Goal: Task Accomplishment & Management: Use online tool/utility

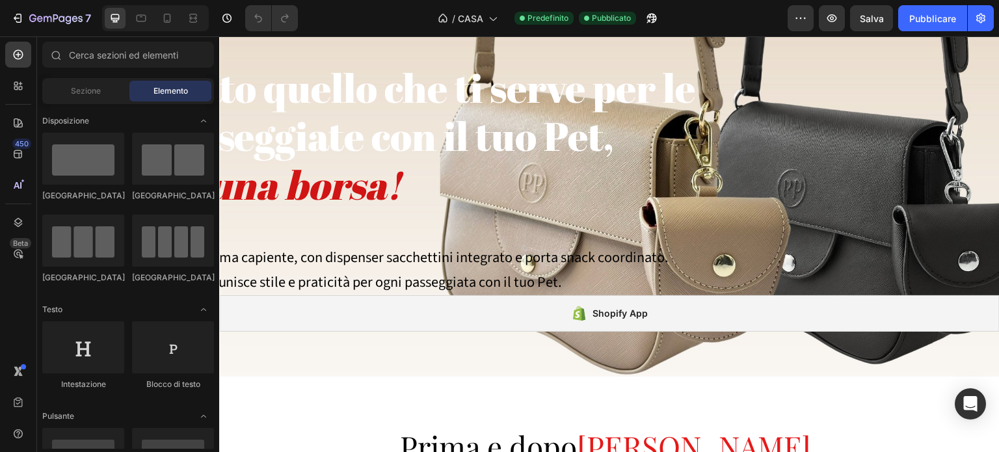
scroll to position [148, 0]
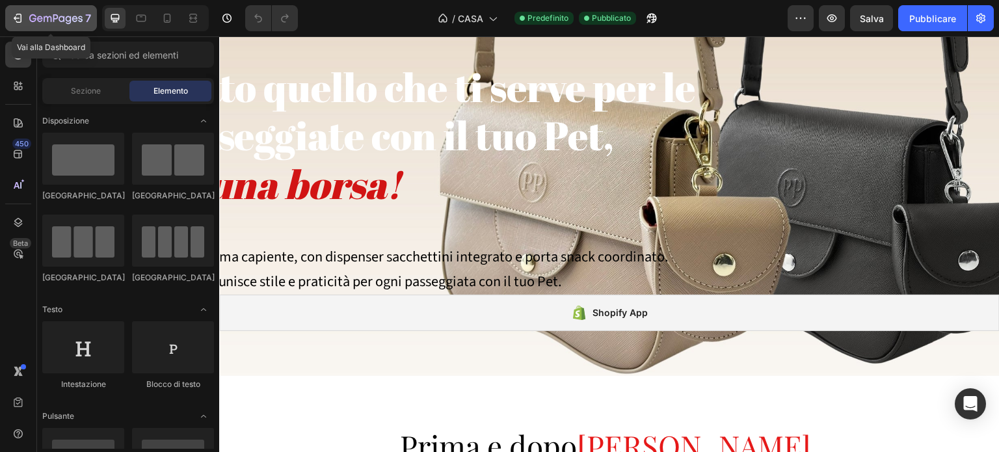
click at [20, 22] on icon "button" at bounding box center [19, 18] width 6 height 9
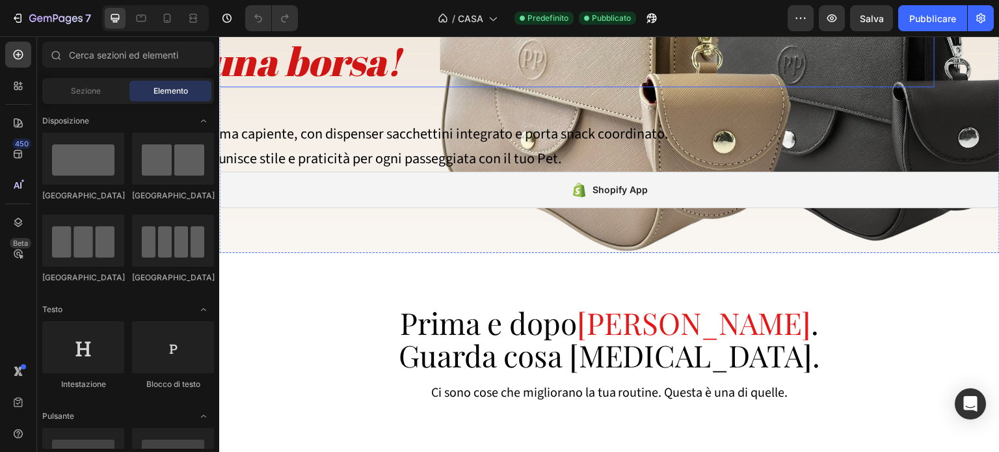
scroll to position [293, 0]
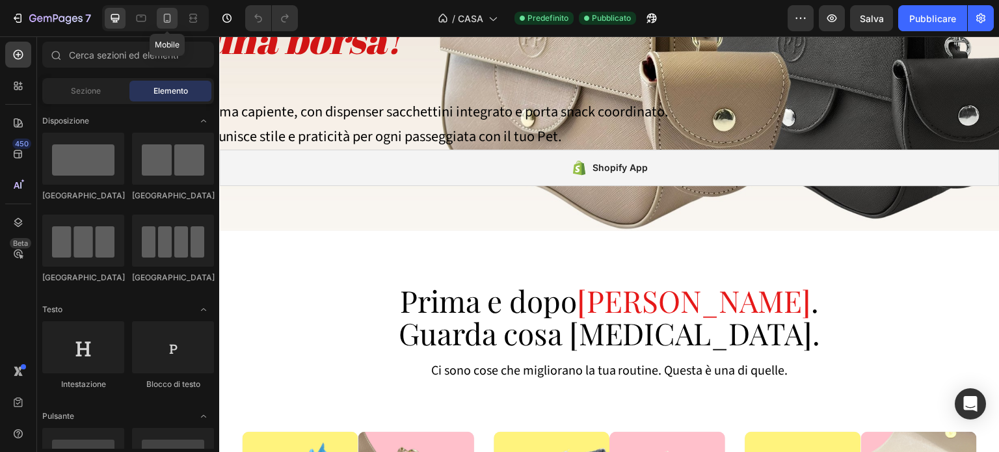
click at [167, 14] on icon at bounding box center [167, 18] width 7 height 9
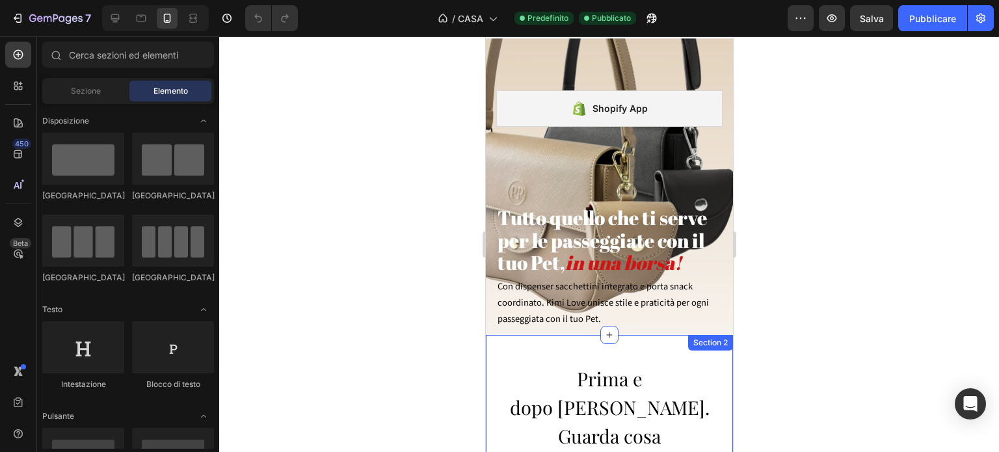
scroll to position [51, 0]
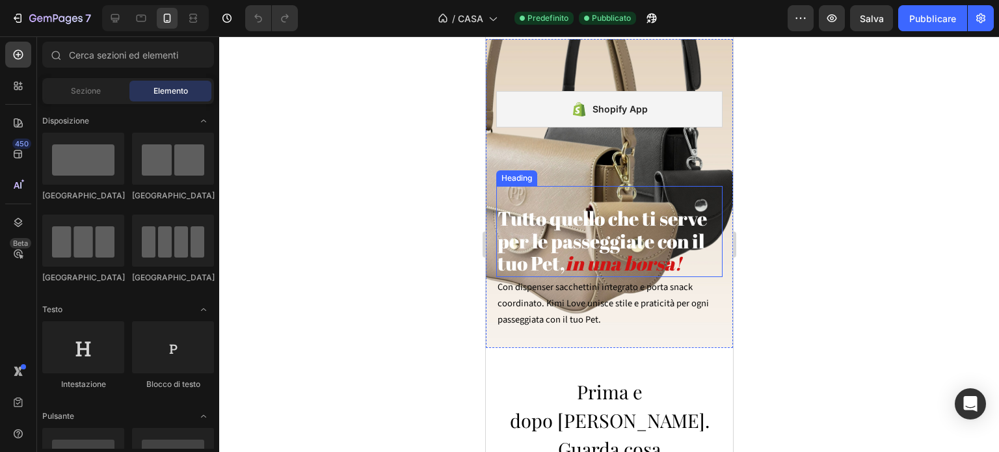
click at [563, 238] on span "Tutto quello che ti serve per le passeggiate con il tuo Pet," at bounding box center [601, 241] width 209 height 72
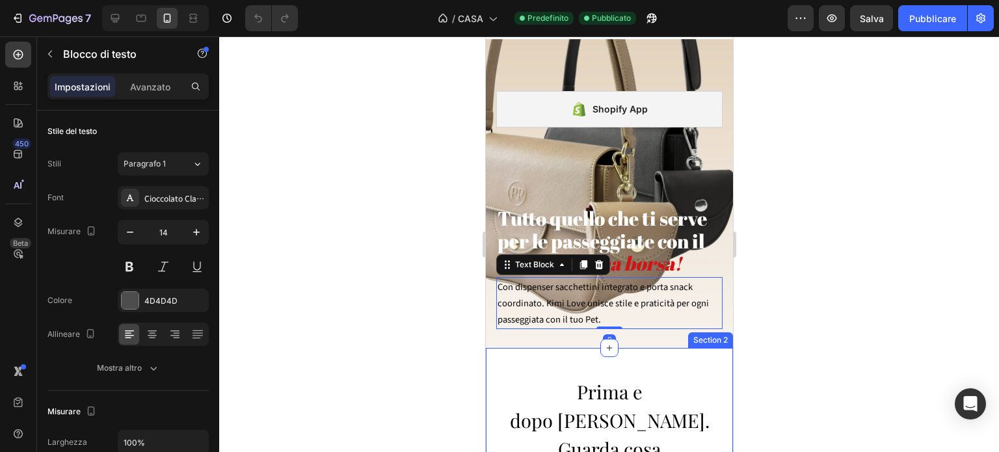
drag, startPoint x: 550, startPoint y: 301, endPoint x: 548, endPoint y: 337, distance: 35.8
click at [416, 254] on div at bounding box center [609, 244] width 780 height 416
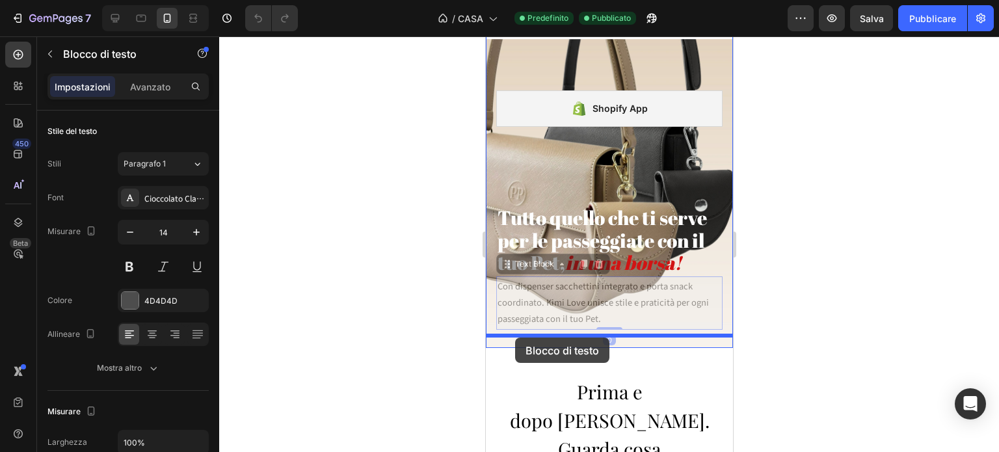
drag, startPoint x: 516, startPoint y: 257, endPoint x: 514, endPoint y: 338, distance: 80.7
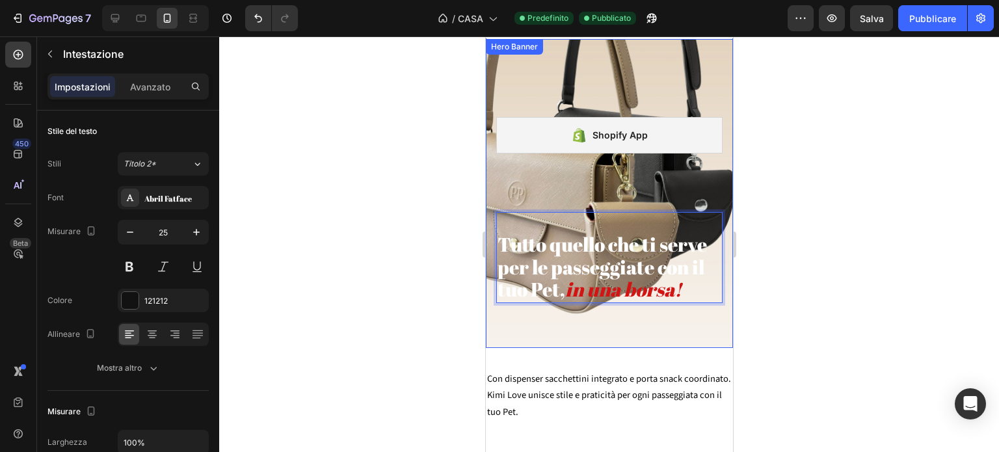
drag, startPoint x: 589, startPoint y: 251, endPoint x: 584, endPoint y: 304, distance: 53.6
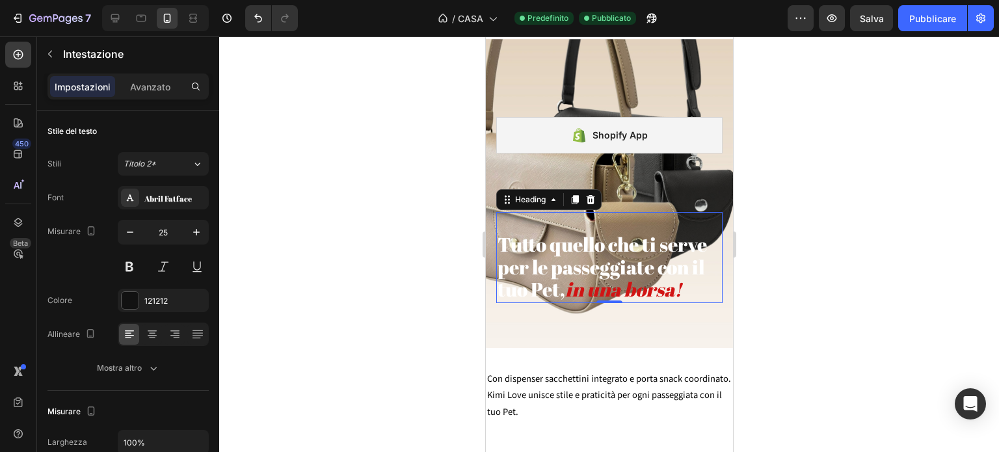
click at [430, 278] on div at bounding box center [609, 244] width 780 height 416
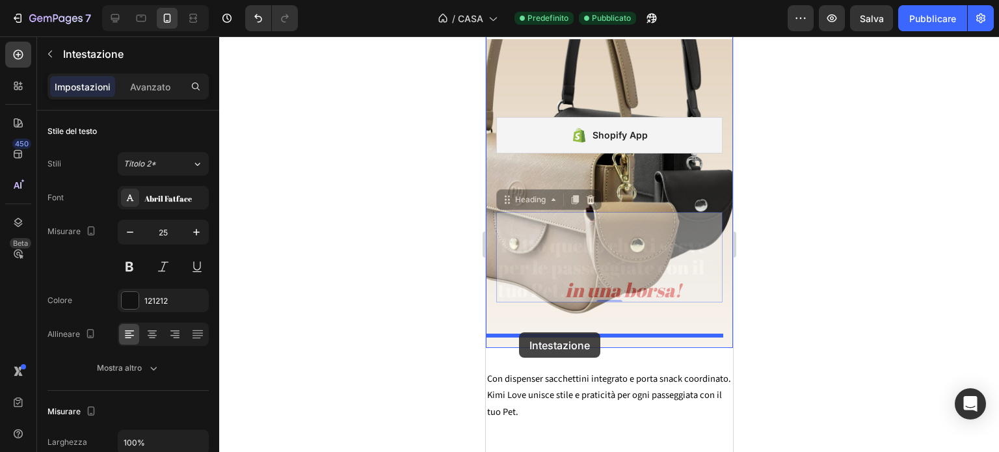
drag, startPoint x: 524, startPoint y: 189, endPoint x: 518, endPoint y: 331, distance: 141.9
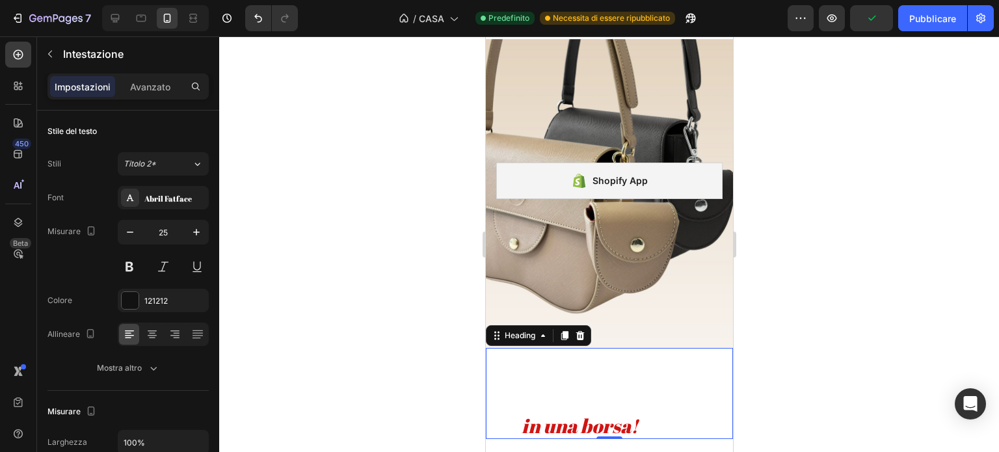
click at [822, 306] on div at bounding box center [609, 244] width 780 height 416
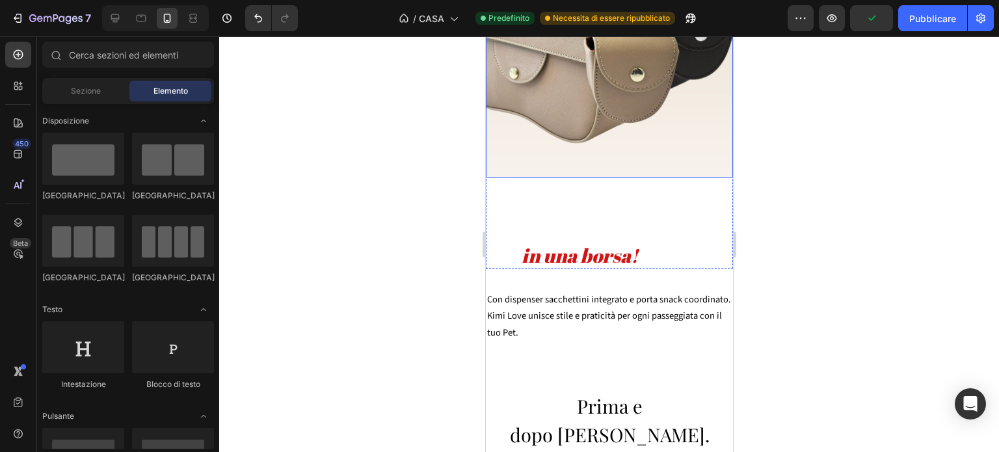
scroll to position [222, 0]
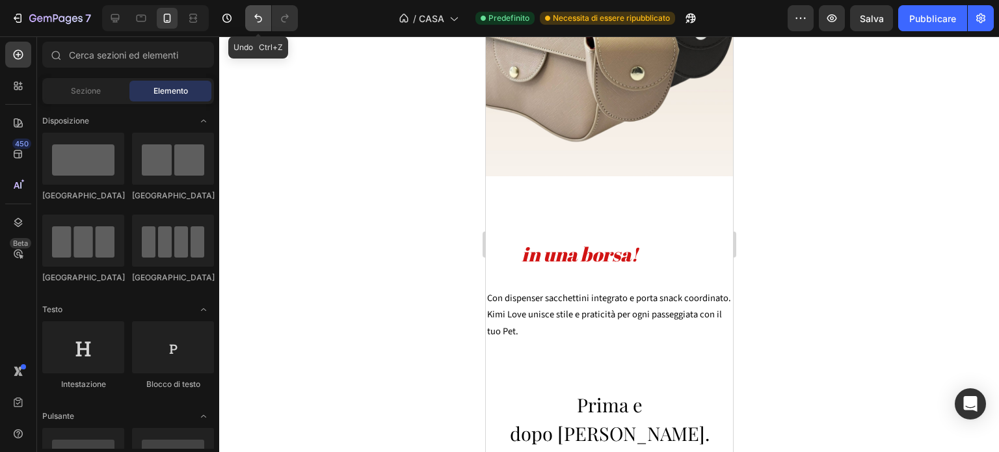
click at [253, 18] on icon "Annulla/Ripristina" at bounding box center [258, 18] width 13 height 13
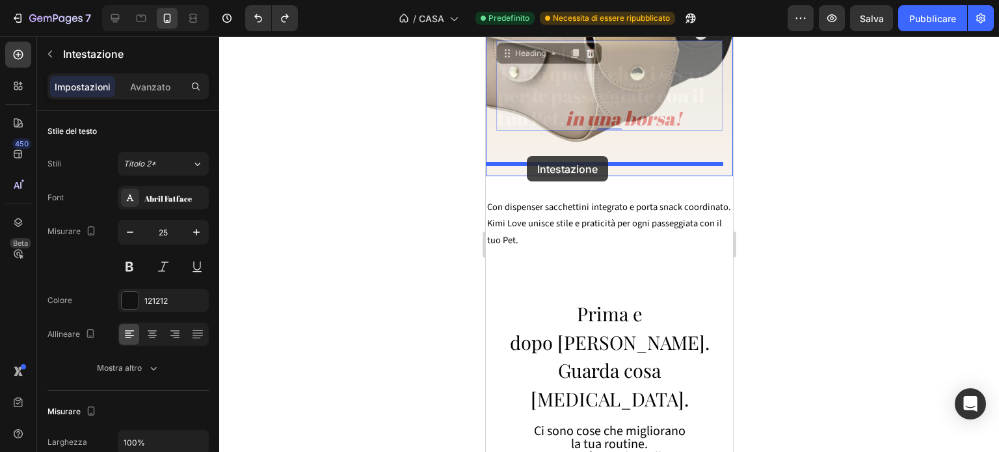
drag, startPoint x: 518, startPoint y: 44, endPoint x: 526, endPoint y: 156, distance: 112.8
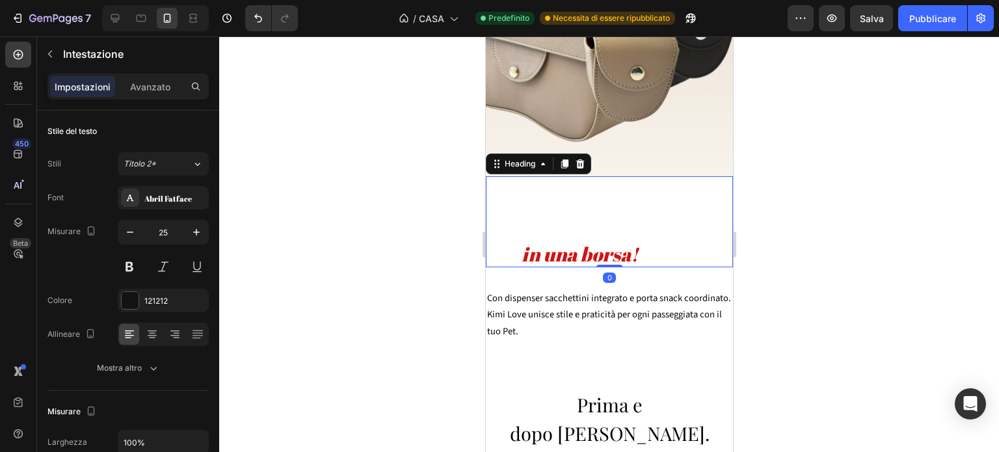
drag, startPoint x: 591, startPoint y: 250, endPoint x: 582, endPoint y: 226, distance: 25.7
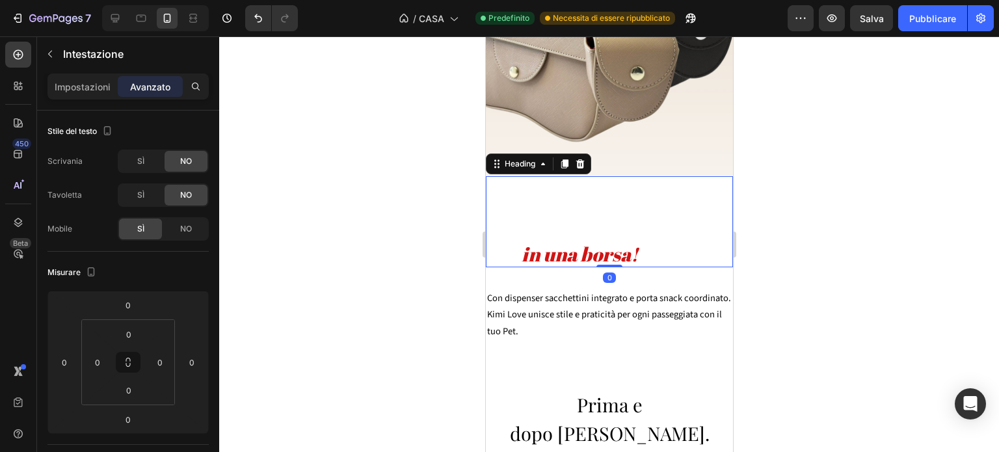
click at [393, 189] on div at bounding box center [609, 244] width 780 height 416
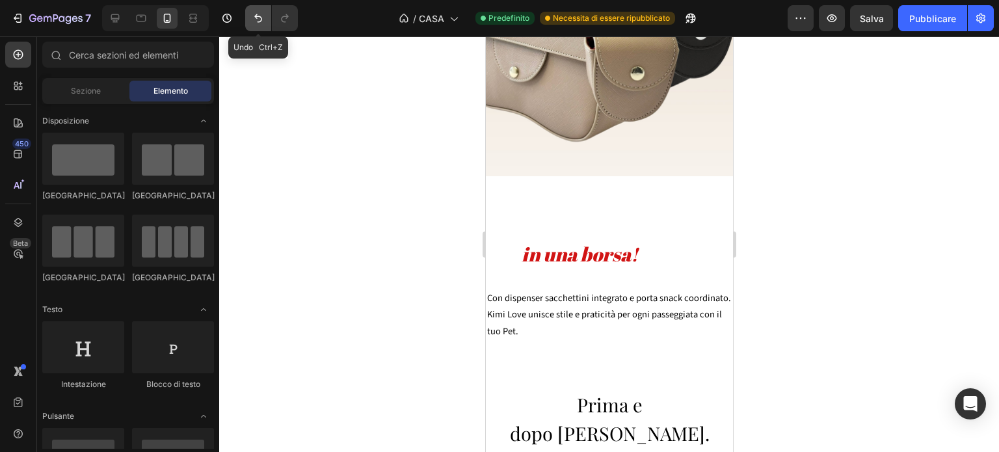
click at [259, 20] on icon "Annulla/Ripristina" at bounding box center [258, 18] width 13 height 13
click at [257, 23] on icon "Annulla/Ripristina" at bounding box center [258, 18] width 13 height 13
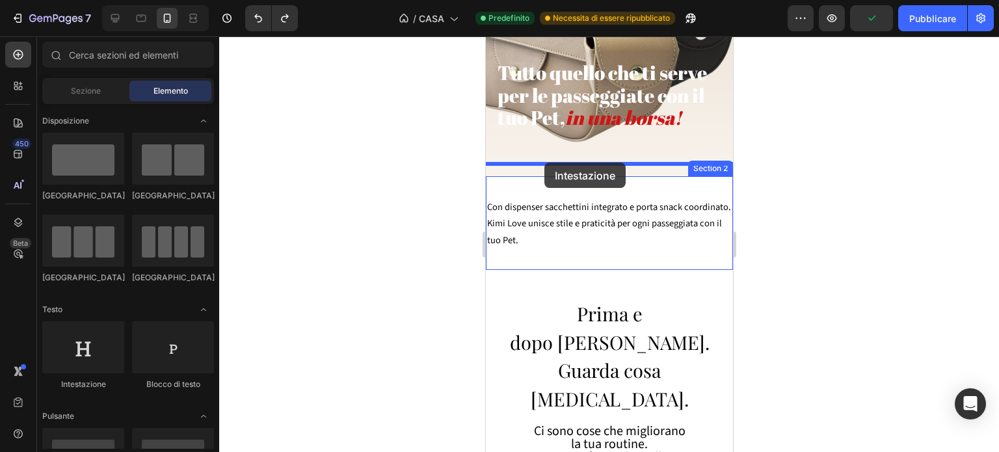
drag, startPoint x: 574, startPoint y: 380, endPoint x: 544, endPoint y: 163, distance: 219.9
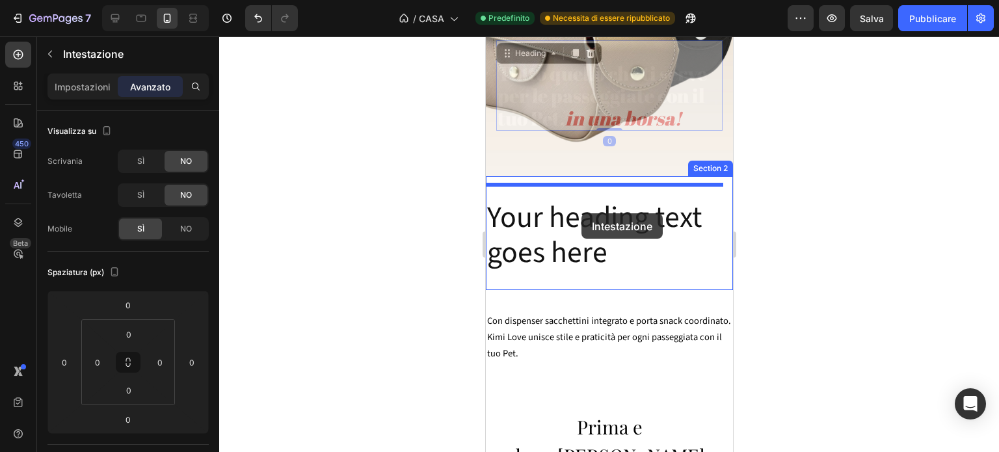
drag, startPoint x: 524, startPoint y: 46, endPoint x: 581, endPoint y: 213, distance: 176.7
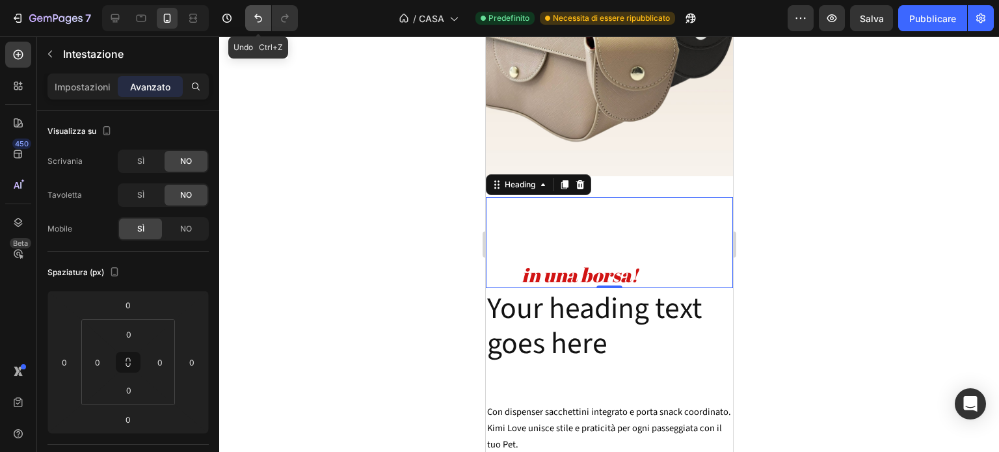
click at [252, 15] on icon "Annulla/Ripristina" at bounding box center [258, 18] width 13 height 13
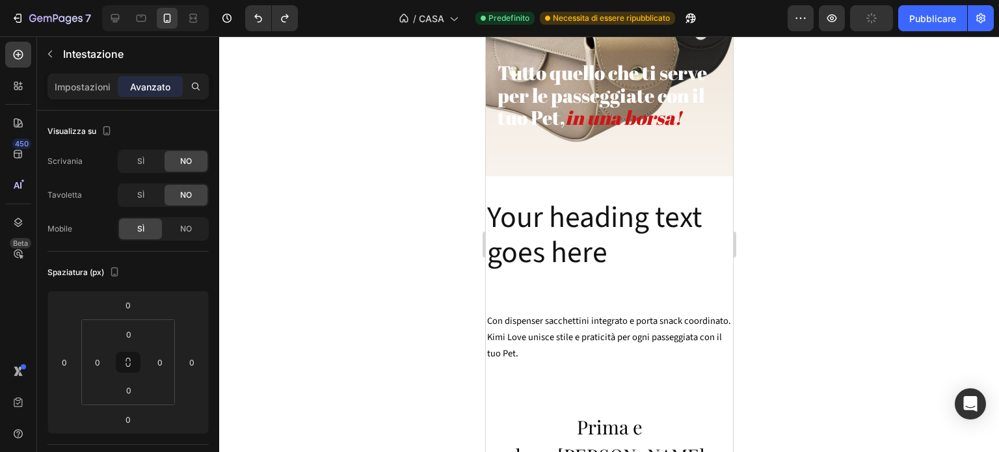
scroll to position [220, 0]
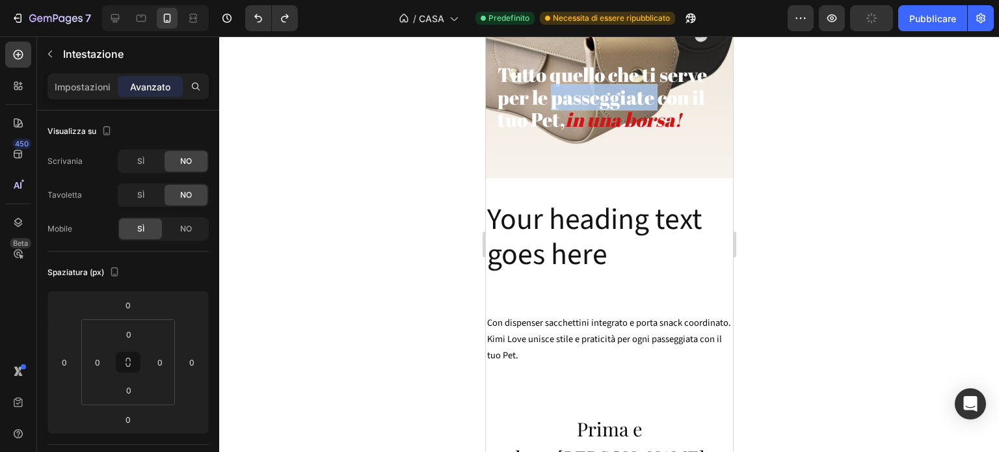
click at [563, 85] on span "Tutto quello che ti serve per le passeggiate con il tuo Pet," at bounding box center [601, 97] width 209 height 72
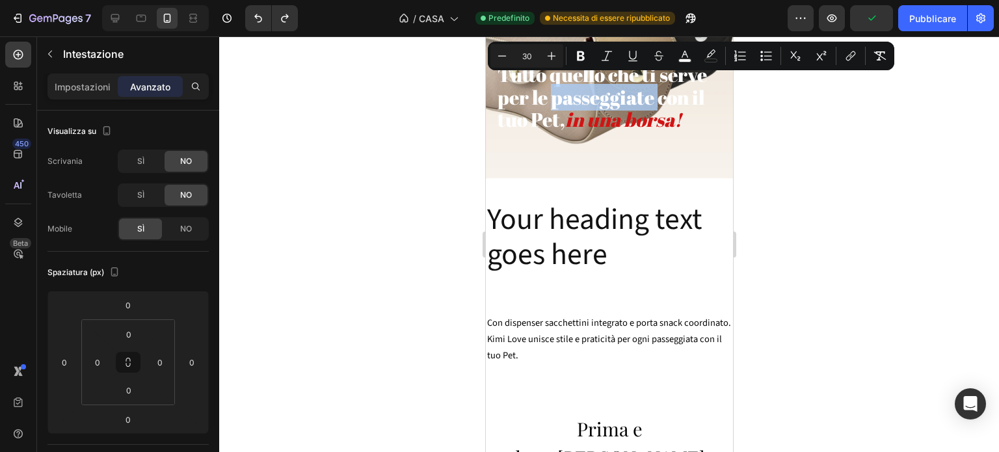
click at [563, 85] on span "Tutto quello che ti serve per le passeggiate con il tuo Pet," at bounding box center [601, 97] width 209 height 72
drag, startPoint x: 496, startPoint y: 68, endPoint x: 695, endPoint y: 120, distance: 205.7
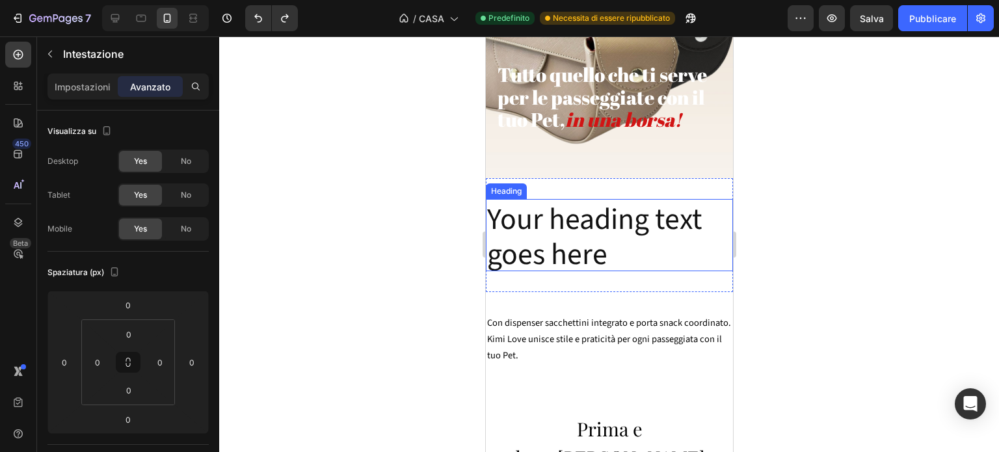
click at [553, 215] on h2 "Your heading text goes here" at bounding box center [608, 235] width 247 height 72
click at [553, 215] on p "Your heading text goes here" at bounding box center [608, 235] width 245 height 70
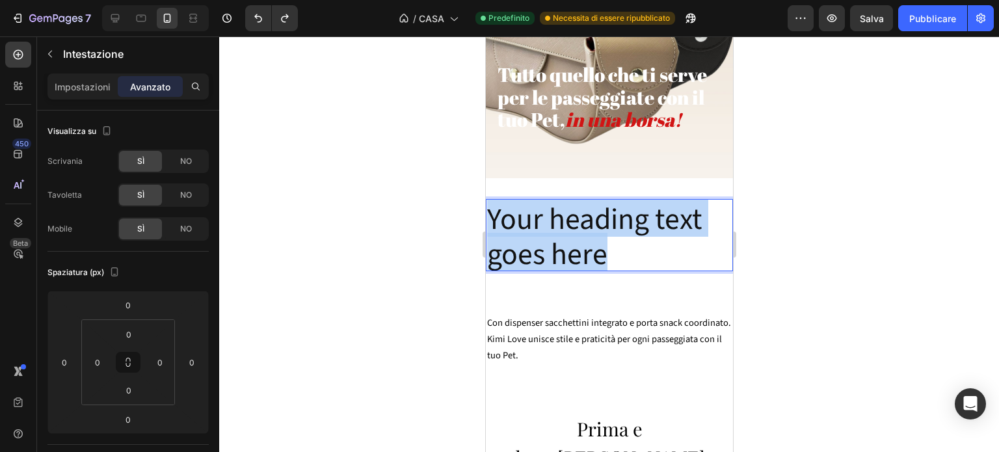
click at [553, 215] on p "Your heading text goes here" at bounding box center [608, 235] width 245 height 70
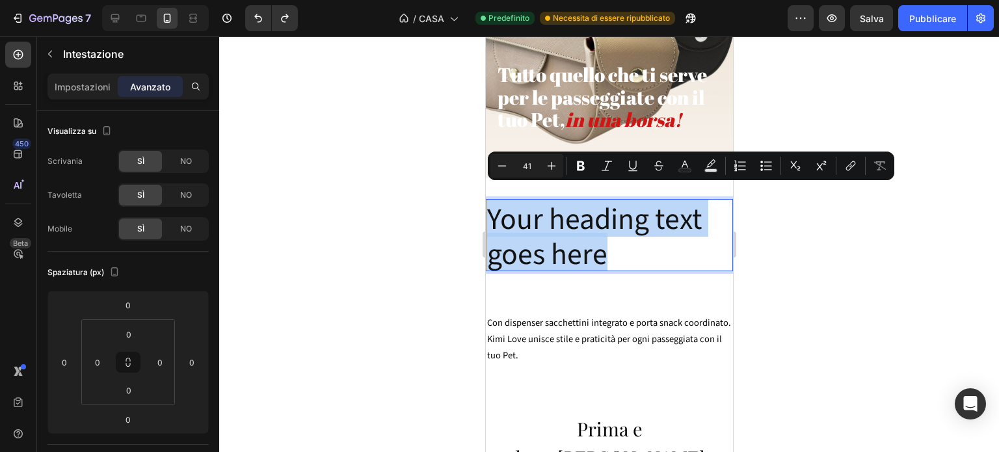
click at [548, 218] on p "Your heading text goes here" at bounding box center [608, 235] width 245 height 70
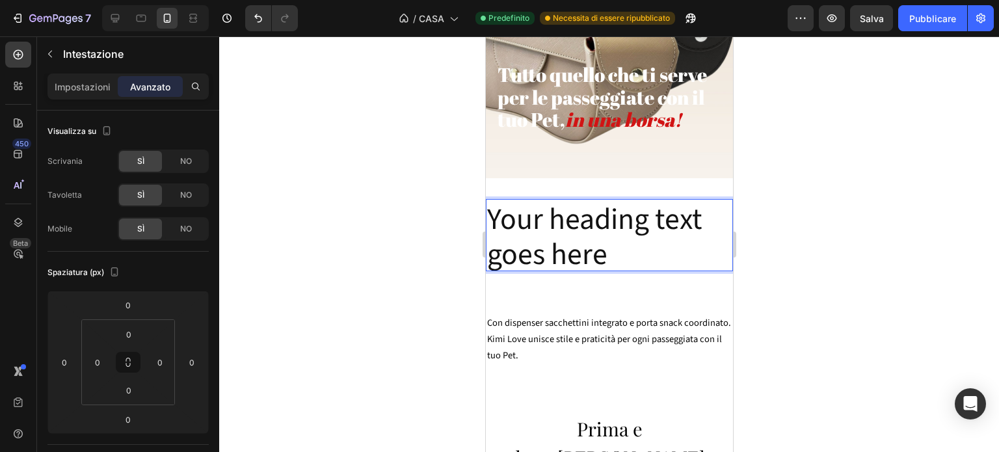
click at [607, 239] on p "Your heading text goes here" at bounding box center [608, 235] width 245 height 70
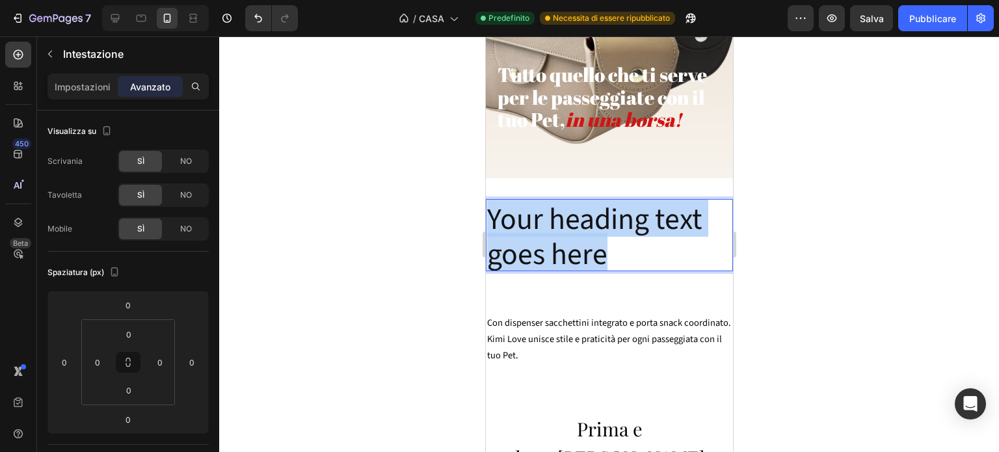
click at [607, 239] on p "Your heading text goes here" at bounding box center [608, 235] width 245 height 70
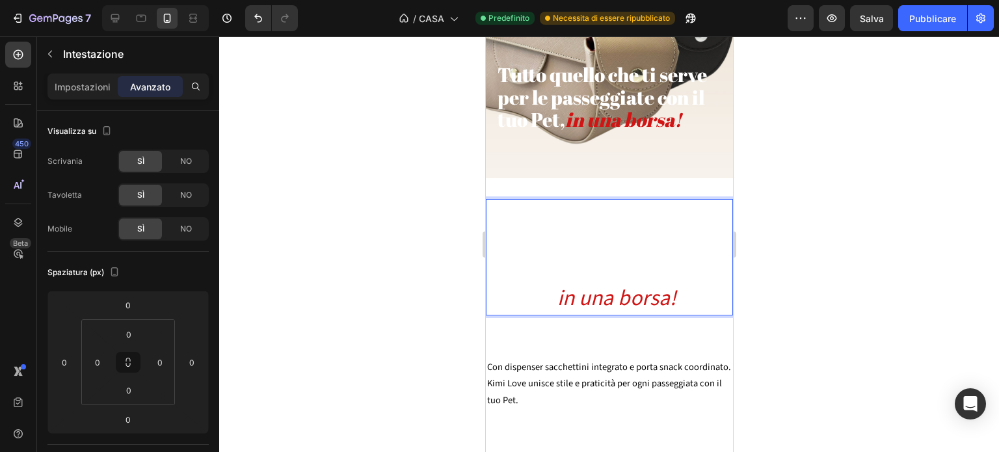
click at [560, 283] on span "Tutto quello che ti serve per le passeggiate con il tuo Pet," at bounding box center [596, 258] width 220 height 105
click at [566, 287] on icon "in una borsa!" at bounding box center [616, 296] width 119 height 29
click at [557, 286] on span "Tutto quello che ti serve per le passeggiate con il tuo Pet," at bounding box center [596, 258] width 220 height 105
click at [566, 212] on span "Tutto quello che ti serve per le passeggiate con il tuo Pet," at bounding box center [596, 258] width 220 height 105
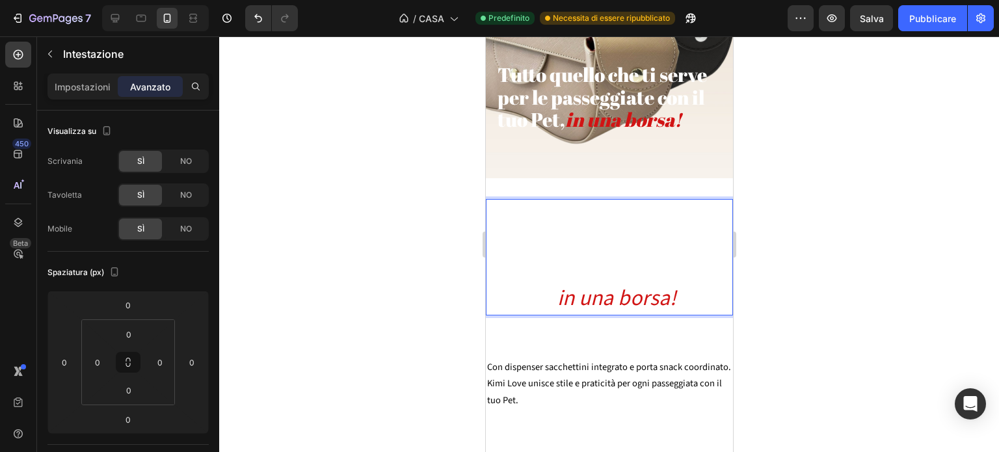
click at [674, 282] on icon "in una borsa!" at bounding box center [616, 296] width 119 height 29
click at [494, 247] on span "Tutto quello che ti serve per le passeggiate con il tuo Pet," at bounding box center [596, 258] width 220 height 105
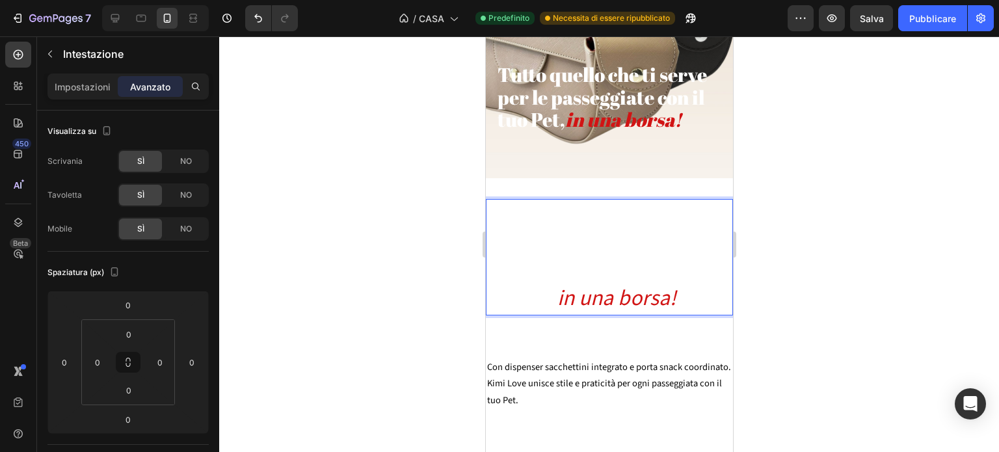
click at [494, 247] on span "Tutto quello che ti serve per le passeggiate con il tuo Pet," at bounding box center [596, 258] width 220 height 105
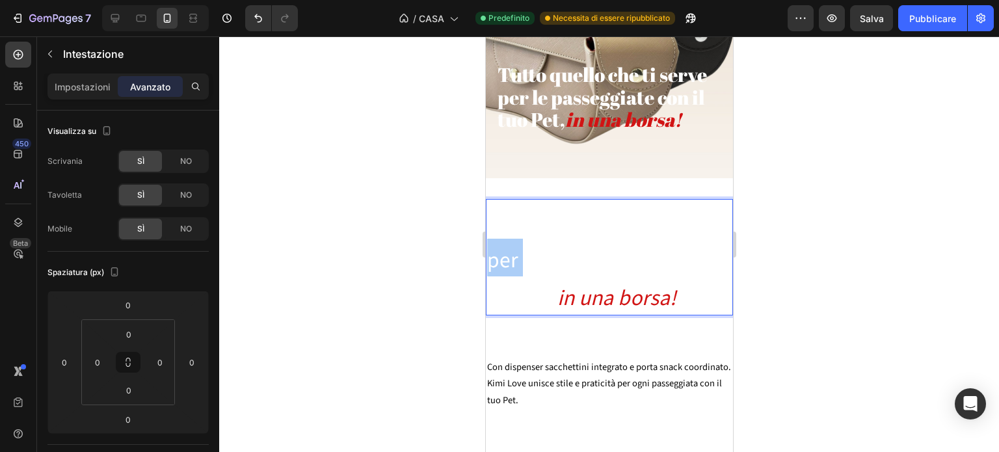
drag, startPoint x: 8, startPoint y: 211, endPoint x: 364, endPoint y: 232, distance: 356.4
click at [364, 232] on div at bounding box center [609, 244] width 780 height 416
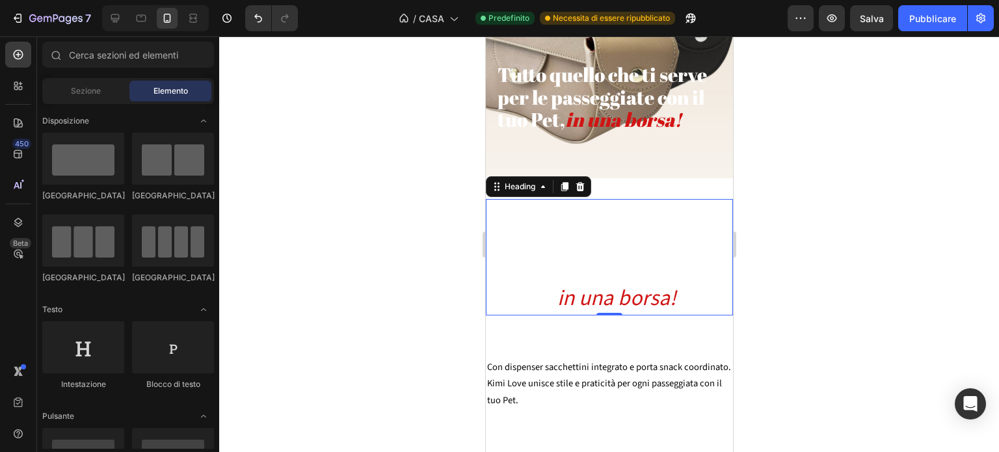
click at [594, 235] on span "Tutto quello che ti serve per le passeggiate con il tuo Pet," at bounding box center [596, 258] width 220 height 105
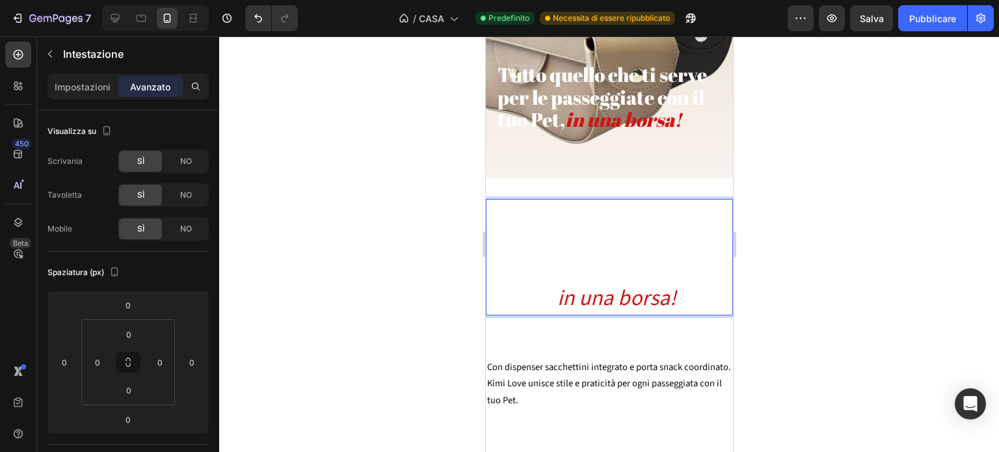
click at [594, 235] on span "Tutto quello che ti serve per le passeggiate con il tuo Pet," at bounding box center [596, 258] width 220 height 105
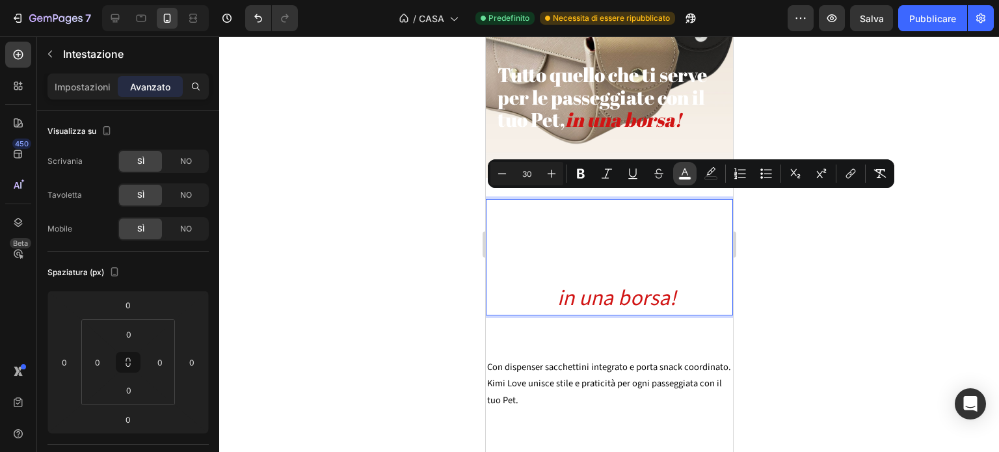
click at [689, 175] on icon "Editor contextual toolbar" at bounding box center [684, 173] width 13 height 13
type input "FFFFFF"
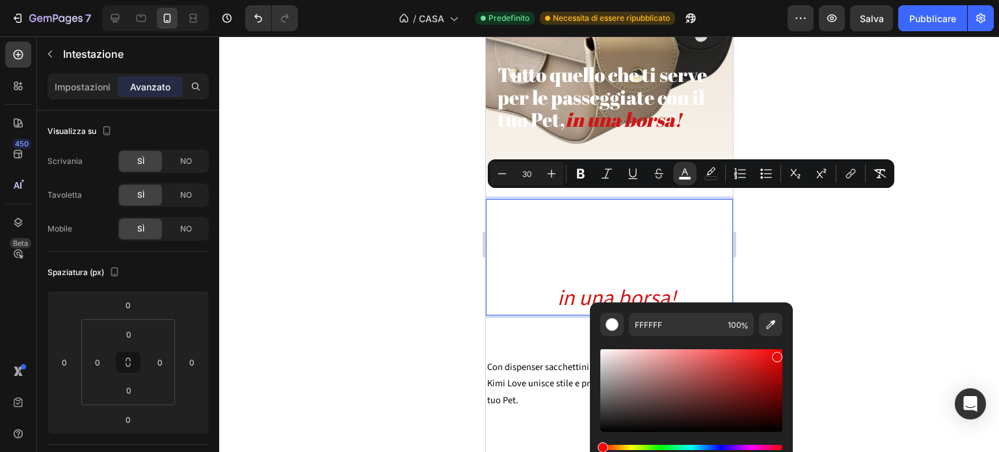
click at [777, 354] on div "Editor contextual toolbar" at bounding box center [691, 390] width 182 height 83
type input "ED0909"
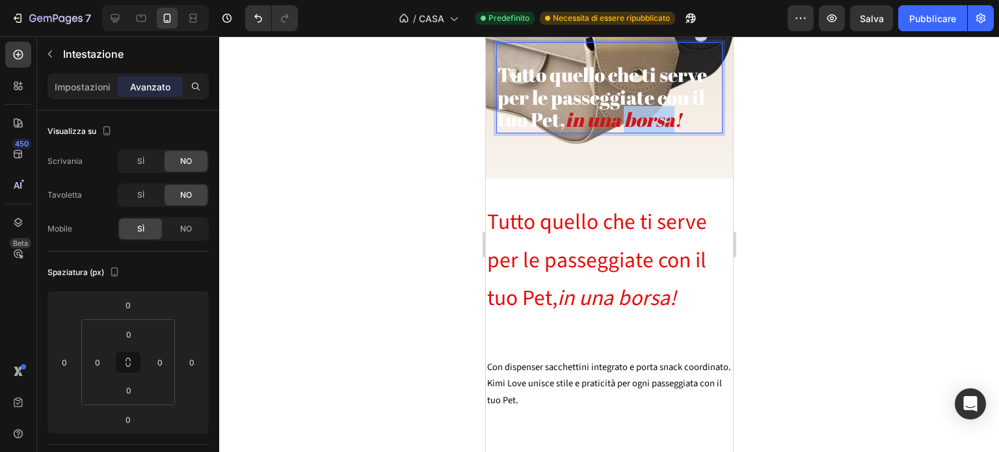
click at [672, 119] on icon "in una borsa!" at bounding box center [623, 119] width 116 height 27
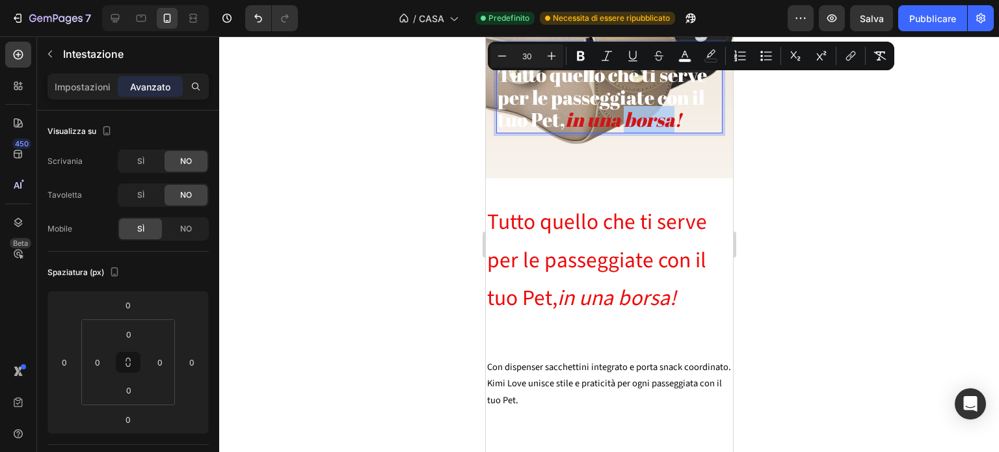
click at [672, 119] on icon "in una borsa!" at bounding box center [623, 119] width 116 height 27
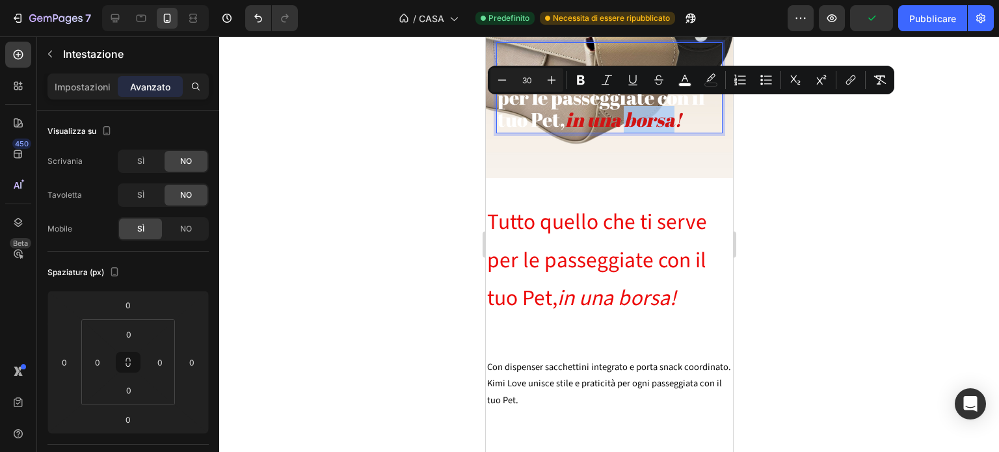
drag, startPoint x: 690, startPoint y: 111, endPoint x: 563, endPoint y: 124, distance: 128.1
click at [563, 124] on p "Tutto quello che ti serve per le passeggiate con il tuo Pet, in una borsa!" at bounding box center [609, 88] width 224 height 88
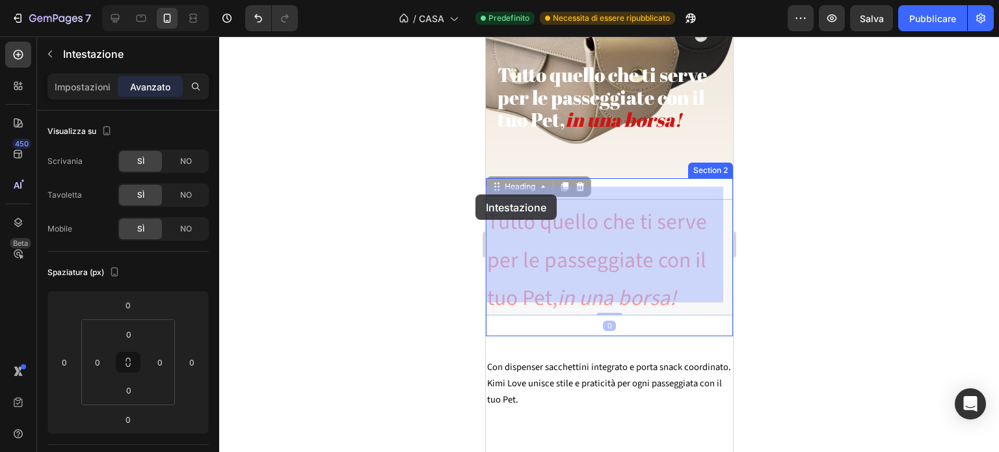
drag, startPoint x: 552, startPoint y: 287, endPoint x: 475, endPoint y: 196, distance: 119.6
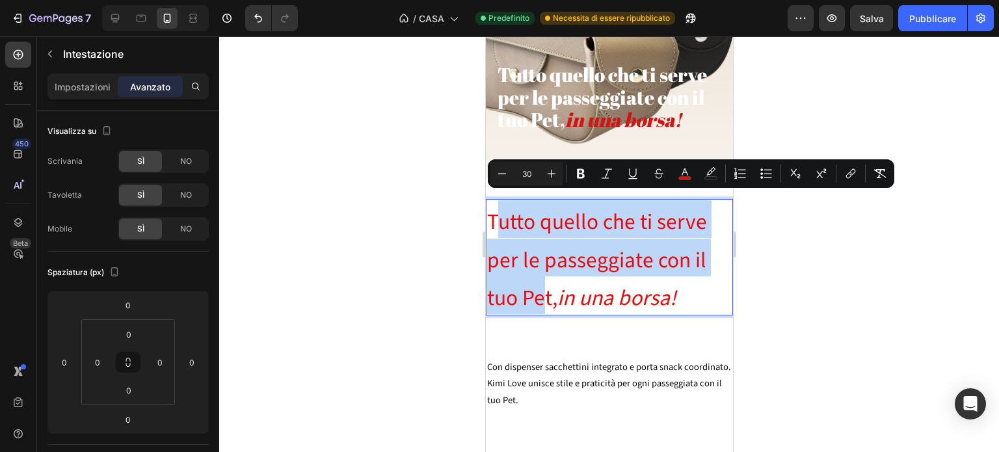
drag, startPoint x: 492, startPoint y: 204, endPoint x: 539, endPoint y: 278, distance: 87.7
click at [539, 278] on span "Tutto quello che ti serve per le passeggiate con il tuo Pet, in una borsa!" at bounding box center [596, 258] width 220 height 105
click at [513, 226] on p "Tutto quello che ti serve per le passeggiate con il tuo Pet, in una borsa!" at bounding box center [608, 257] width 245 height 114
drag, startPoint x: 489, startPoint y: 205, endPoint x: 557, endPoint y: 293, distance: 111.7
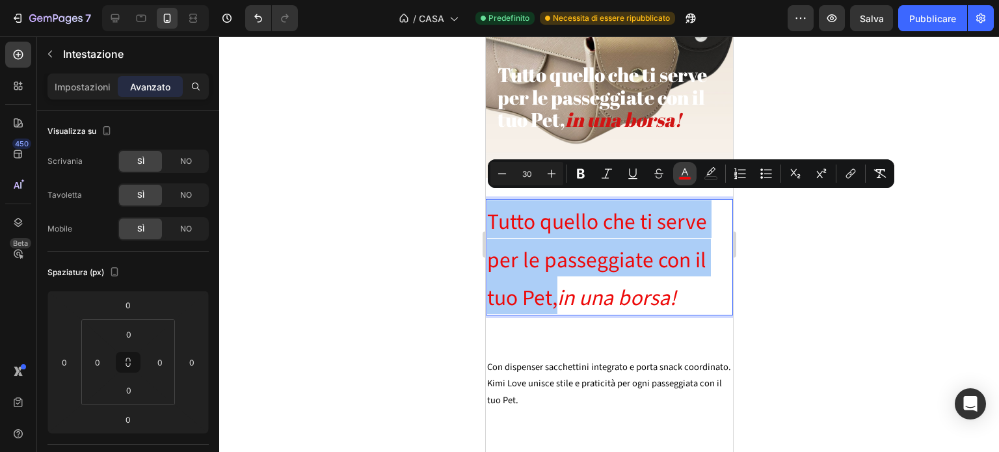
click at [680, 174] on icon "Barra degli strumenti contestuale dell'editor" at bounding box center [684, 173] width 13 height 13
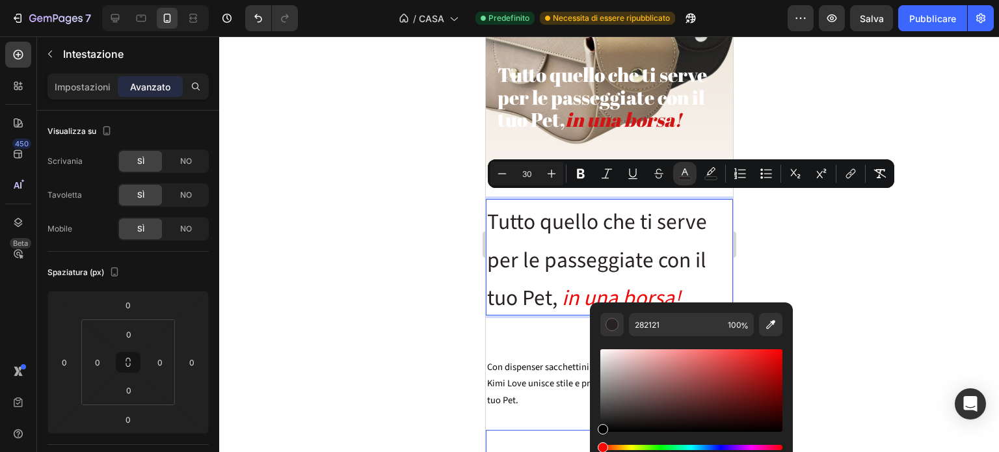
type input "000000"
drag, startPoint x: 1260, startPoint y: 394, endPoint x: 587, endPoint y: 434, distance: 674.3
click at [318, 271] on div at bounding box center [609, 244] width 780 height 416
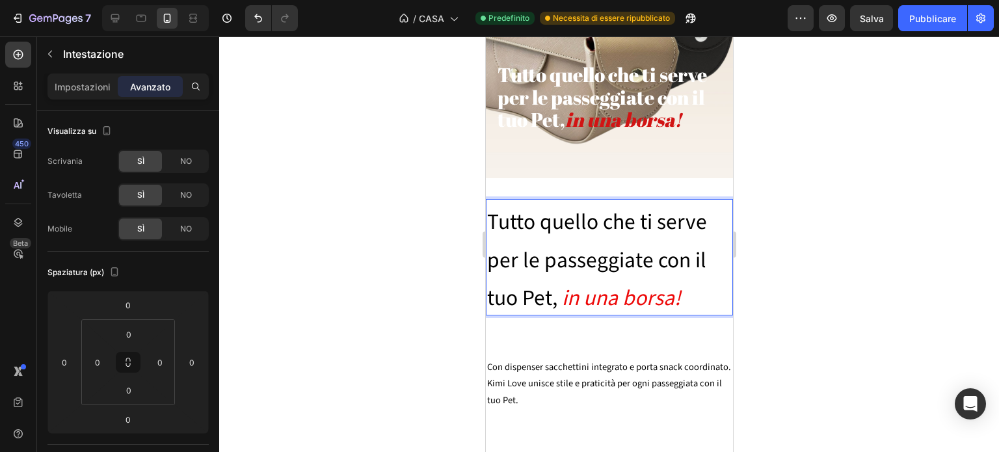
click at [540, 224] on p "Tutto quello che ti serve per le passeggiate con il tuo Pet, in una borsa!" at bounding box center [608, 257] width 245 height 114
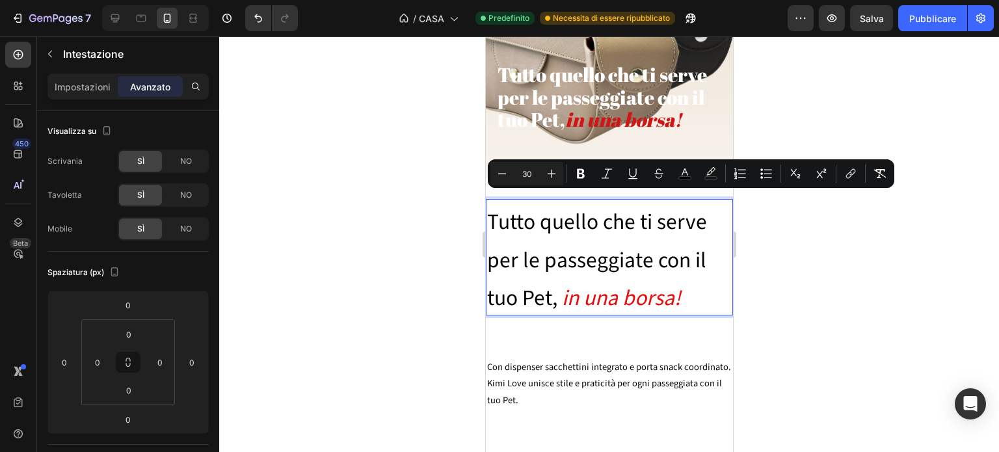
click at [415, 219] on div at bounding box center [609, 244] width 780 height 416
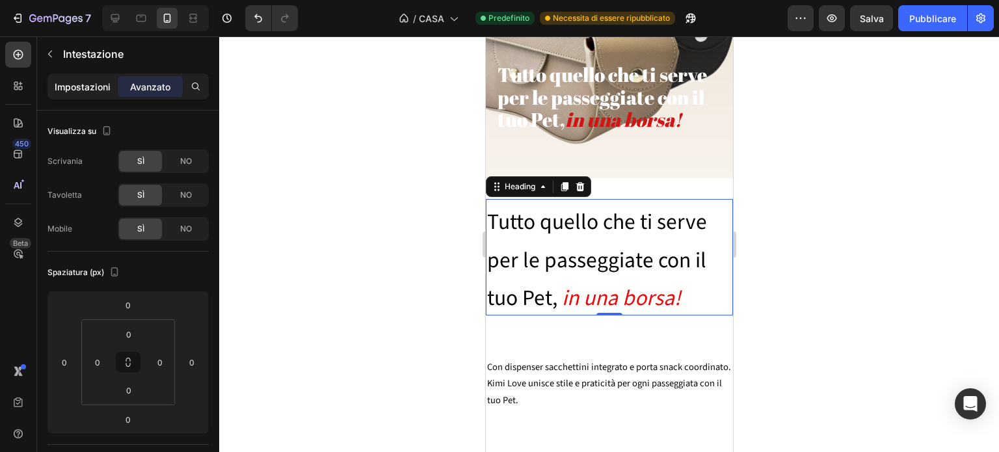
click at [73, 87] on font "Impostazioni" at bounding box center [83, 86] width 56 height 11
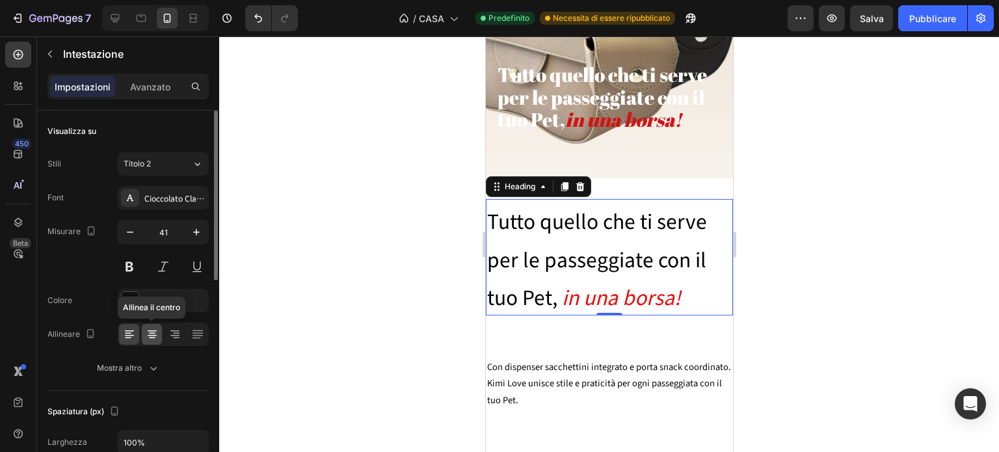
click at [152, 333] on icon at bounding box center [152, 333] width 7 height 1
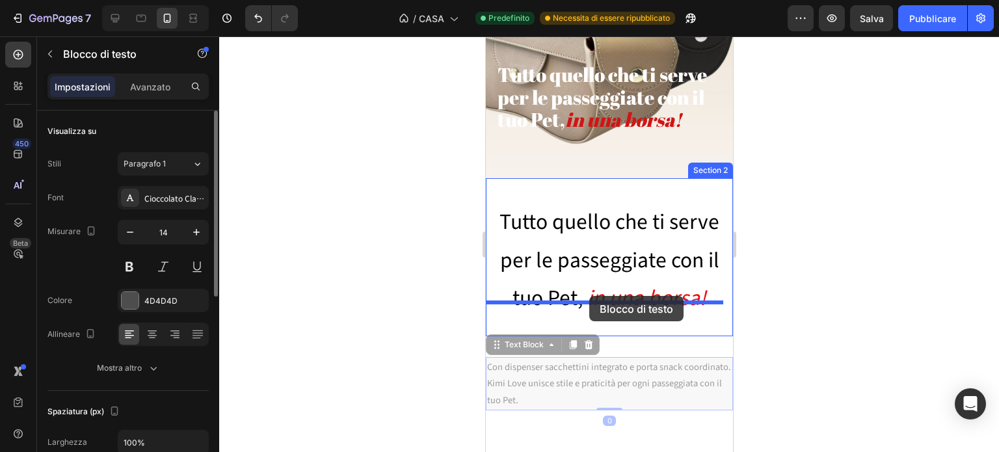
drag, startPoint x: 583, startPoint y: 366, endPoint x: 587, endPoint y: 297, distance: 68.4
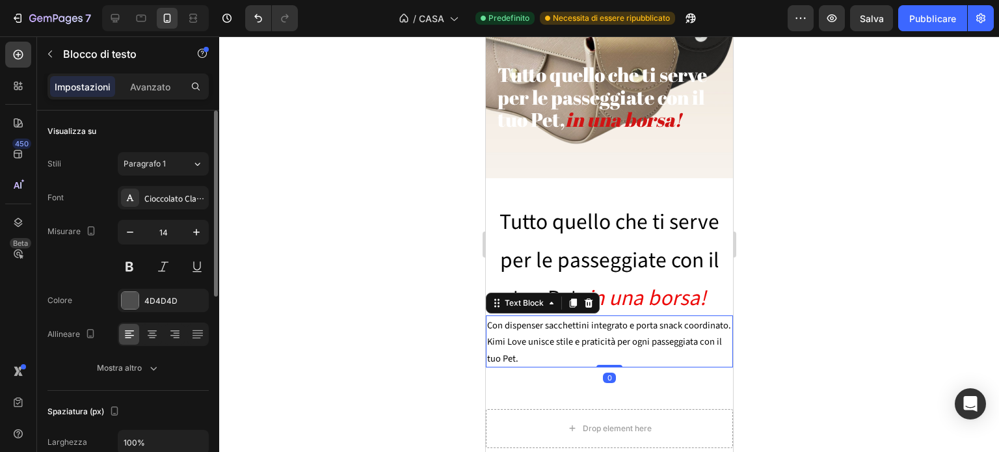
click at [804, 284] on div at bounding box center [609, 244] width 780 height 416
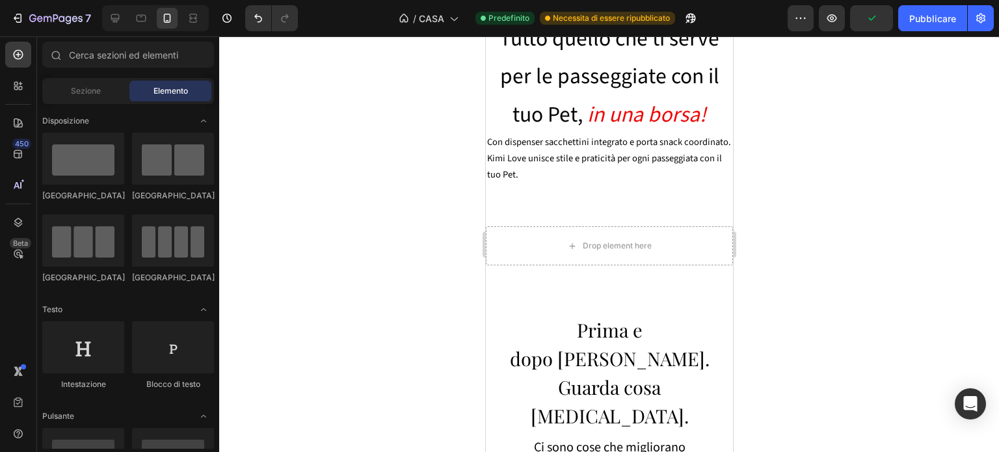
scroll to position [362, 0]
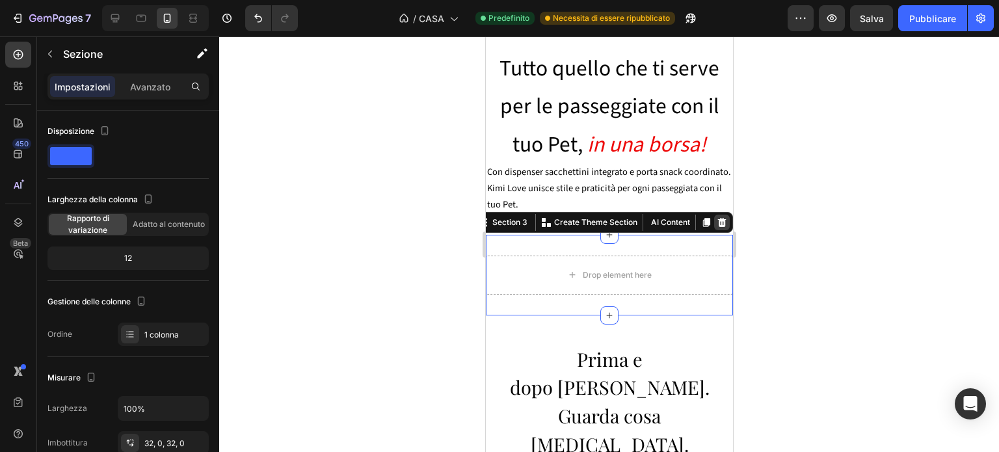
click at [717, 222] on icon at bounding box center [721, 222] width 8 height 9
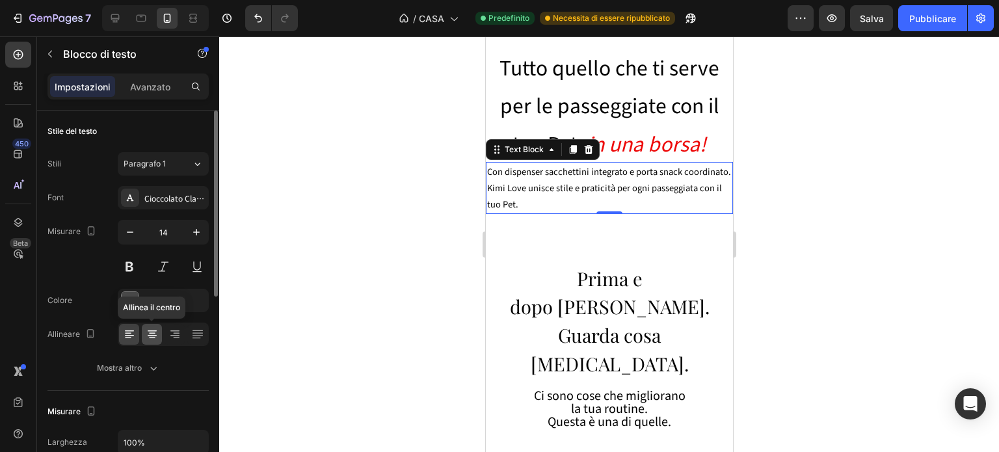
click at [151, 338] on icon at bounding box center [152, 334] width 13 height 13
click at [133, 302] on div at bounding box center [130, 300] width 17 height 17
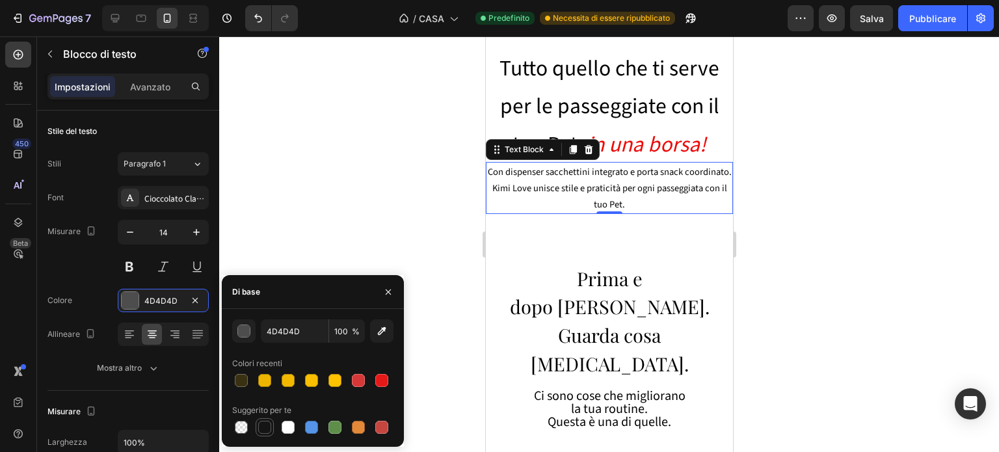
click at [267, 423] on div at bounding box center [264, 427] width 13 height 13
click at [273, 334] on input "151515" at bounding box center [295, 330] width 68 height 23
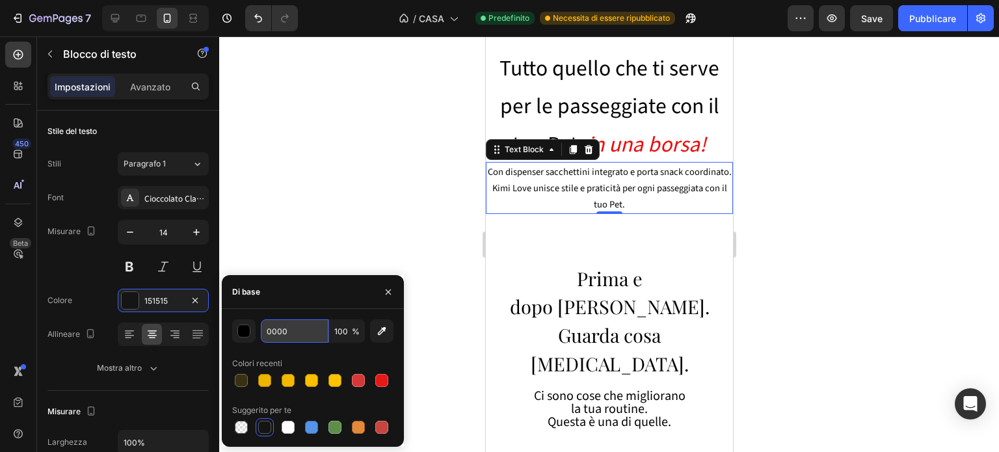
type input "00000"
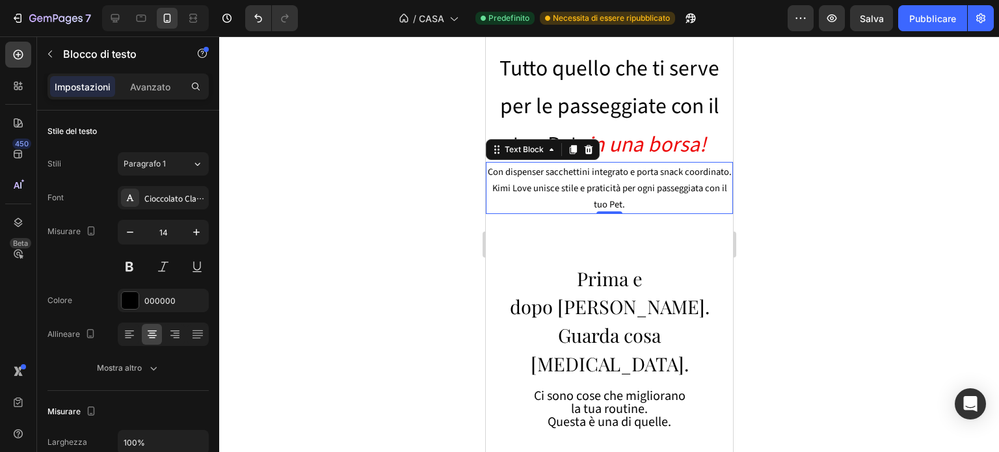
click at [336, 198] on div at bounding box center [609, 244] width 780 height 416
click at [399, 193] on div at bounding box center [609, 244] width 780 height 416
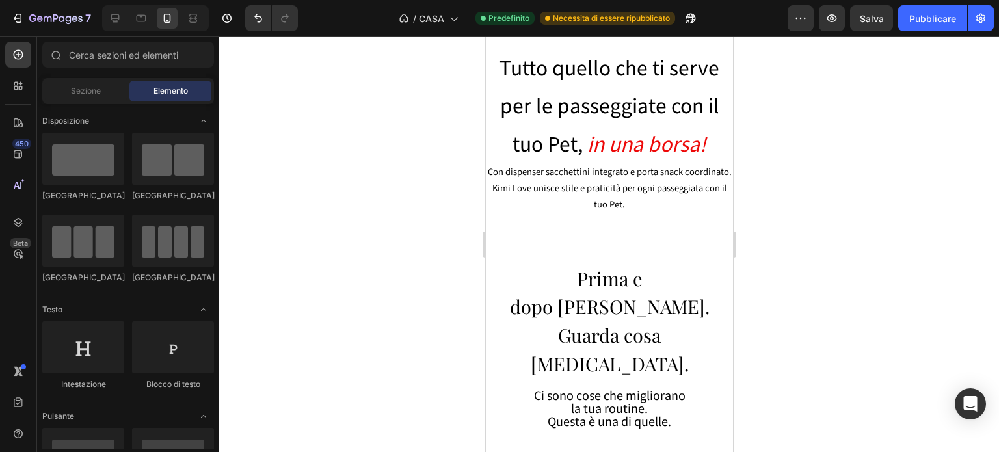
drag, startPoint x: 243, startPoint y: 68, endPoint x: 780, endPoint y: 46, distance: 537.0
click at [780, 46] on div at bounding box center [609, 244] width 780 height 416
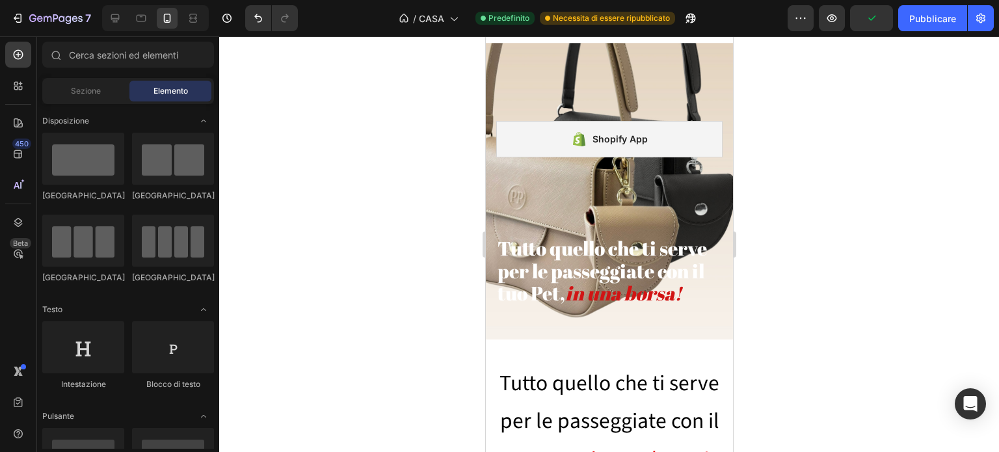
scroll to position [0, 0]
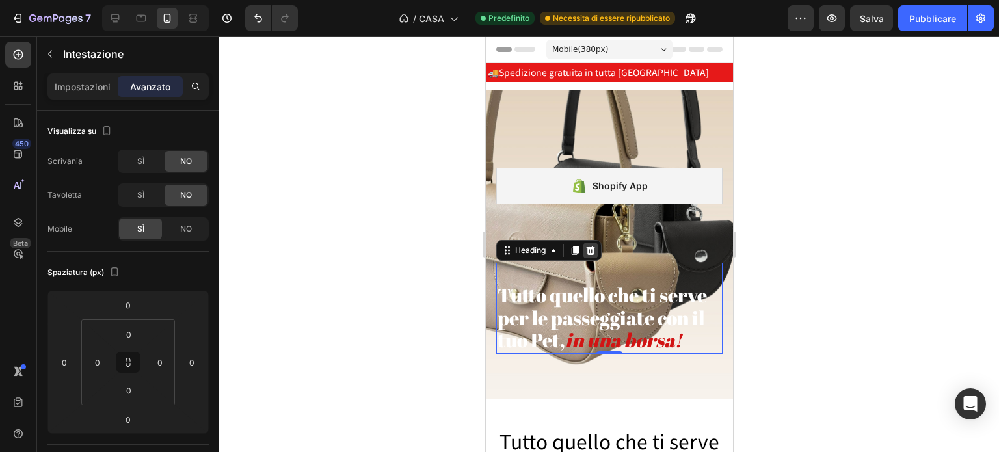
click at [587, 245] on icon at bounding box center [590, 250] width 10 height 10
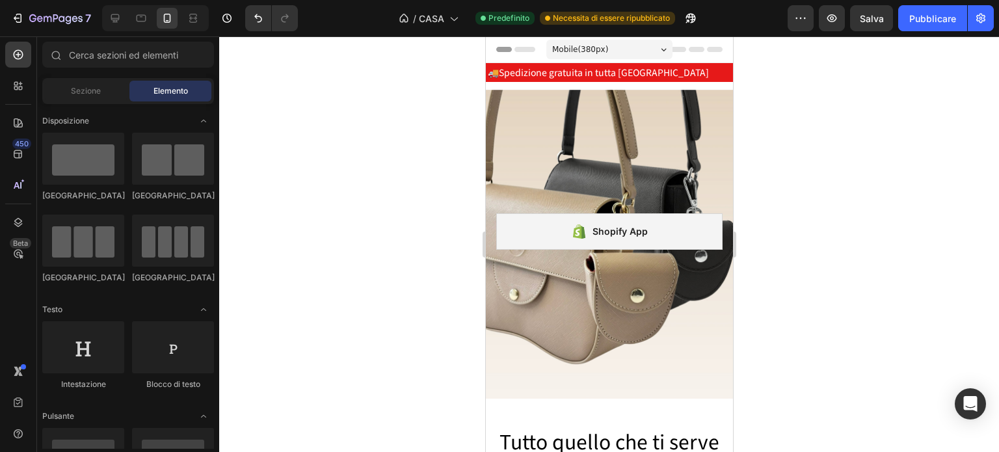
click at [823, 280] on div at bounding box center [609, 244] width 780 height 416
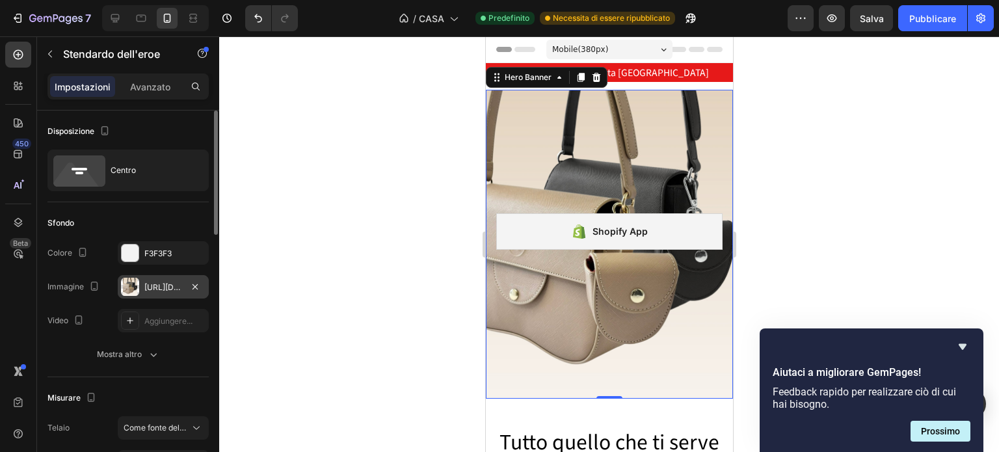
click at [160, 282] on div "[URL][DOMAIN_NAME]" at bounding box center [163, 288] width 38 height 12
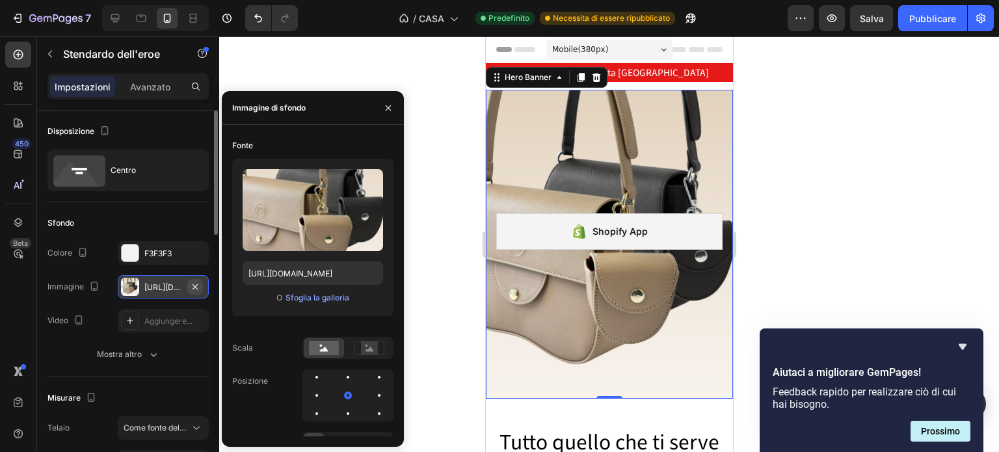
click at [203, 288] on button "button" at bounding box center [195, 287] width 16 height 16
type input "100"
type input "Auto"
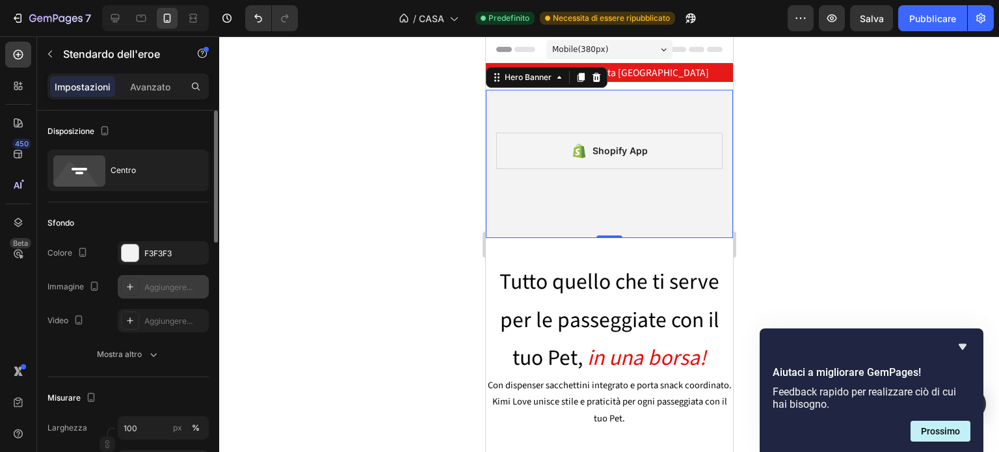
click at [169, 283] on font "Aggiungere..." at bounding box center [168, 287] width 48 height 10
type input "[URL][DOMAIN_NAME]"
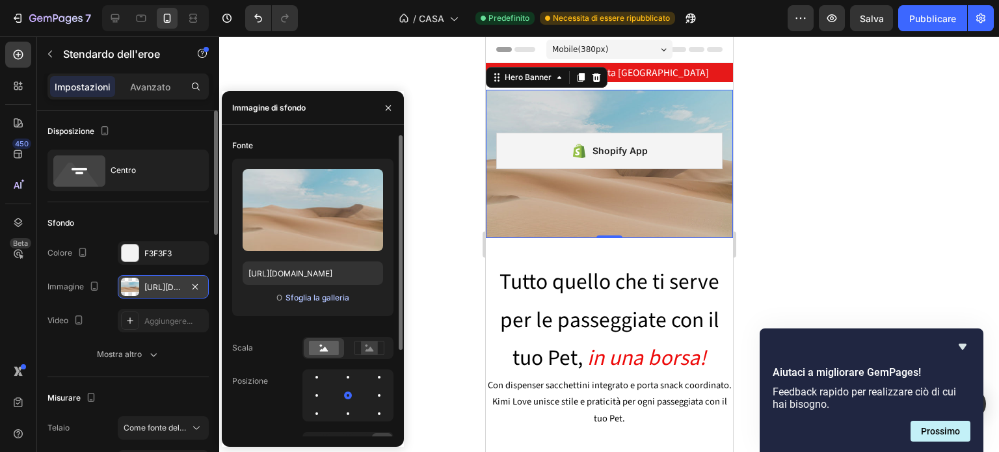
click at [338, 299] on font "Sfoglia la galleria" at bounding box center [318, 298] width 64 height 10
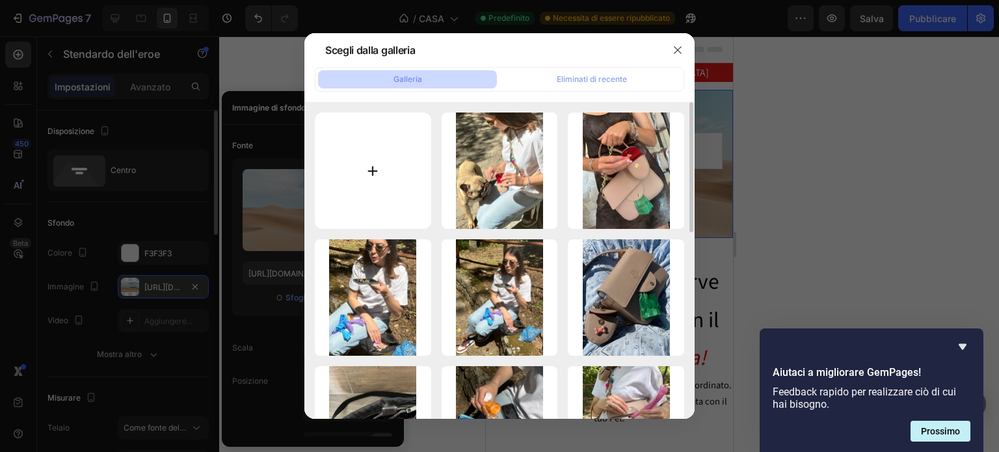
click at [382, 176] on input "file" at bounding box center [373, 171] width 116 height 116
type input "C:\fakepath\foto profilo.jpg"
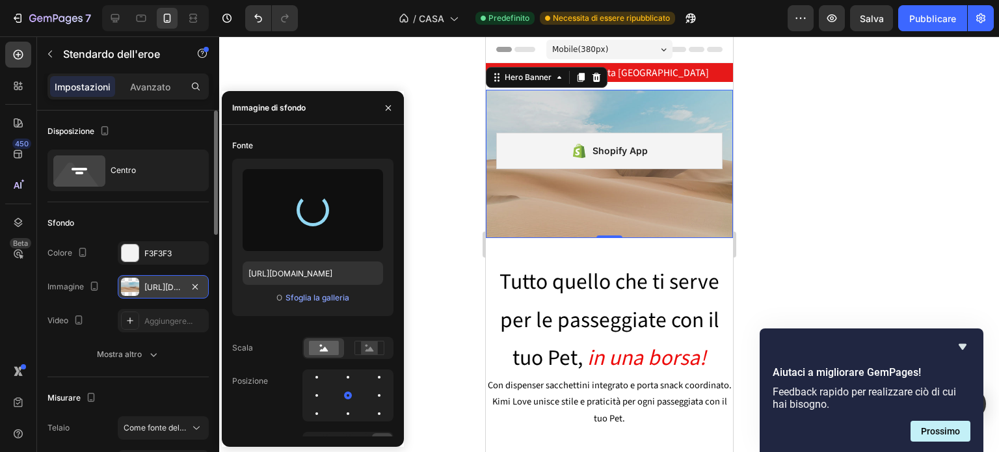
type input "[URL][DOMAIN_NAME]"
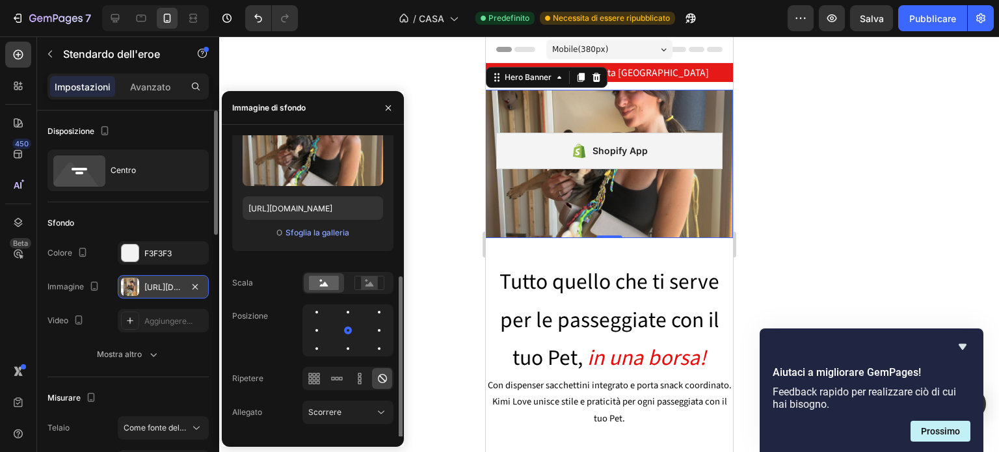
scroll to position [120, 0]
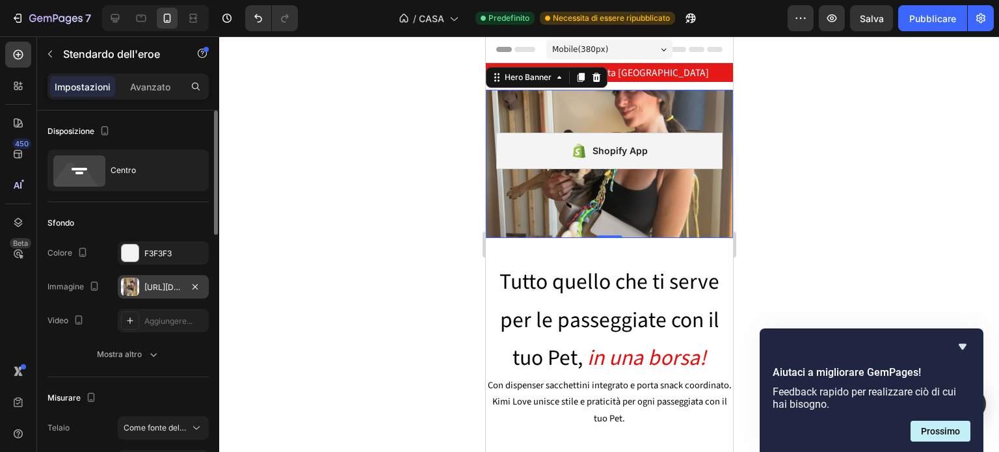
click at [446, 202] on div at bounding box center [609, 244] width 780 height 416
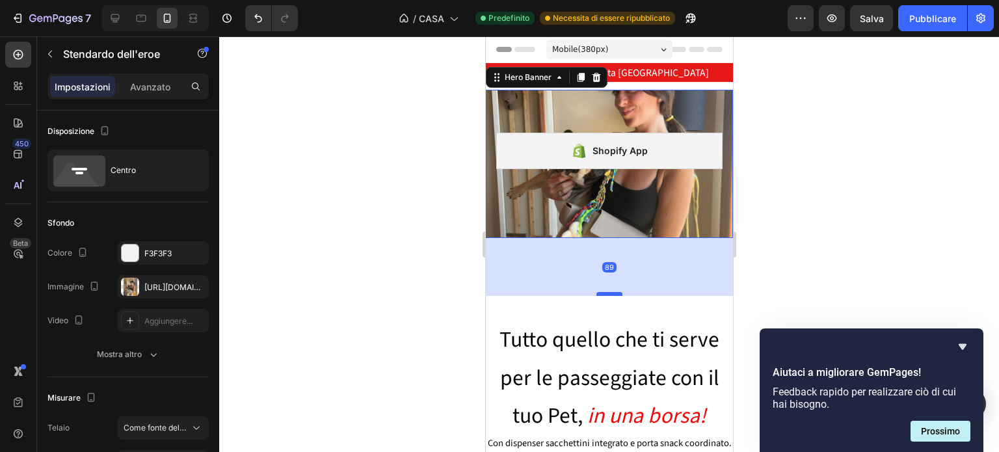
drag, startPoint x: 612, startPoint y: 236, endPoint x: 607, endPoint y: 295, distance: 59.4
click at [607, 295] on div at bounding box center [609, 294] width 26 height 4
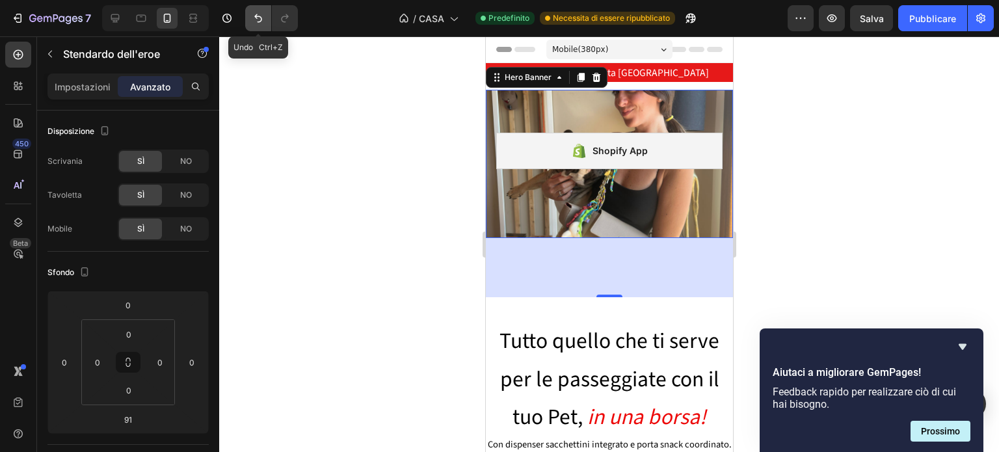
click at [262, 20] on icon "Annulla/Ripristina" at bounding box center [258, 18] width 13 height 13
type input "0"
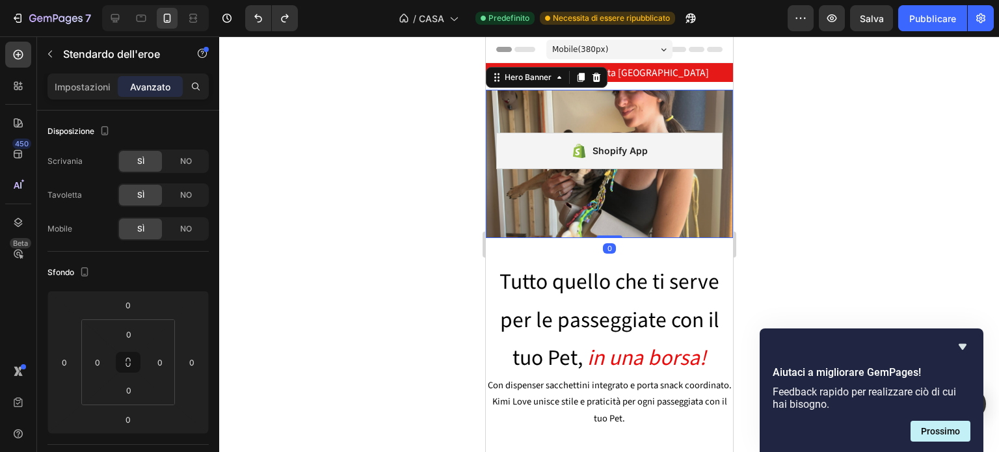
click at [437, 207] on div at bounding box center [609, 244] width 780 height 416
click at [596, 78] on icon at bounding box center [596, 77] width 10 height 10
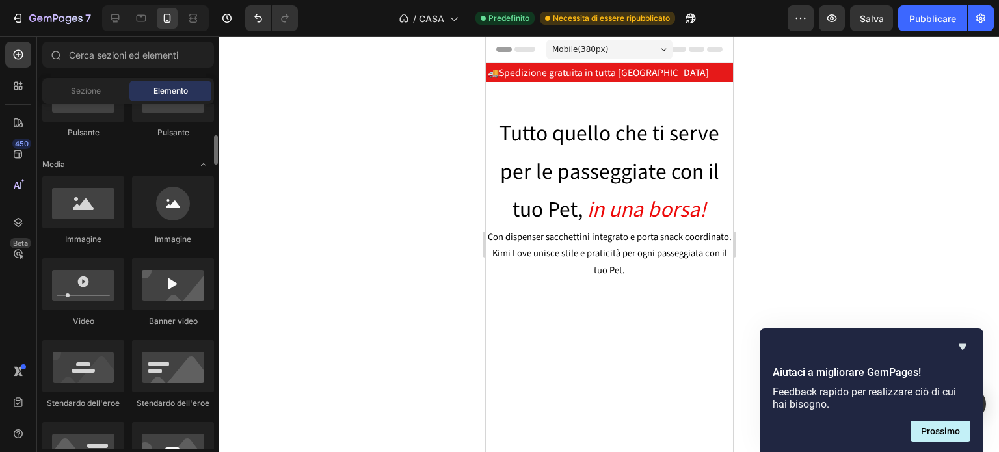
scroll to position [359, 0]
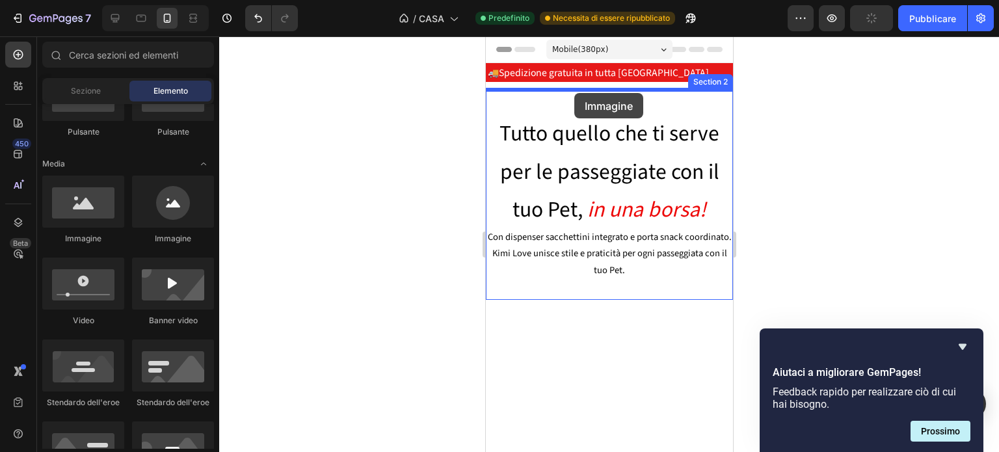
drag, startPoint x: 567, startPoint y: 245, endPoint x: 574, endPoint y: 94, distance: 151.0
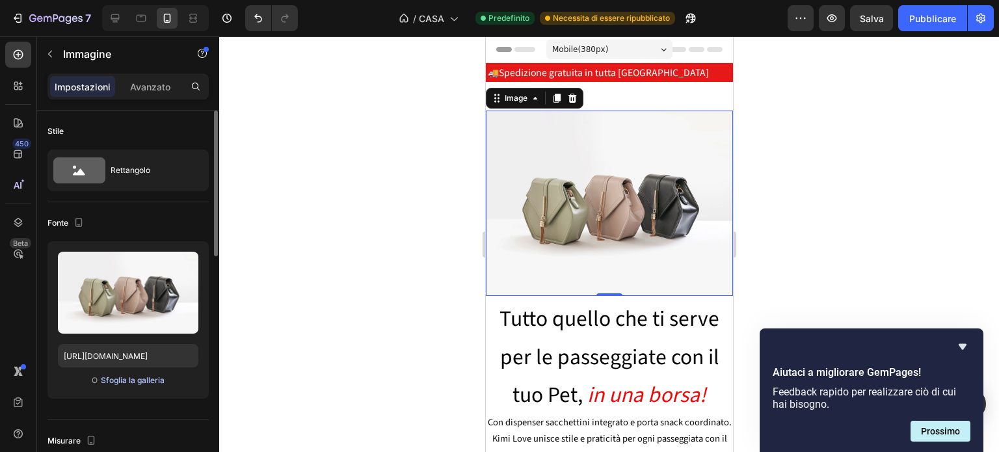
click at [135, 381] on font "Sfoglia la galleria" at bounding box center [133, 380] width 64 height 10
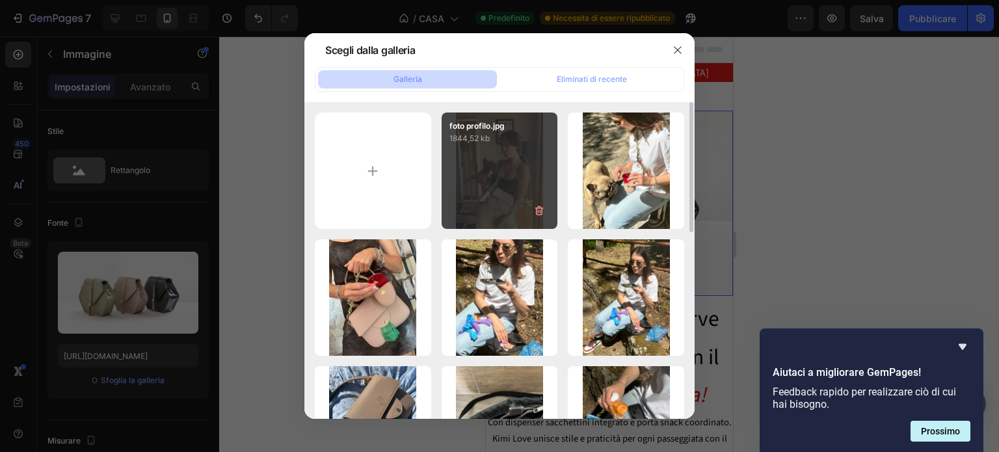
click at [497, 191] on div "foto profilo.jpg 1844,52 kb" at bounding box center [500, 171] width 116 height 116
type input "[URL][DOMAIN_NAME]"
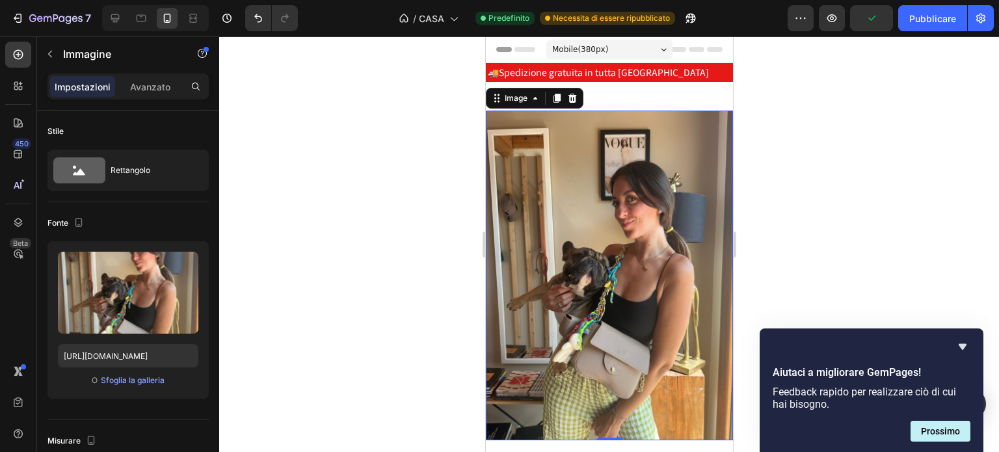
click at [864, 196] on div at bounding box center [609, 244] width 780 height 416
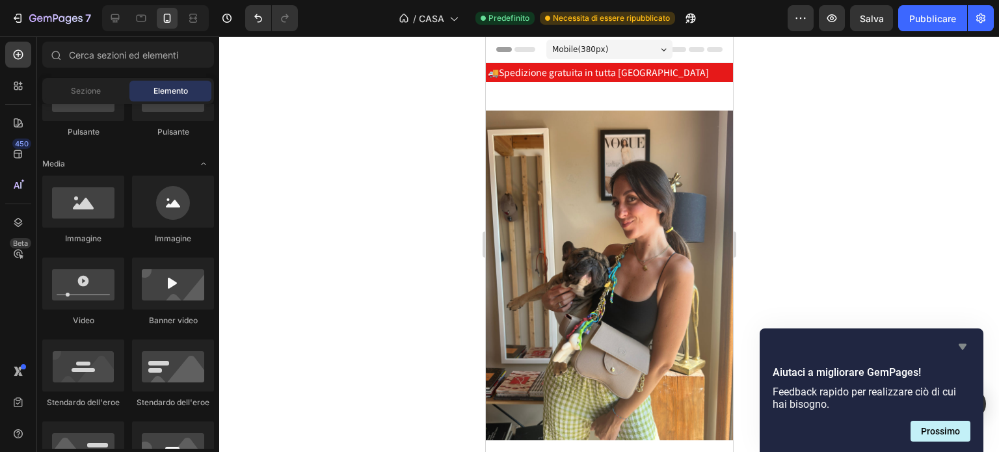
click at [961, 344] on icon "Nascondi sondaggio" at bounding box center [963, 347] width 8 height 6
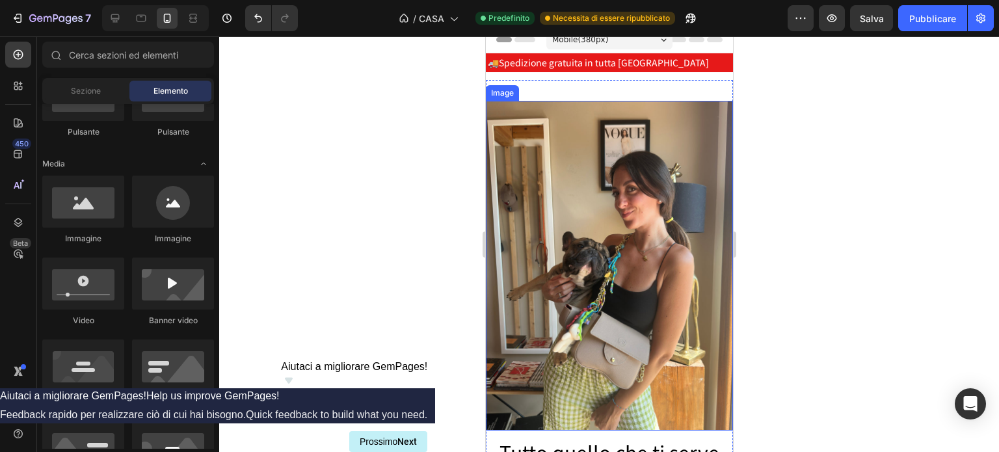
scroll to position [0, 0]
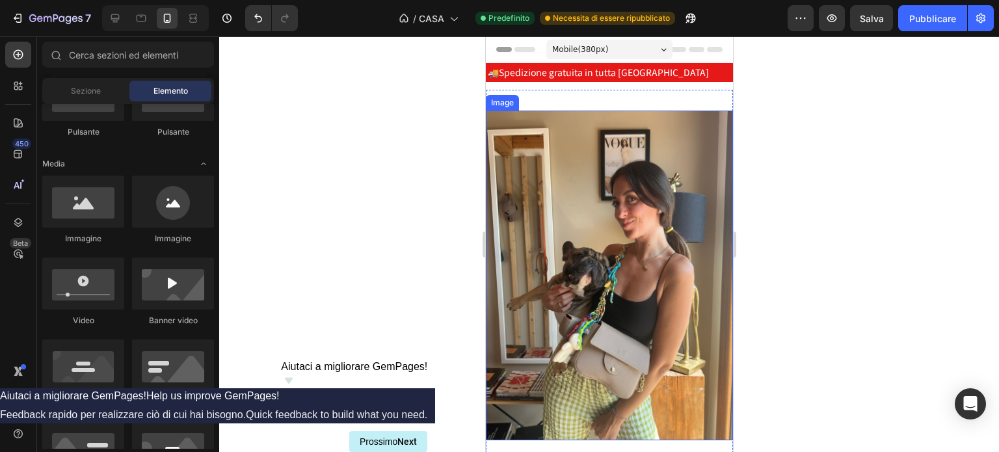
click at [352, 167] on div at bounding box center [609, 244] width 780 height 416
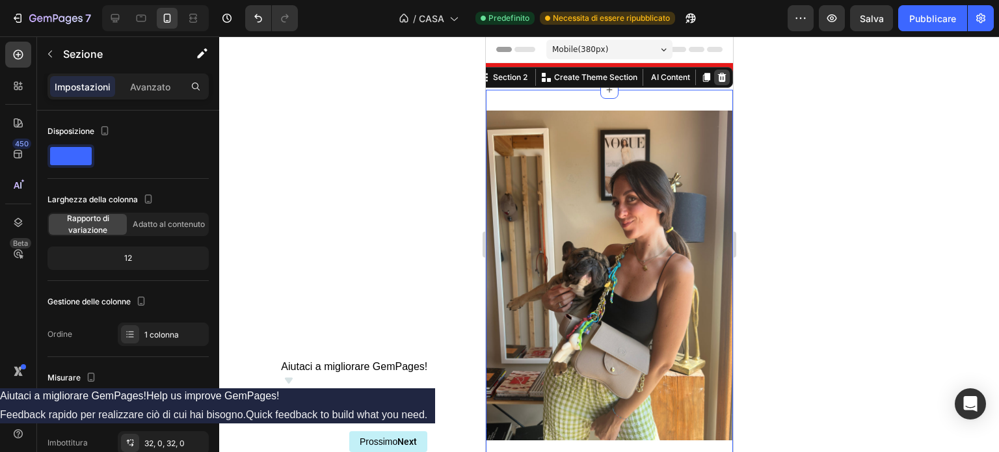
click at [717, 75] on icon at bounding box center [721, 77] width 8 height 9
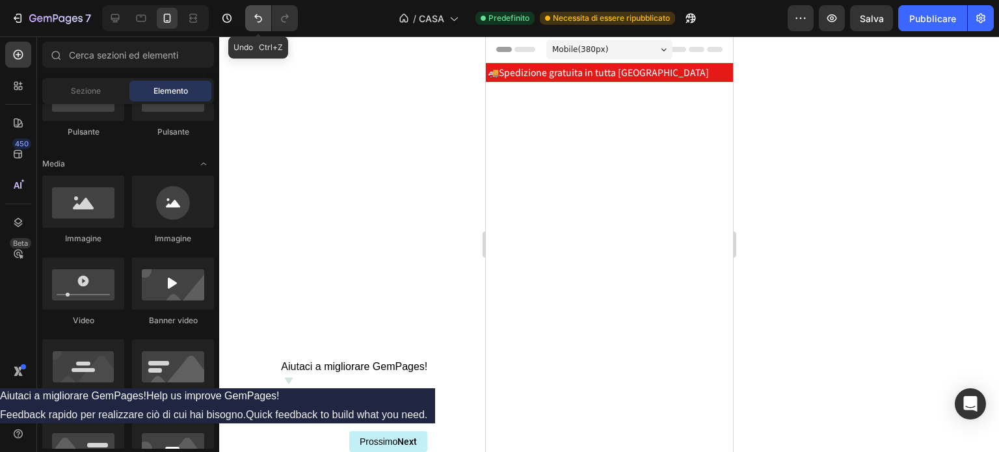
click at [260, 21] on icon "Annulla/Ripristina" at bounding box center [258, 18] width 8 height 8
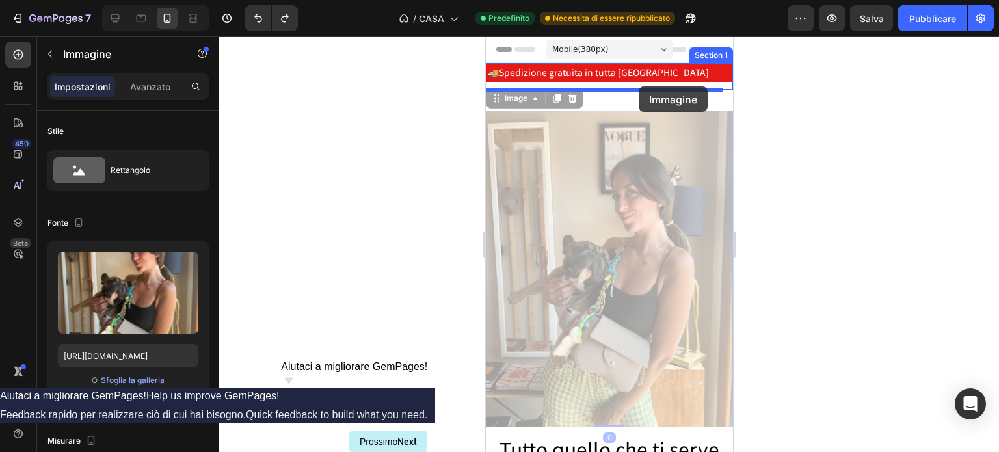
drag, startPoint x: 566, startPoint y: 177, endPoint x: 638, endPoint y: 87, distance: 115.7
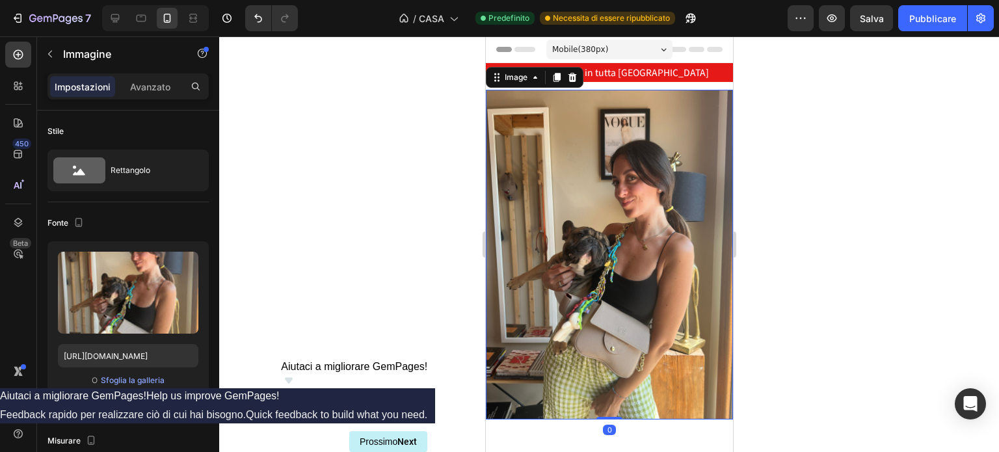
click at [827, 139] on div at bounding box center [609, 244] width 780 height 416
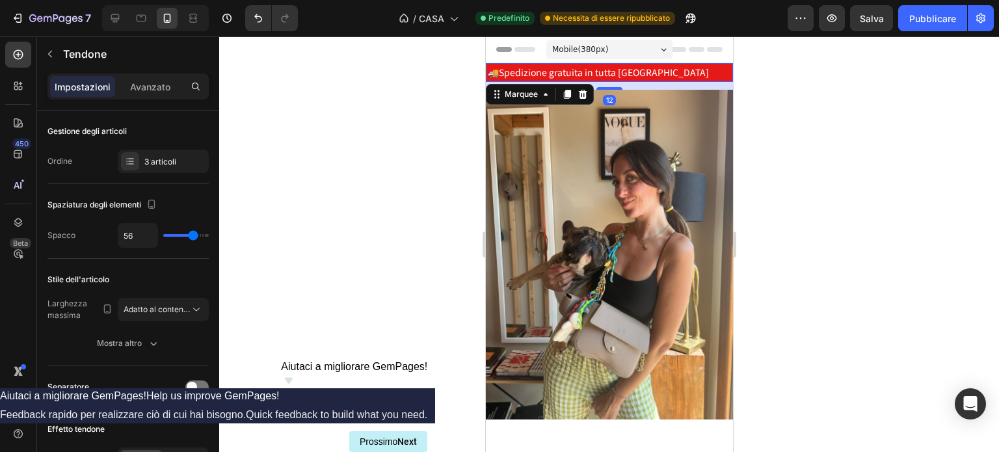
click at [791, 92] on div at bounding box center [609, 244] width 780 height 416
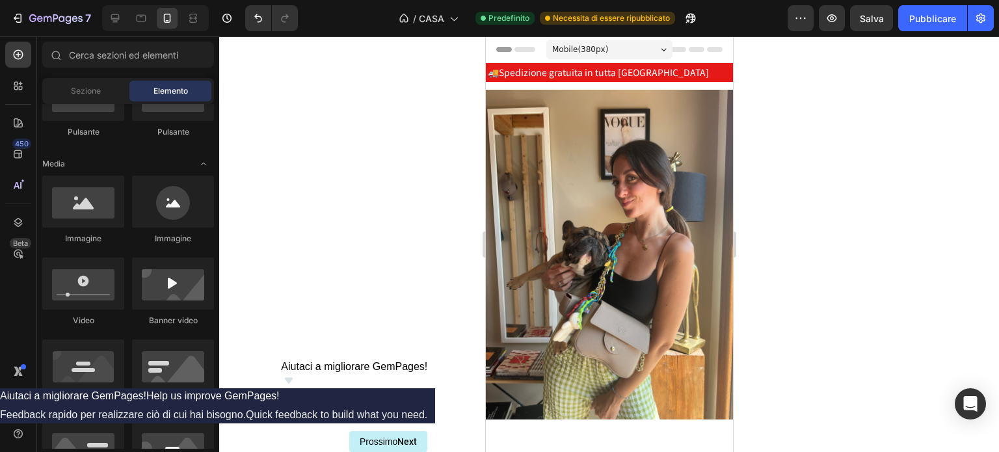
click at [412, 353] on div at bounding box center [609, 244] width 780 height 416
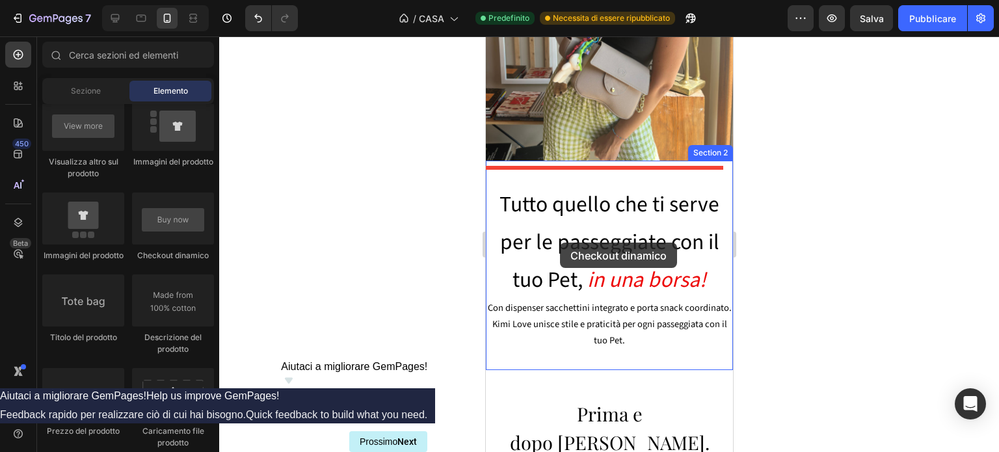
scroll to position [310, 0]
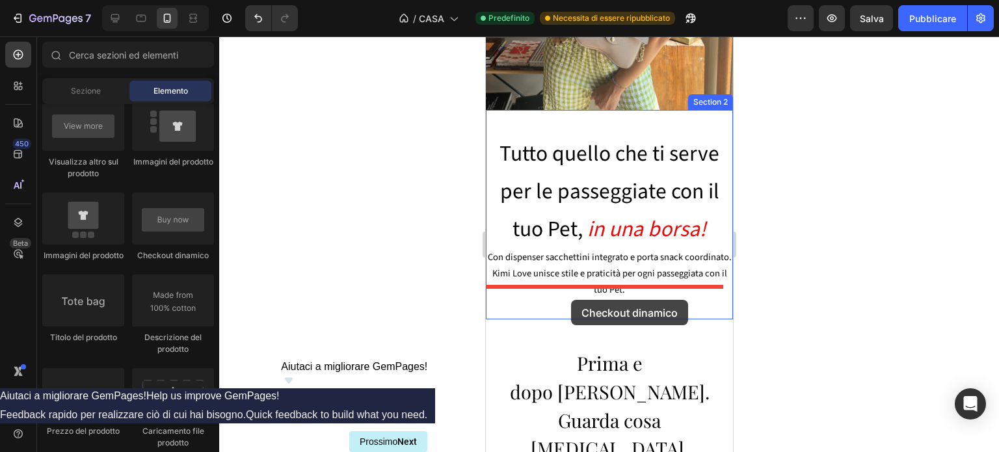
drag, startPoint x: 667, startPoint y: 267, endPoint x: 570, endPoint y: 300, distance: 101.6
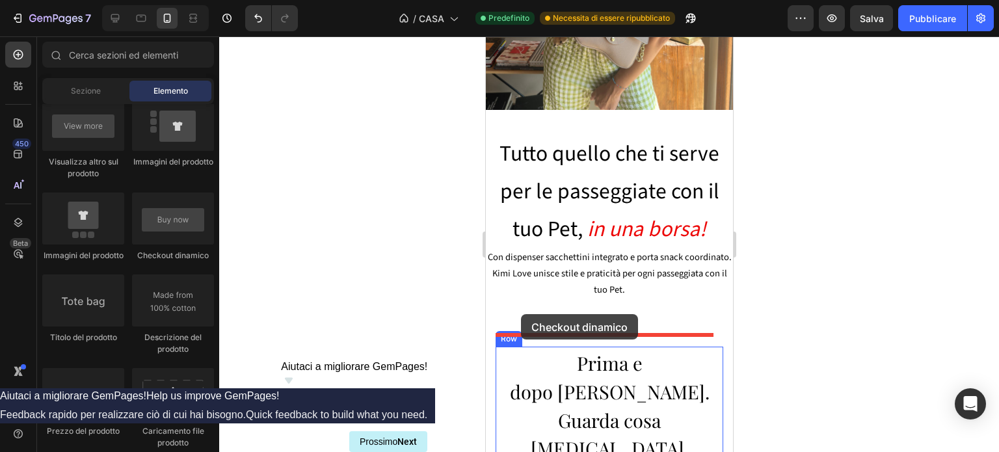
drag, startPoint x: 638, startPoint y: 260, endPoint x: 521, endPoint y: 313, distance: 128.6
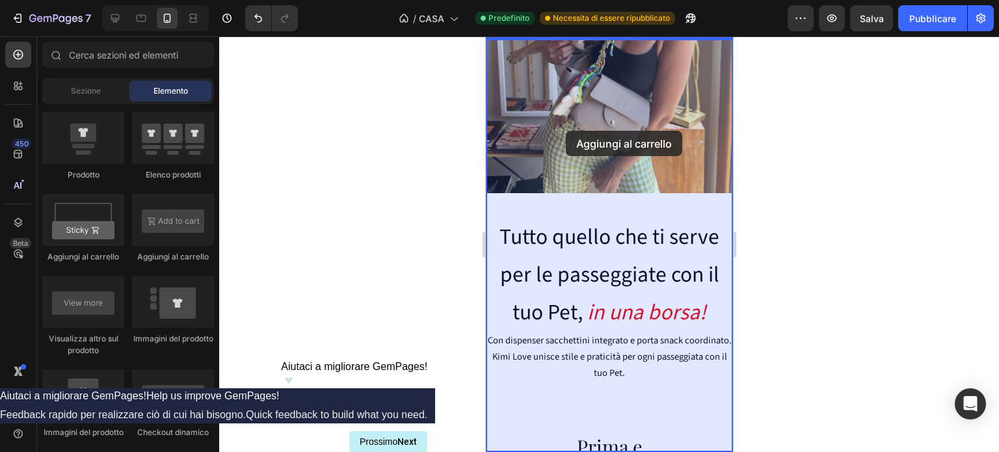
scroll to position [205, 0]
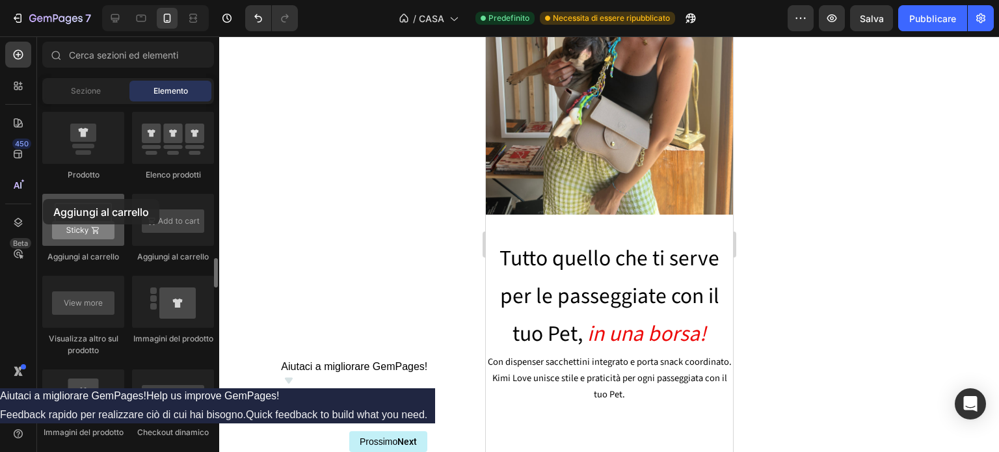
drag, startPoint x: 93, startPoint y: 225, endPoint x: 43, endPoint y: 199, distance: 56.4
click at [43, 199] on div at bounding box center [83, 220] width 82 height 52
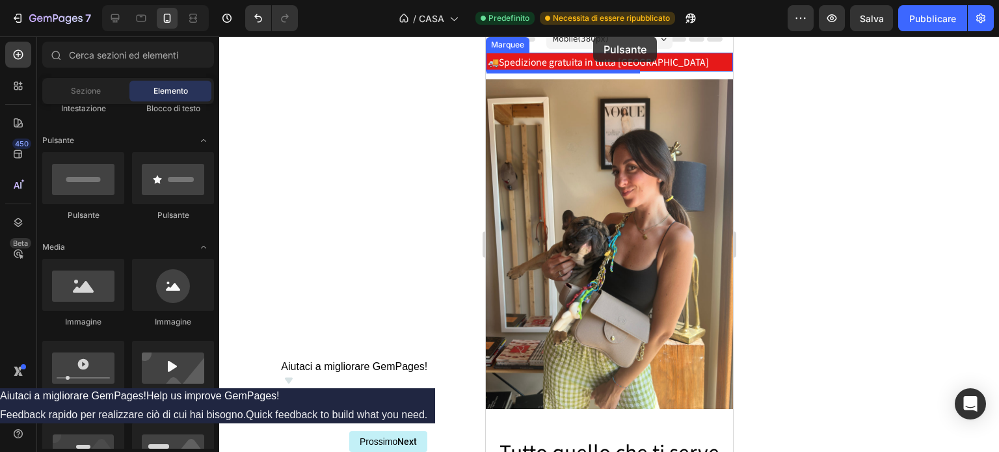
scroll to position [0, 0]
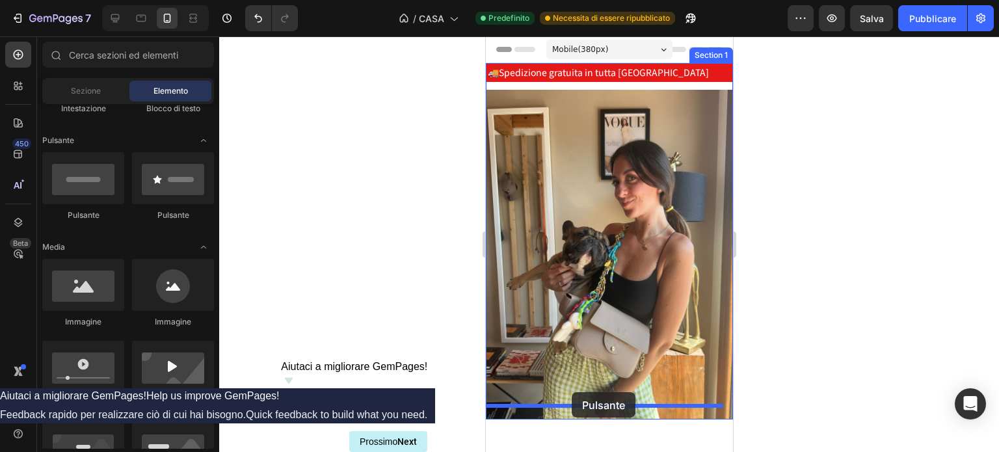
drag, startPoint x: 658, startPoint y: 211, endPoint x: 571, endPoint y: 392, distance: 200.7
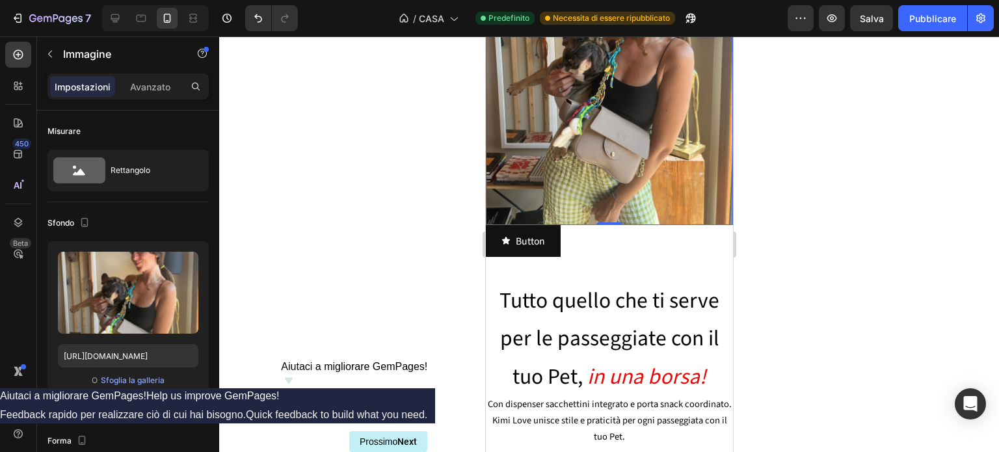
scroll to position [199, 0]
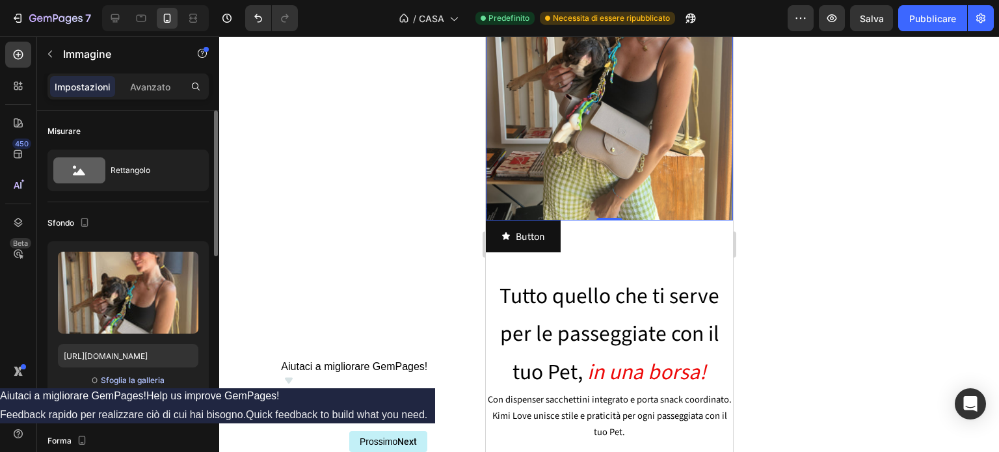
click at [130, 386] on button "Sfoglia la galleria" at bounding box center [132, 380] width 65 height 13
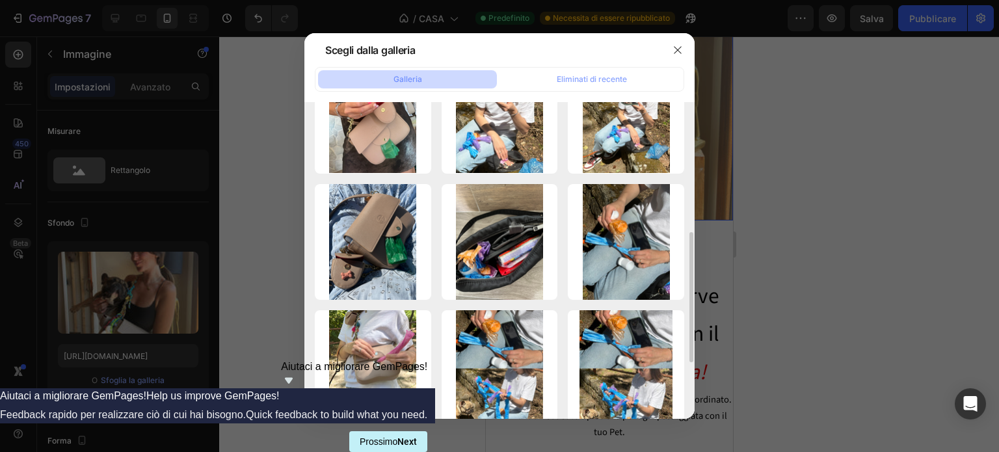
scroll to position [392, 0]
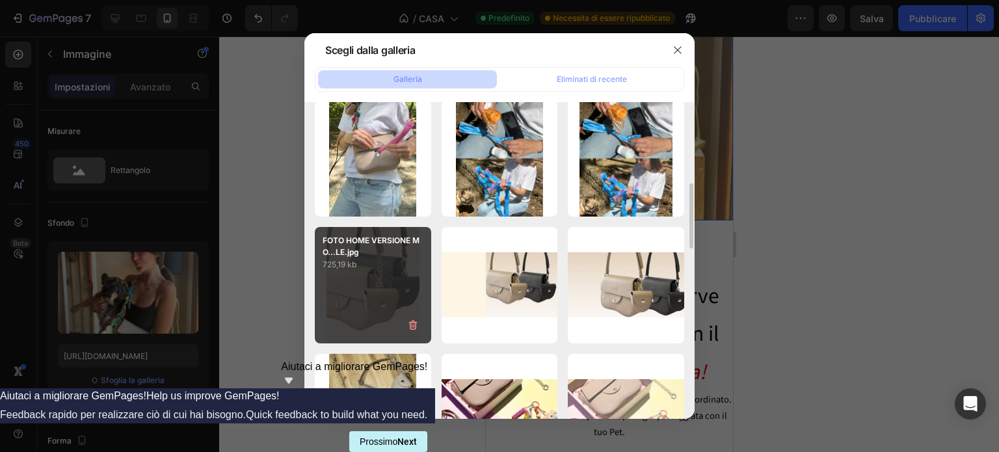
click at [370, 281] on div "FOTO HOME VERSIONE MO...LE.jpg 725,19 kb" at bounding box center [373, 285] width 116 height 116
type input "[URL][DOMAIN_NAME]"
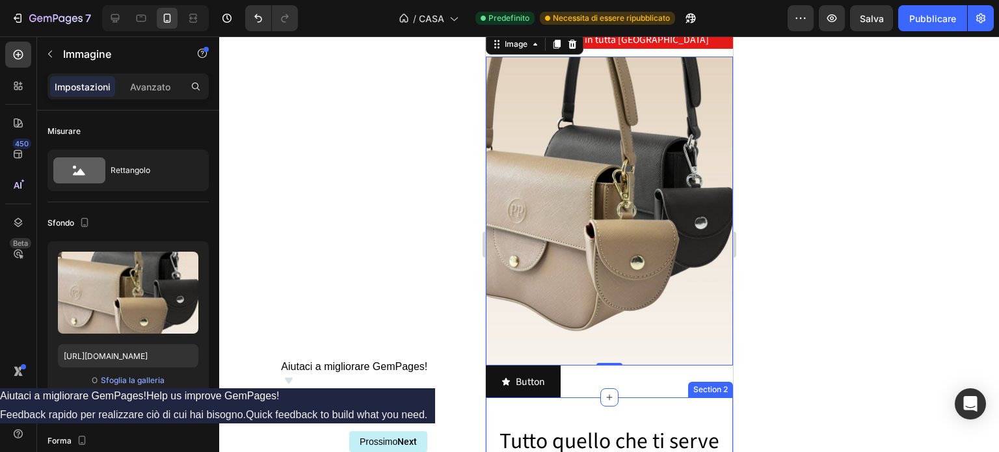
scroll to position [0, 0]
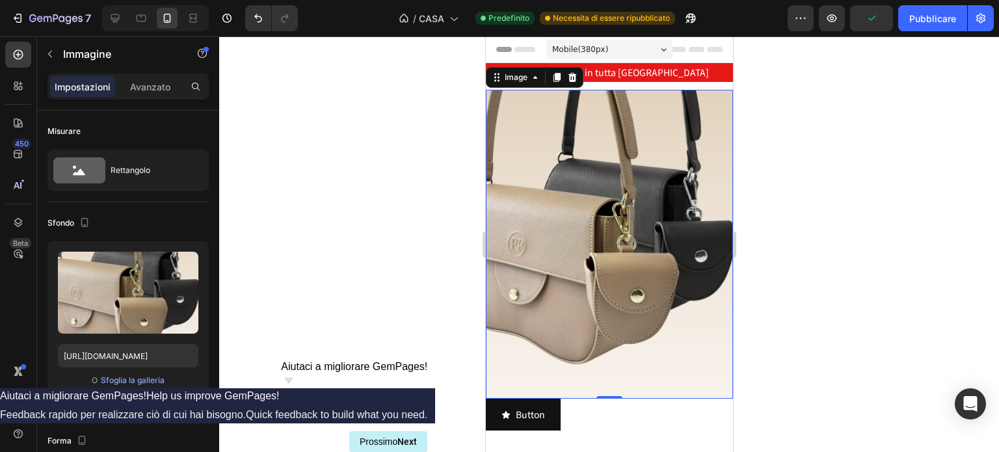
click at [415, 248] on div at bounding box center [609, 244] width 780 height 416
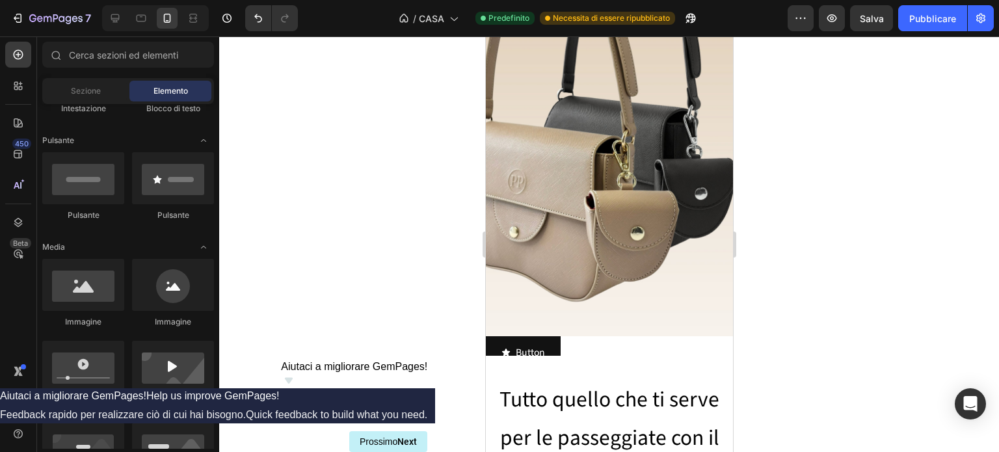
scroll to position [81, 0]
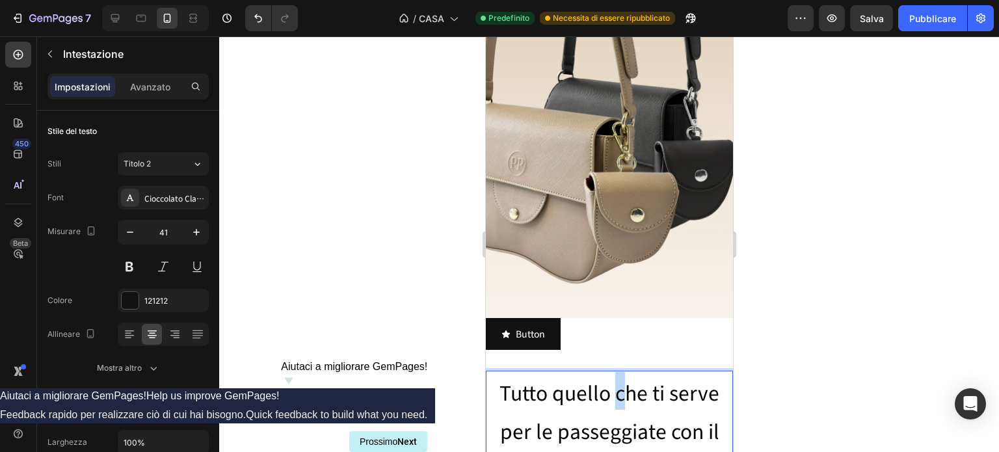
drag, startPoint x: 610, startPoint y: 388, endPoint x: 615, endPoint y: 379, distance: 10.2
click at [542, 395] on p "Tutto quello che ti serve per le passeggiate con il tuo Pet, in una borsa!" at bounding box center [608, 429] width 245 height 114
click at [356, 389] on div at bounding box center [609, 244] width 780 height 416
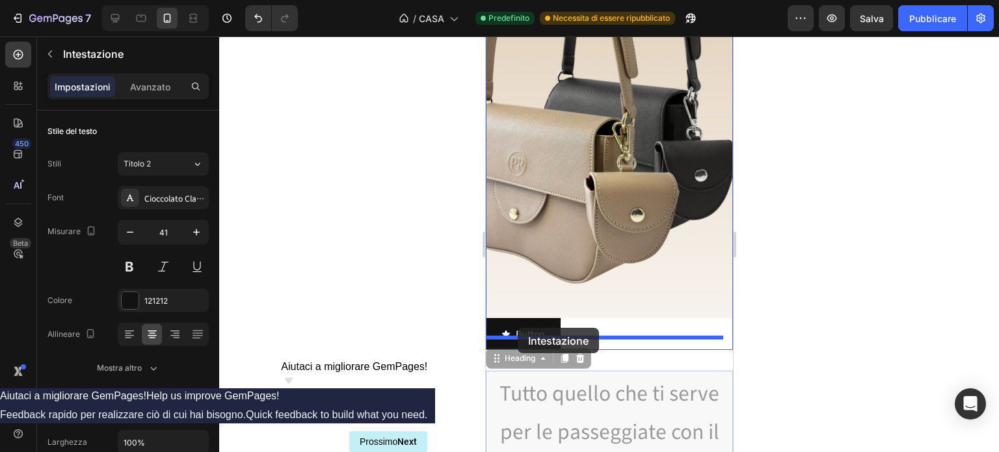
drag, startPoint x: 518, startPoint y: 345, endPoint x: 517, endPoint y: 328, distance: 16.9
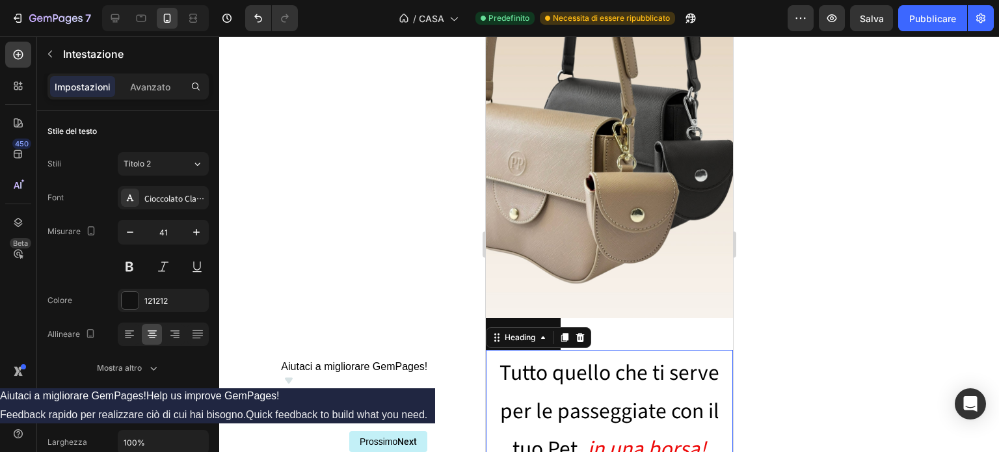
click at [886, 314] on div at bounding box center [609, 244] width 780 height 416
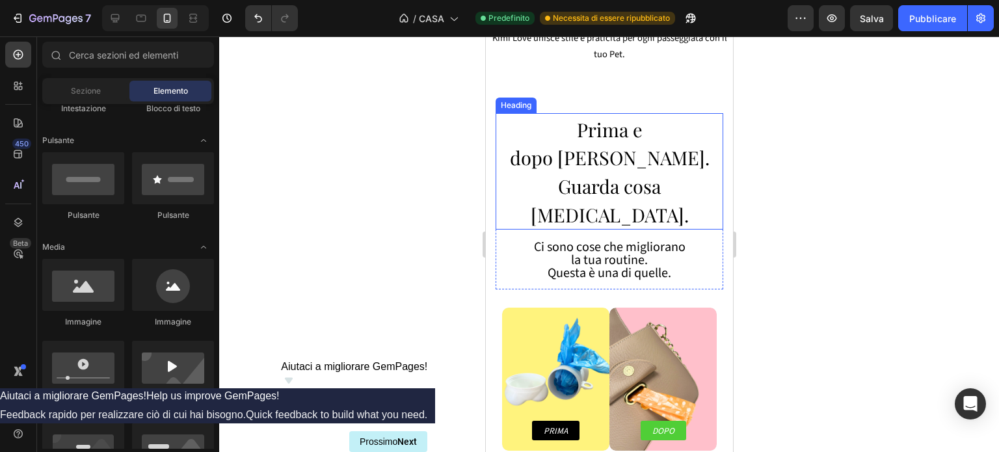
scroll to position [546, 0]
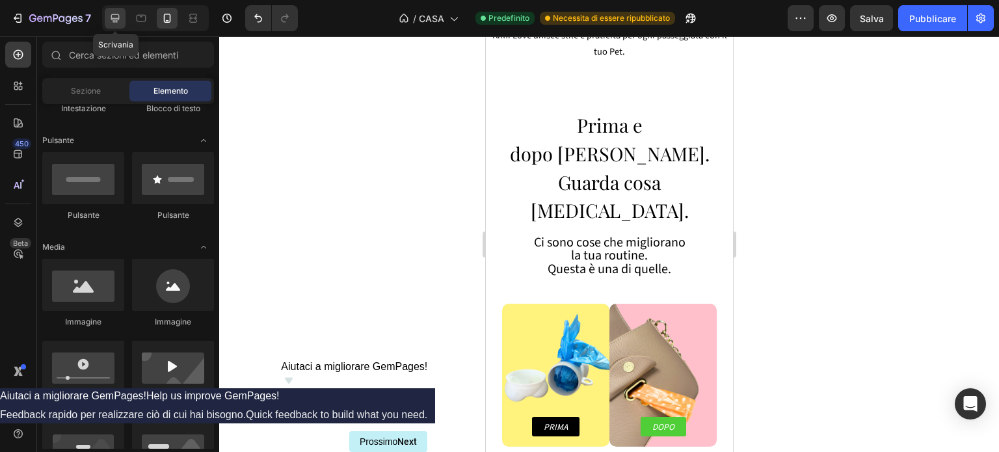
click at [114, 20] on icon at bounding box center [115, 18] width 13 height 13
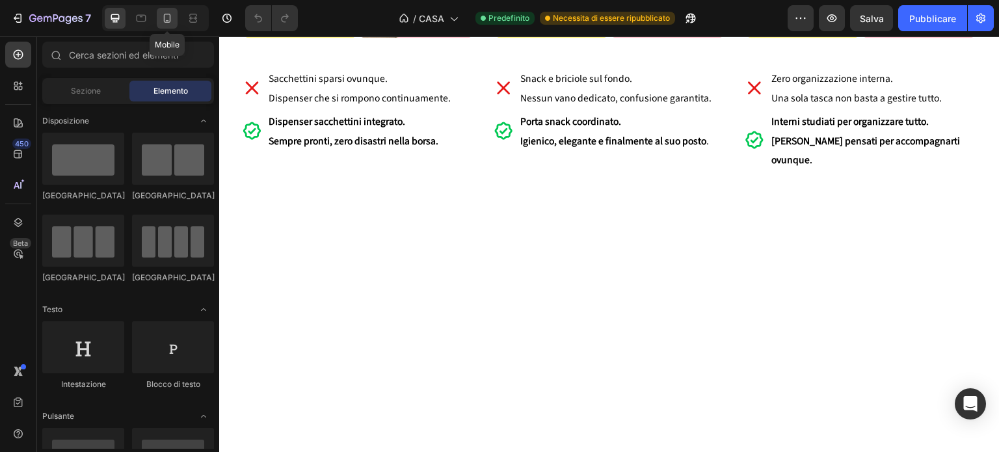
click at [172, 21] on icon at bounding box center [167, 18] width 13 height 13
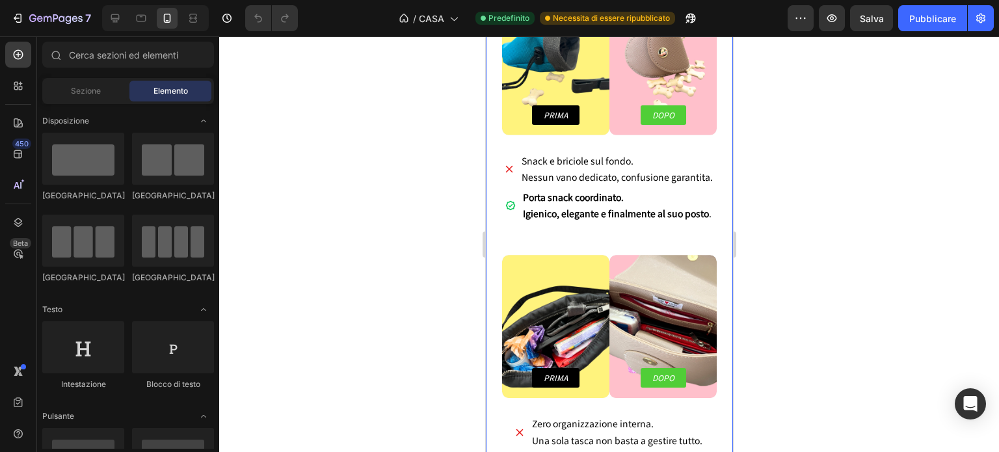
scroll to position [1389, 0]
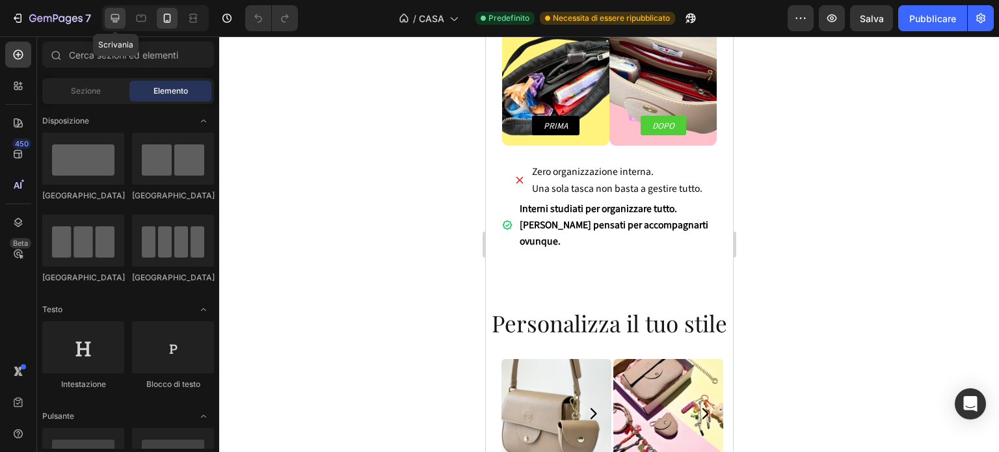
click at [114, 22] on icon at bounding box center [115, 18] width 8 height 8
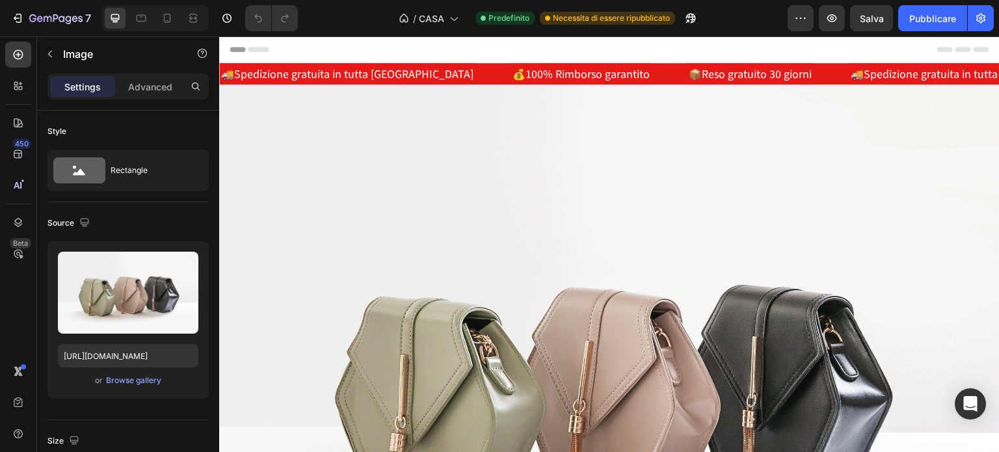
click at [553, 198] on img at bounding box center [609, 377] width 780 height 585
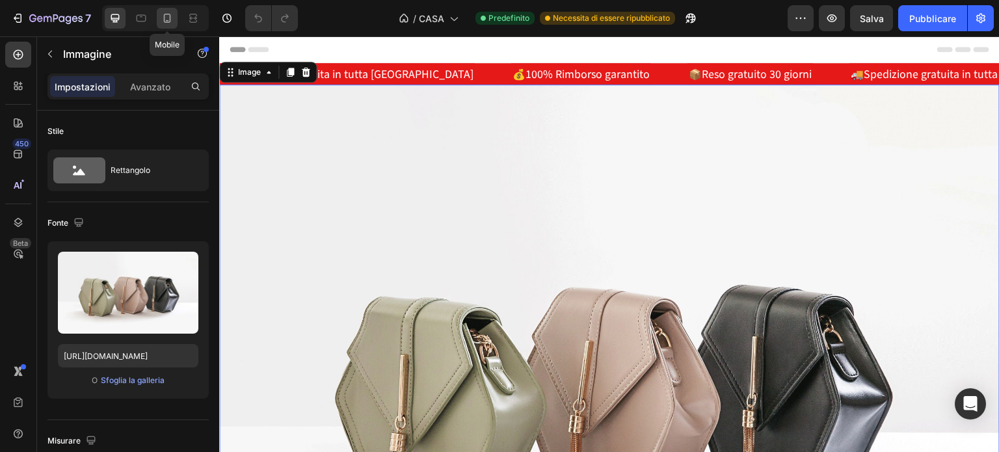
click at [170, 18] on icon at bounding box center [167, 18] width 13 height 13
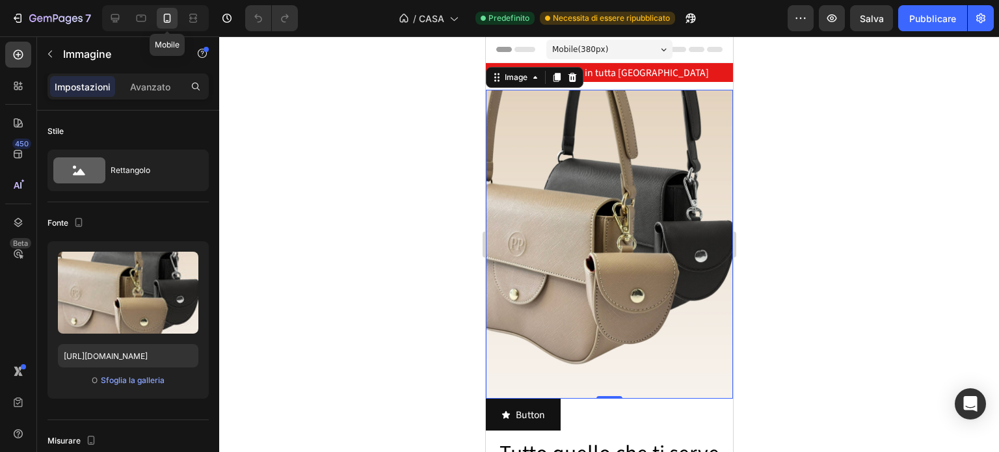
scroll to position [8, 0]
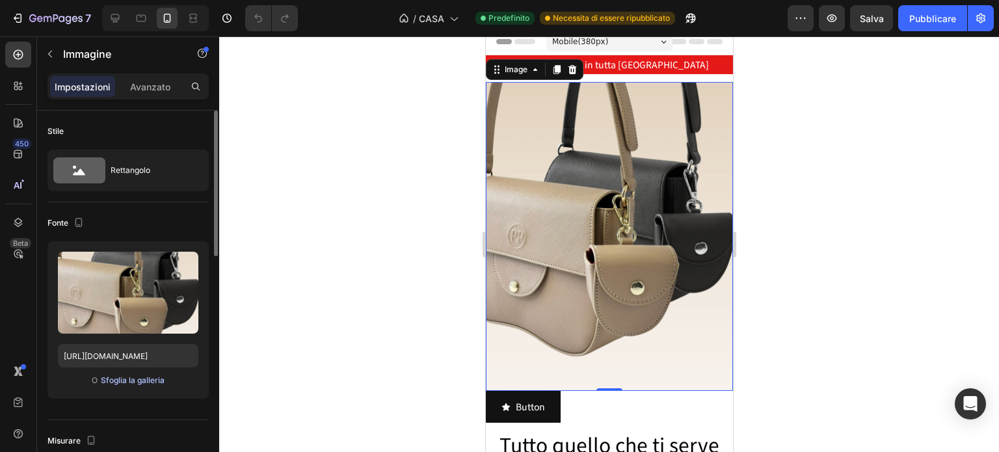
click at [143, 376] on font "Sfoglia la galleria" at bounding box center [133, 380] width 64 height 10
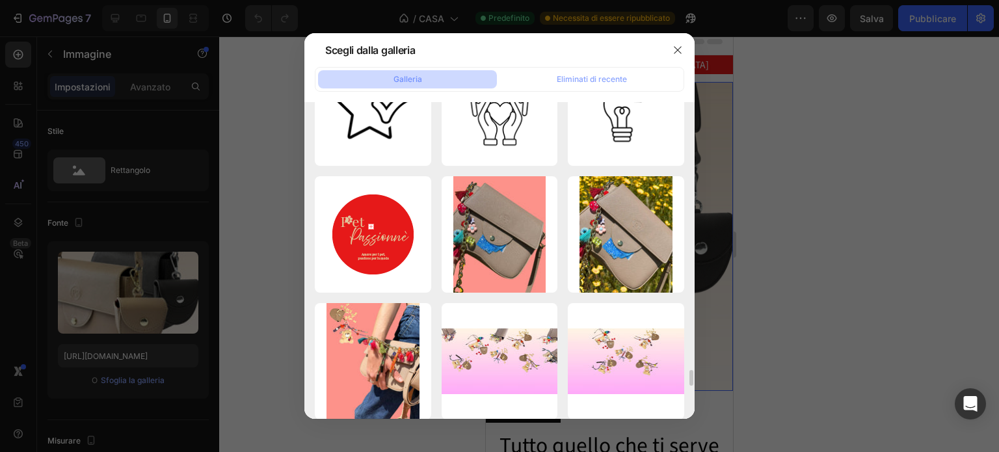
scroll to position [5255, 0]
click at [0, 0] on p "1035,12 kb" at bounding box center [0, 0] width 0 height 0
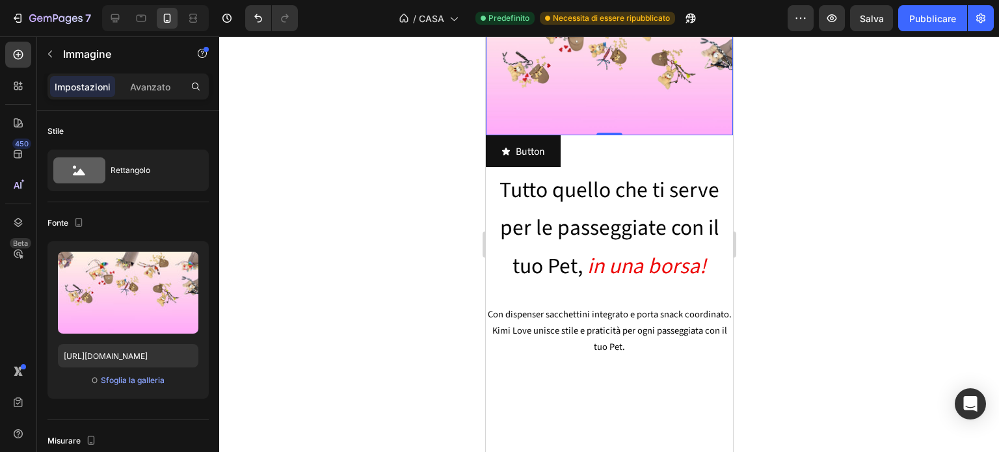
scroll to position [0, 0]
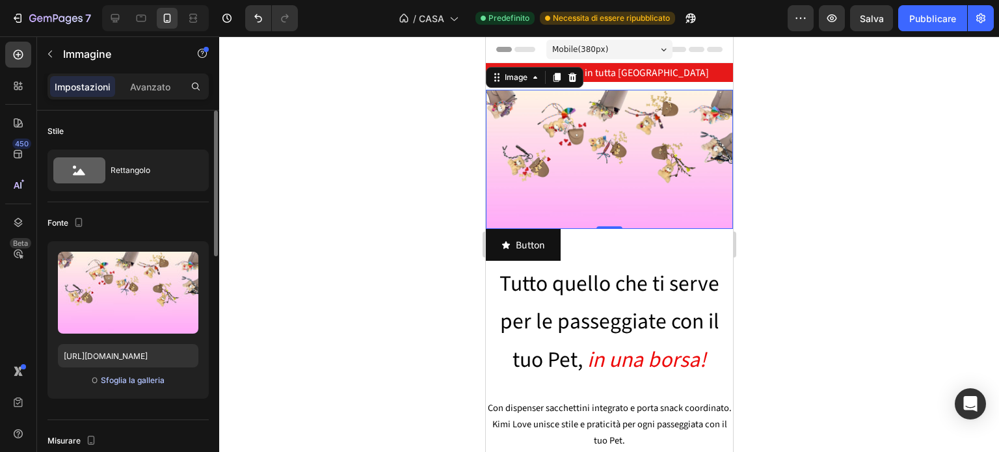
click at [155, 380] on font "Sfoglia la galleria" at bounding box center [133, 380] width 64 height 10
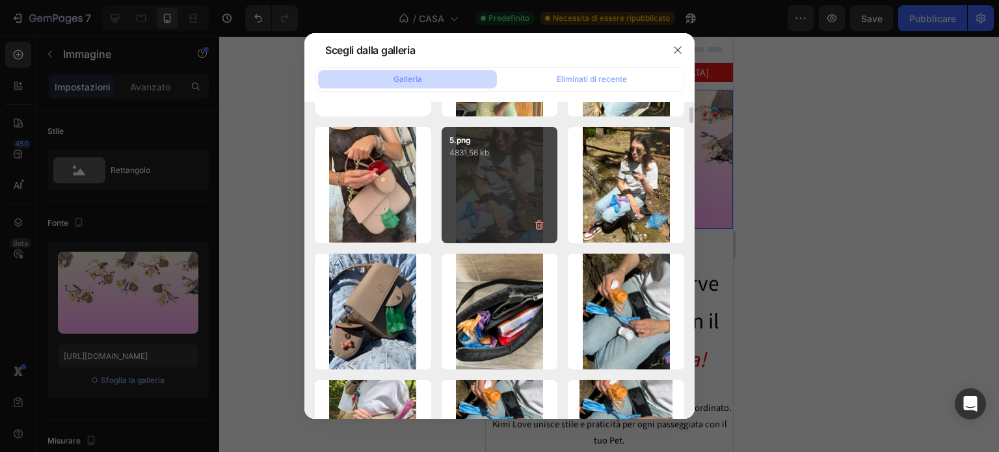
scroll to position [111, 0]
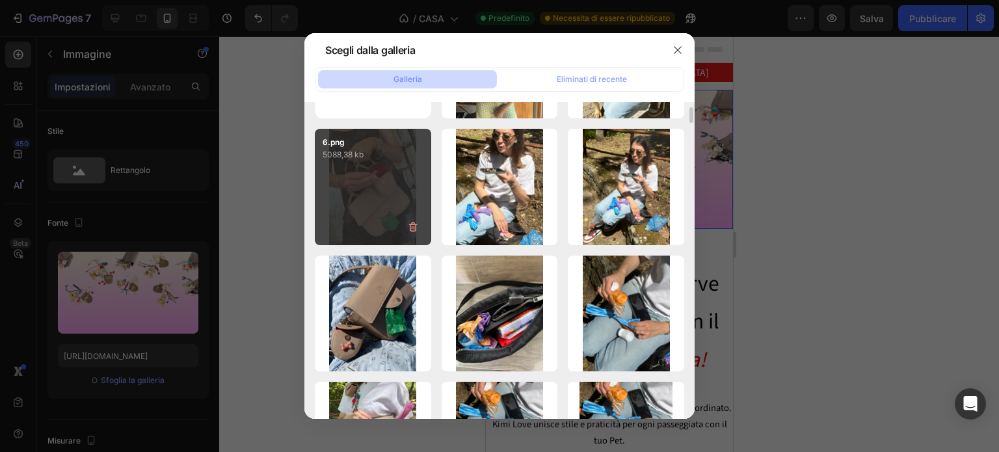
click at [336, 202] on div "6.png 5088,38 kb" at bounding box center [373, 187] width 116 height 116
type input "https://cdn.shopify.com/s/files/1/0777/6485/4103/files/gempages_486738246177391…"
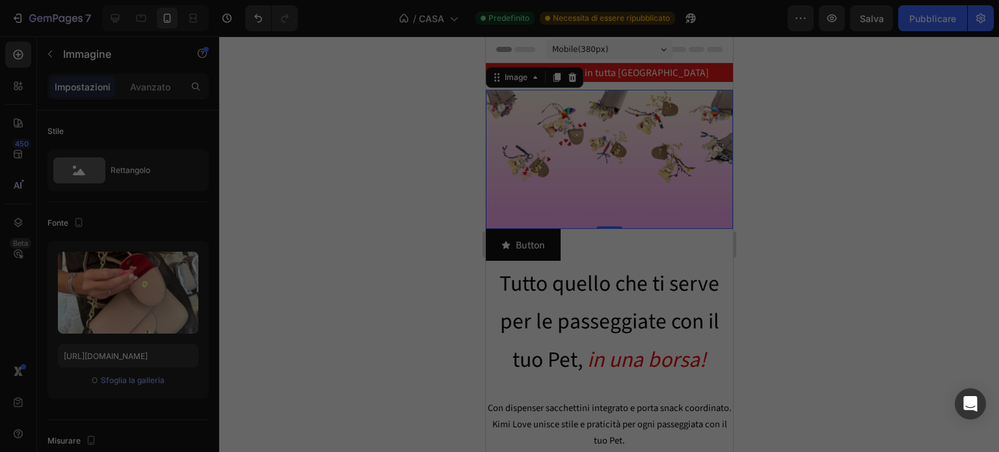
click at [336, 202] on div "6.png 5088,38 kb" at bounding box center [373, 187] width 116 height 116
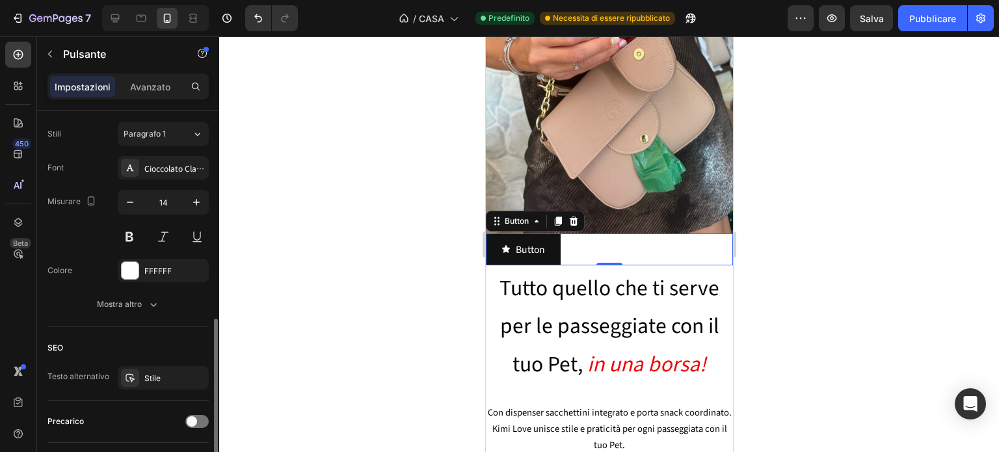
scroll to position [570, 0]
click at [148, 293] on button "Mostra altro" at bounding box center [127, 304] width 161 height 23
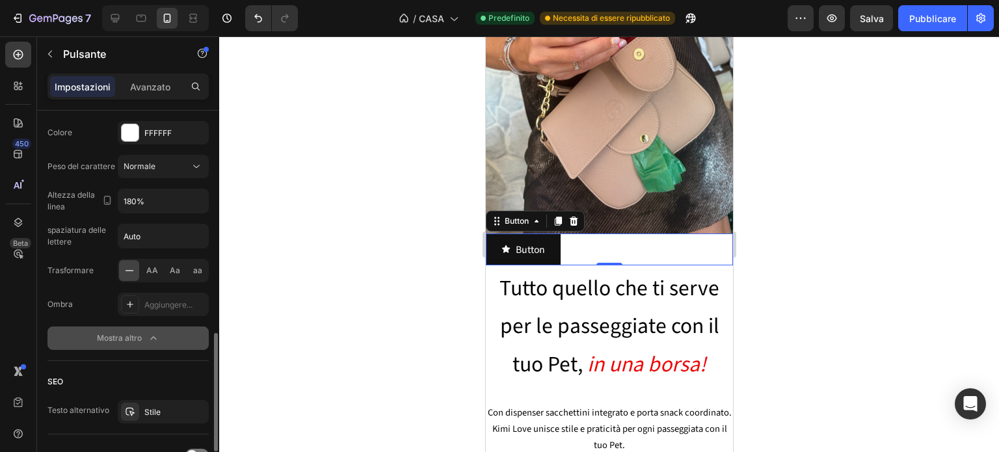
scroll to position [825, 0]
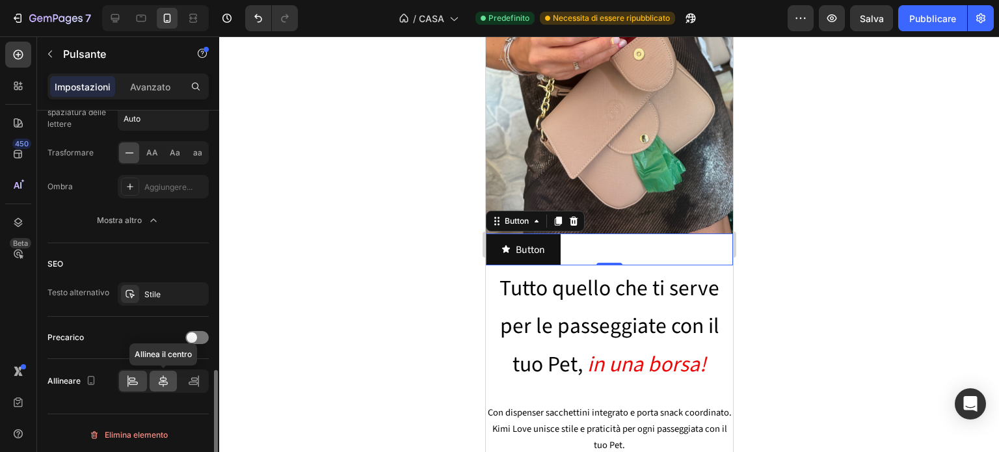
click at [161, 377] on icon at bounding box center [163, 381] width 9 height 12
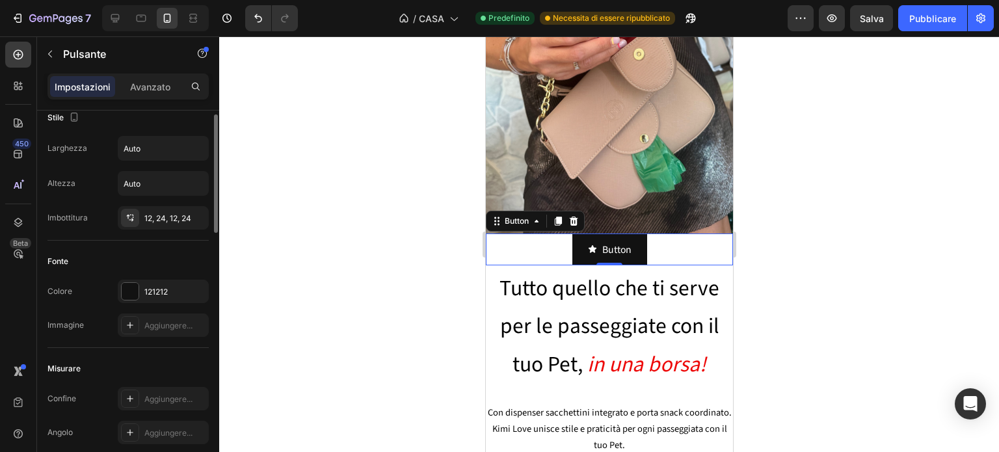
scroll to position [13, 0]
click at [150, 295] on font "121212" at bounding box center [155, 292] width 23 height 10
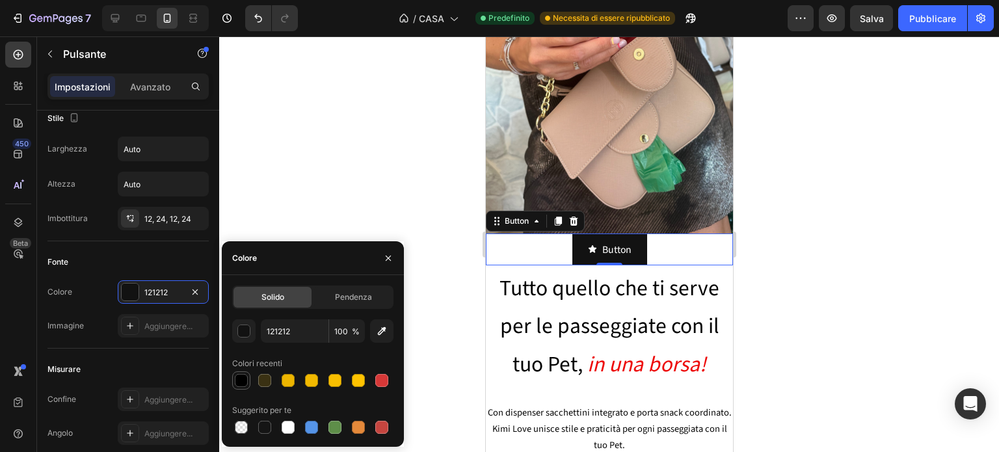
click at [246, 384] on div at bounding box center [241, 380] width 13 height 13
type input "000000"
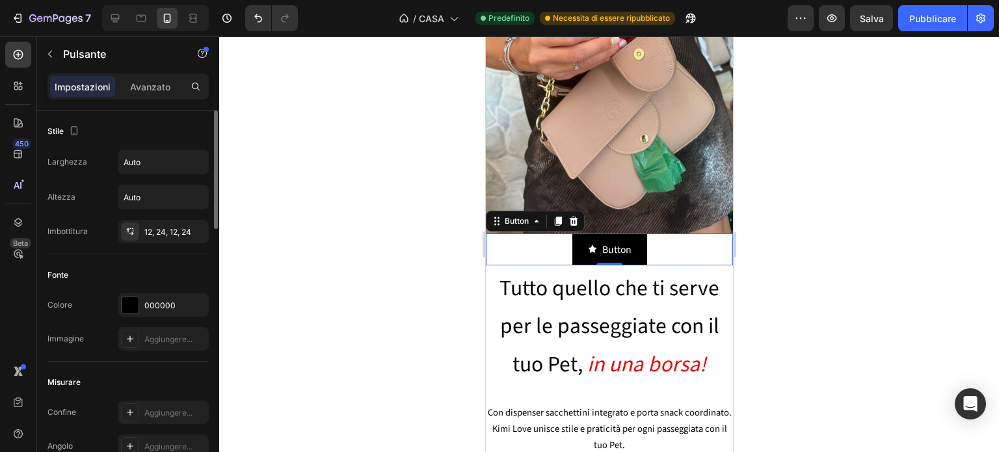
click at [164, 135] on div "Stile" at bounding box center [127, 131] width 161 height 21
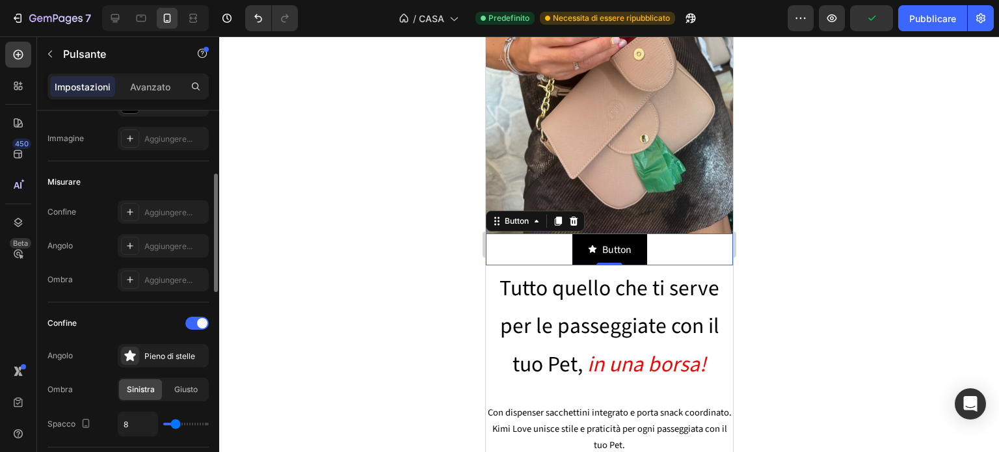
scroll to position [200, 0]
click at [166, 246] on font "Aggiungere..." at bounding box center [168, 246] width 48 height 10
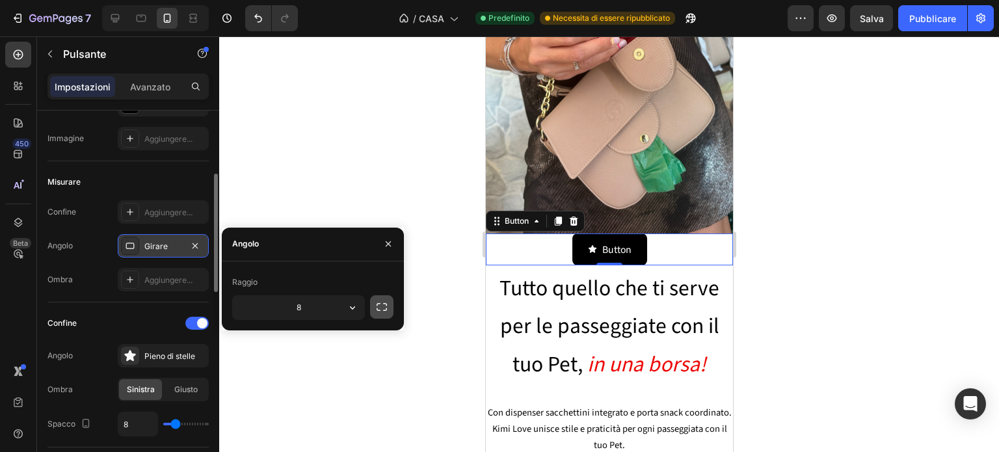
click at [382, 304] on icon "button" at bounding box center [381, 306] width 13 height 13
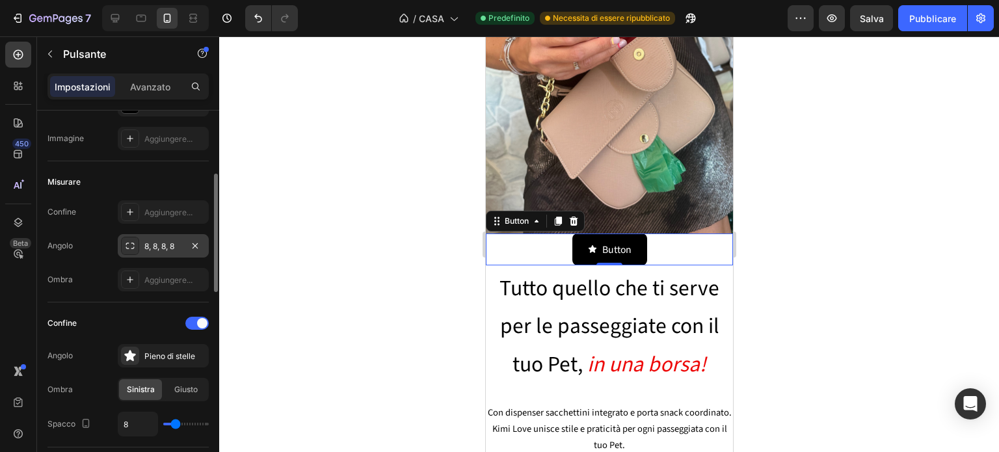
click at [322, 171] on div at bounding box center [609, 244] width 780 height 416
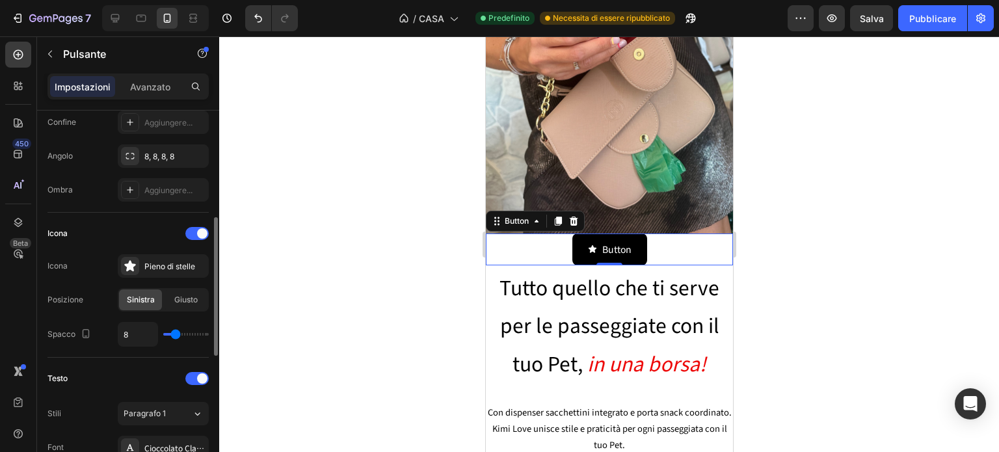
scroll to position [291, 0]
click at [187, 306] on div "Giusto" at bounding box center [186, 299] width 43 height 21
click at [161, 258] on div "Pieno di stelle" at bounding box center [163, 265] width 91 height 23
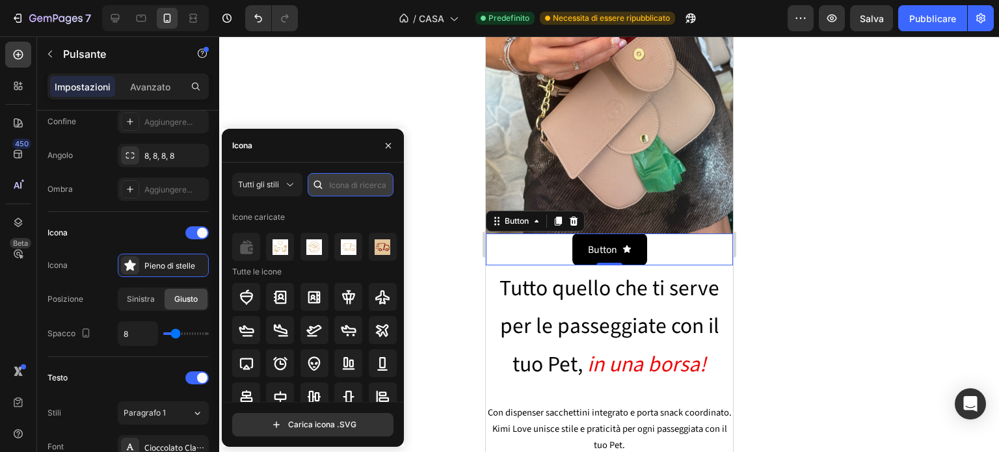
click at [354, 183] on input "text" at bounding box center [351, 184] width 86 height 23
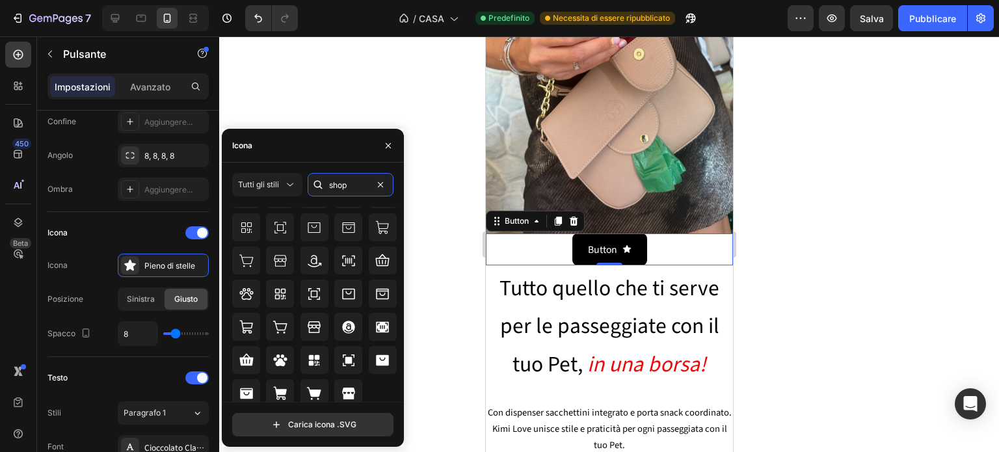
scroll to position [164, 0]
type input "shop"
click at [248, 325] on icon at bounding box center [247, 327] width 16 height 16
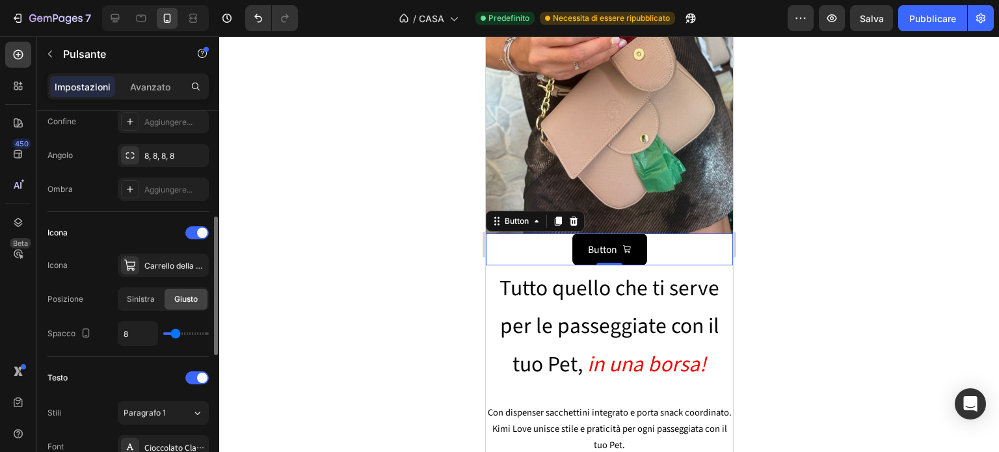
click at [153, 367] on div "Testo" at bounding box center [127, 377] width 161 height 21
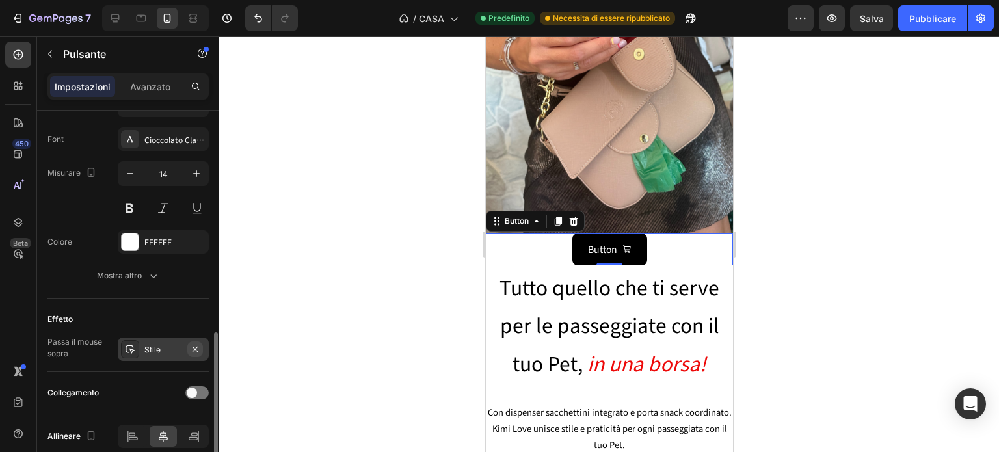
scroll to position [598, 0]
click at [198, 388] on div at bounding box center [196, 393] width 23 height 13
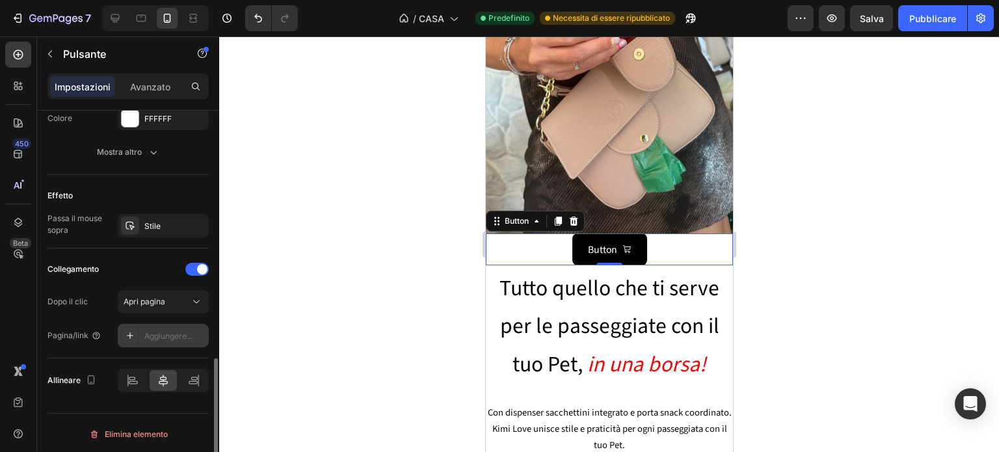
click at [161, 335] on font "Aggiungere..." at bounding box center [168, 336] width 48 height 10
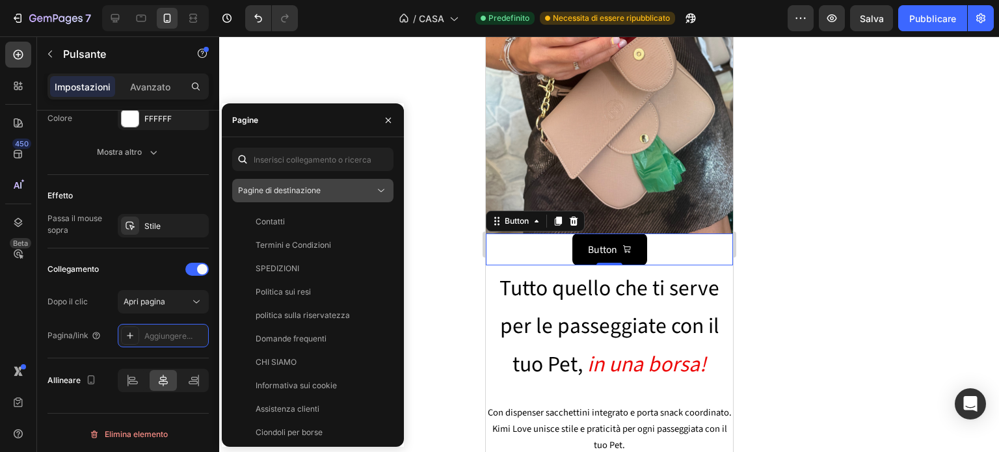
click at [327, 192] on div "Pagine di destinazione" at bounding box center [306, 191] width 137 height 12
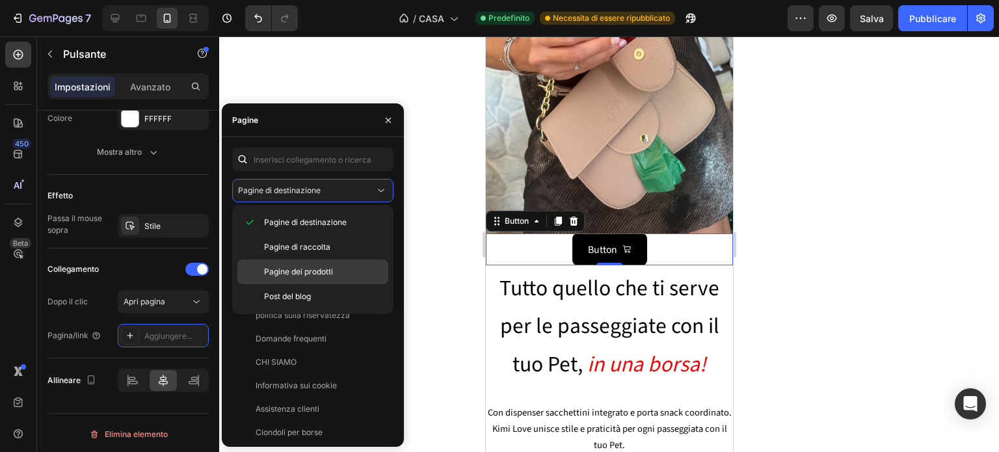
click at [328, 264] on div "Pagine dei prodotti" at bounding box center [312, 272] width 151 height 25
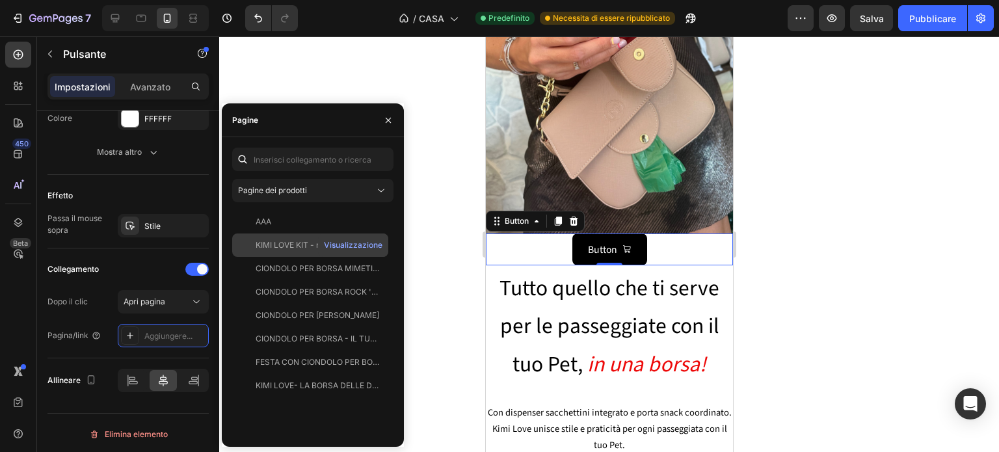
click at [298, 246] on font "KIMI LOVE KIT - risparmia €16,80 acquistando il kit" at bounding box center [349, 245] width 186 height 10
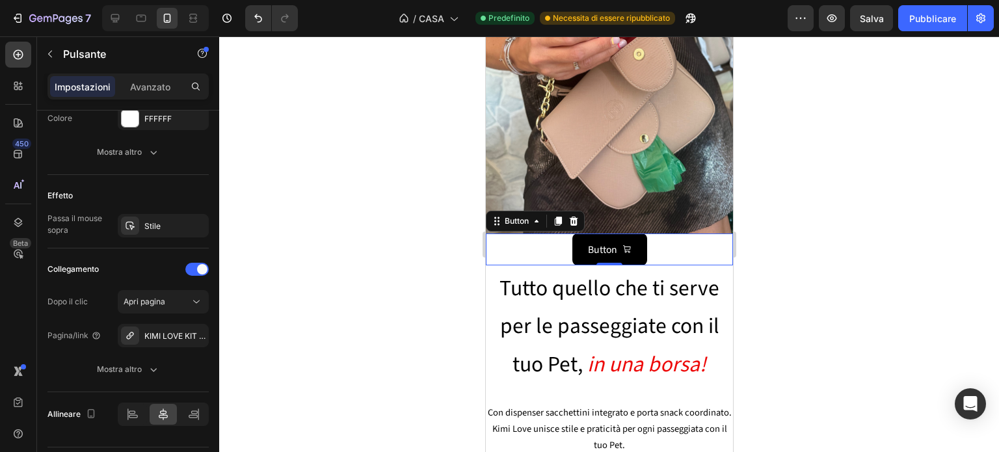
click at [366, 64] on div at bounding box center [609, 244] width 780 height 416
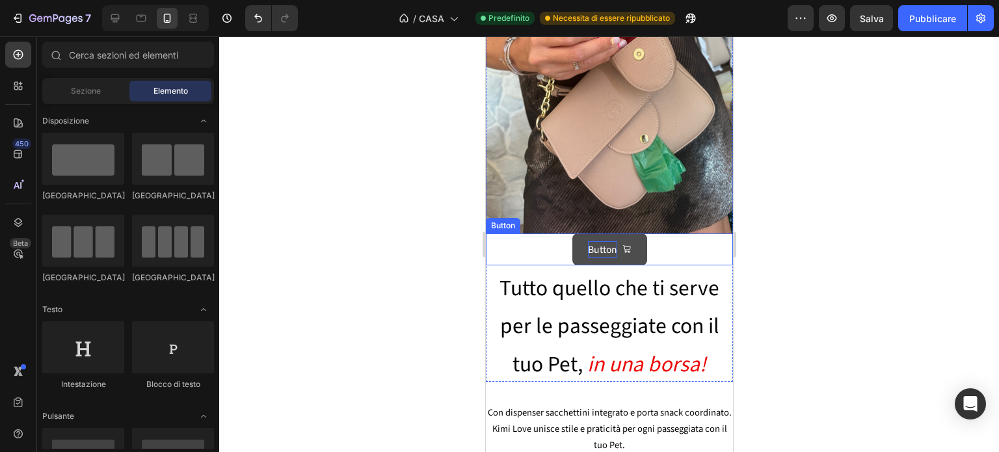
click at [593, 241] on p "Button" at bounding box center [601, 249] width 29 height 16
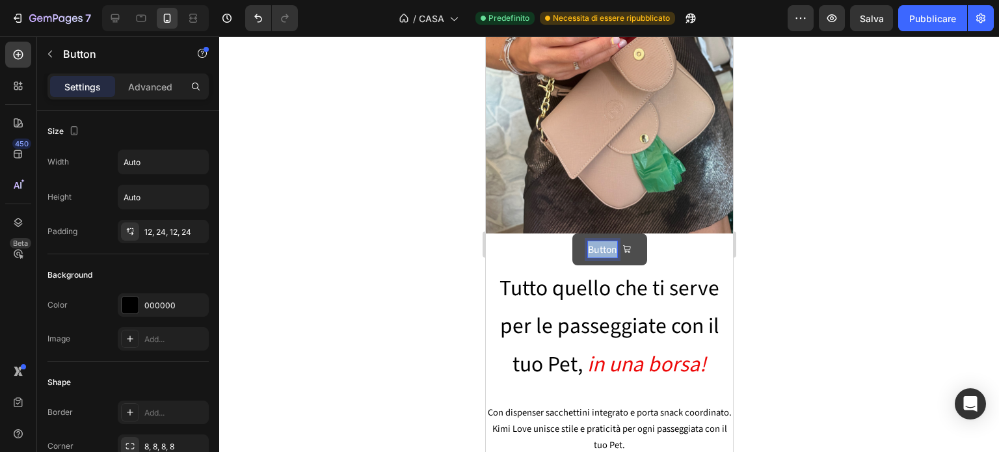
click at [593, 241] on p "Button" at bounding box center [601, 249] width 29 height 16
click at [812, 270] on div at bounding box center [609, 244] width 780 height 416
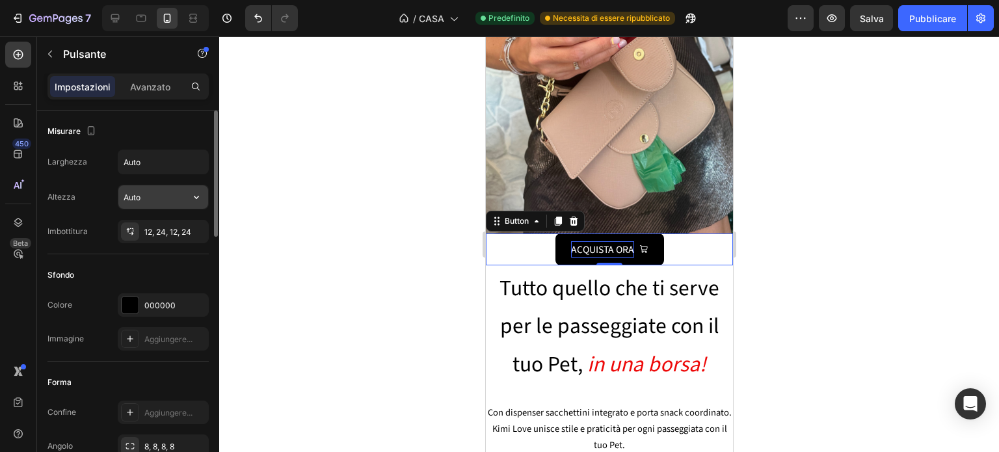
click at [165, 205] on input "Auto" at bounding box center [163, 196] width 90 height 23
click at [175, 157] on input "Auto" at bounding box center [163, 161] width 90 height 23
click at [197, 161] on icon "button" at bounding box center [196, 161] width 13 height 13
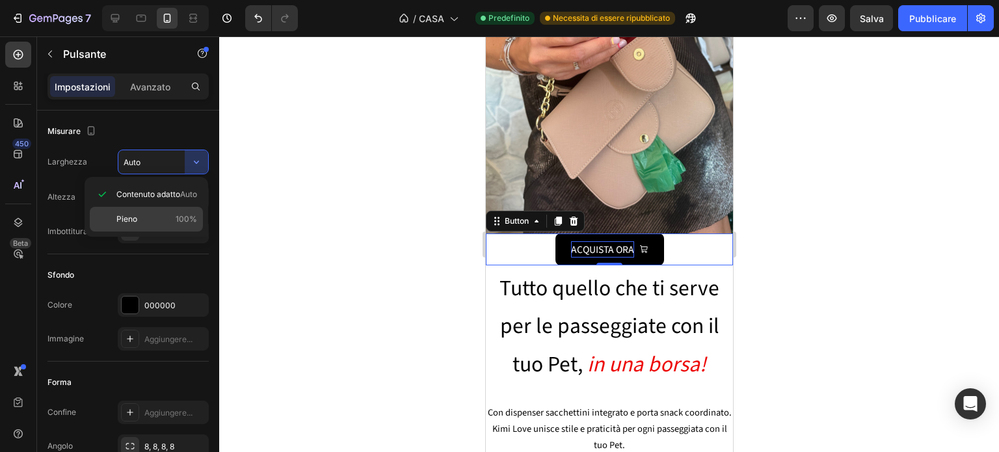
click at [174, 214] on p "Pieno 100%" at bounding box center [156, 219] width 81 height 12
type input "100%"
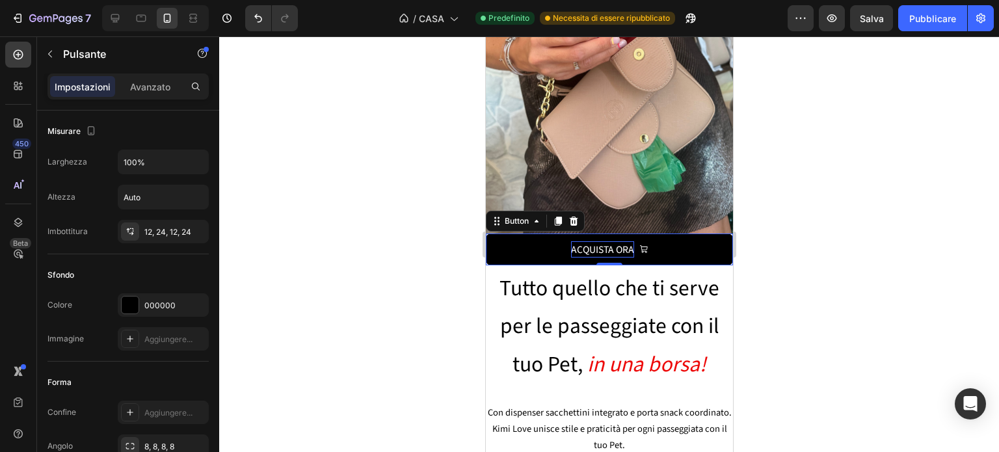
click at [277, 228] on div at bounding box center [609, 244] width 780 height 416
click at [126, 231] on icon at bounding box center [130, 231] width 10 height 10
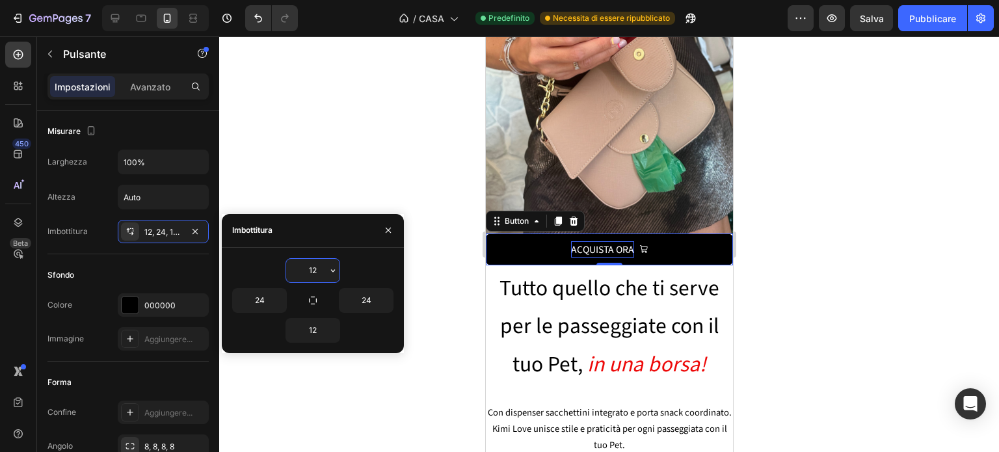
click at [311, 267] on input "12" at bounding box center [312, 270] width 53 height 23
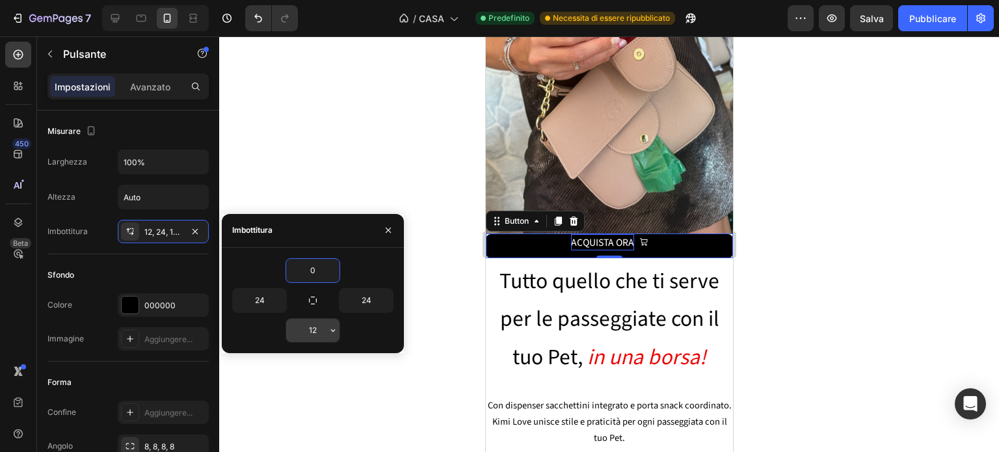
type input "0"
click at [312, 327] on input "12" at bounding box center [312, 330] width 53 height 23
type input "0"
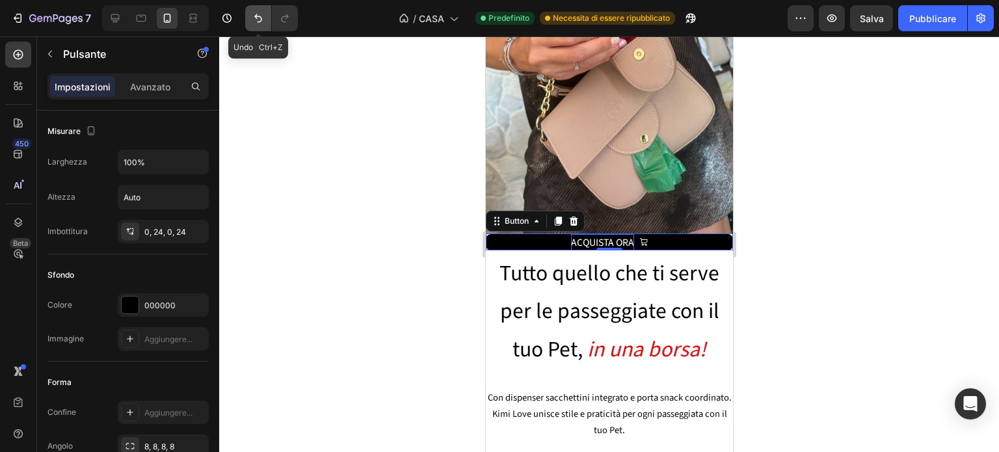
click at [256, 18] on icon "Annulla/Ripristina" at bounding box center [258, 18] width 8 height 8
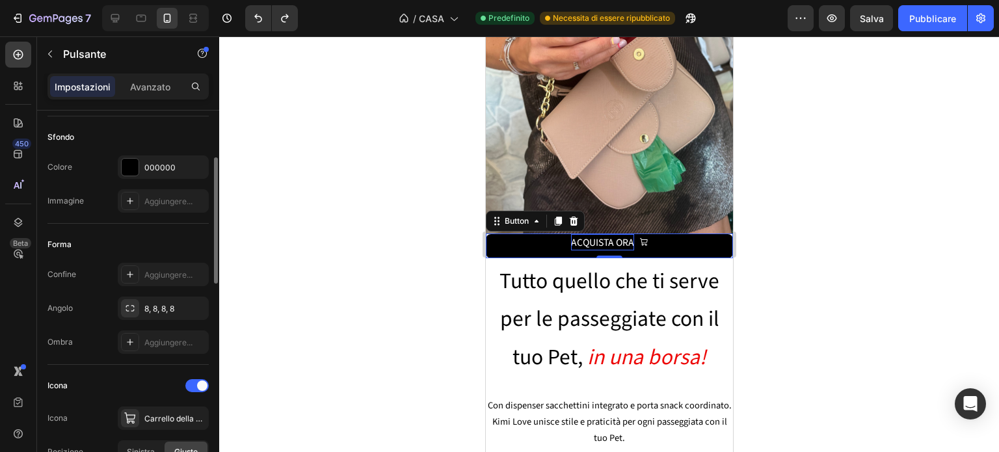
scroll to position [139, 0]
click at [126, 308] on icon at bounding box center [130, 307] width 8 height 7
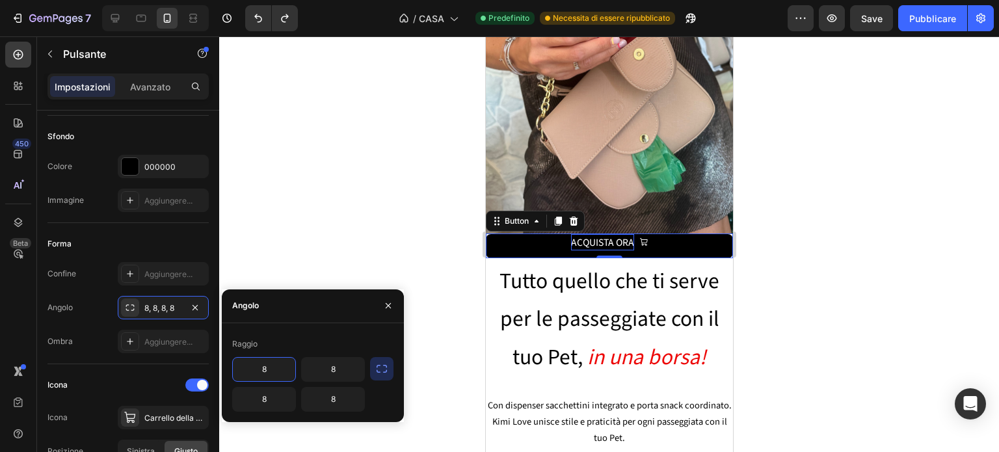
click at [271, 369] on input "8" at bounding box center [264, 369] width 62 height 23
type input "0"
click at [338, 373] on input "8" at bounding box center [333, 369] width 62 height 23
type input "0"
click at [328, 408] on input "8" at bounding box center [333, 399] width 62 height 23
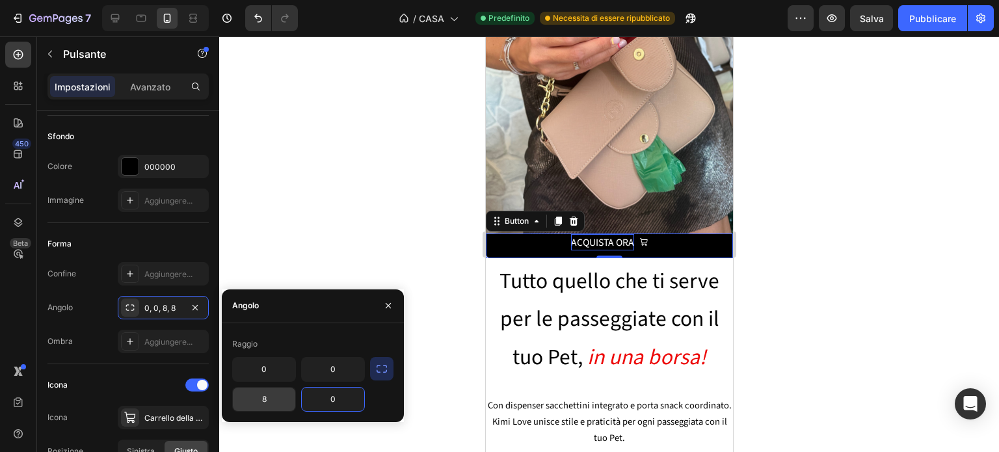
type input "0"
click at [265, 400] on input "8" at bounding box center [264, 399] width 62 height 23
type input "0"
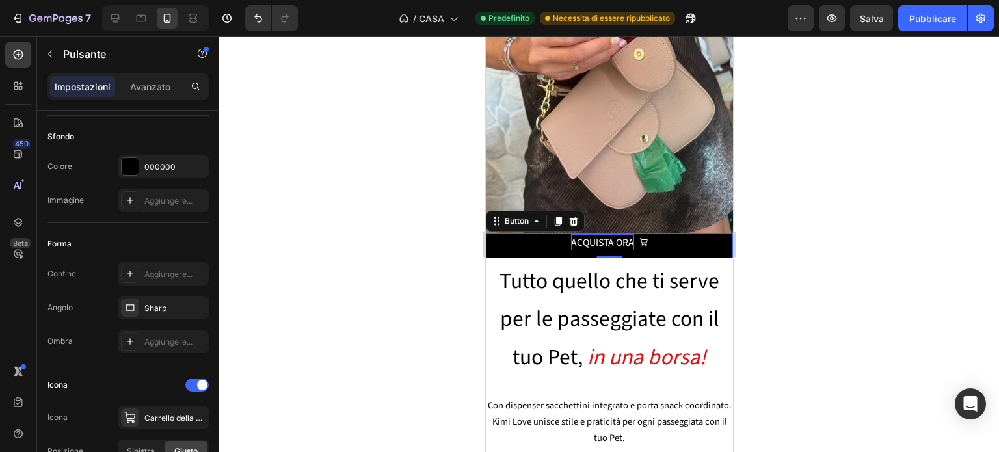
click at [382, 198] on div at bounding box center [609, 244] width 780 height 416
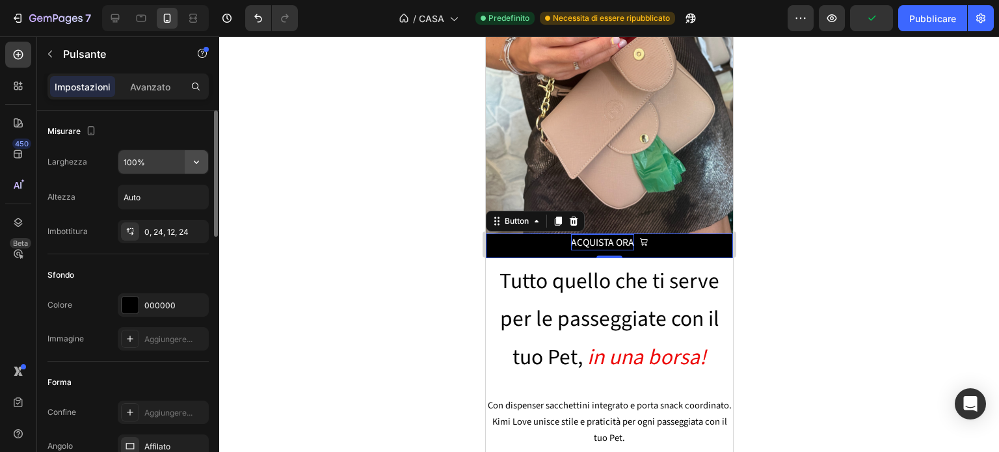
click at [194, 162] on icon "button" at bounding box center [196, 161] width 13 height 13
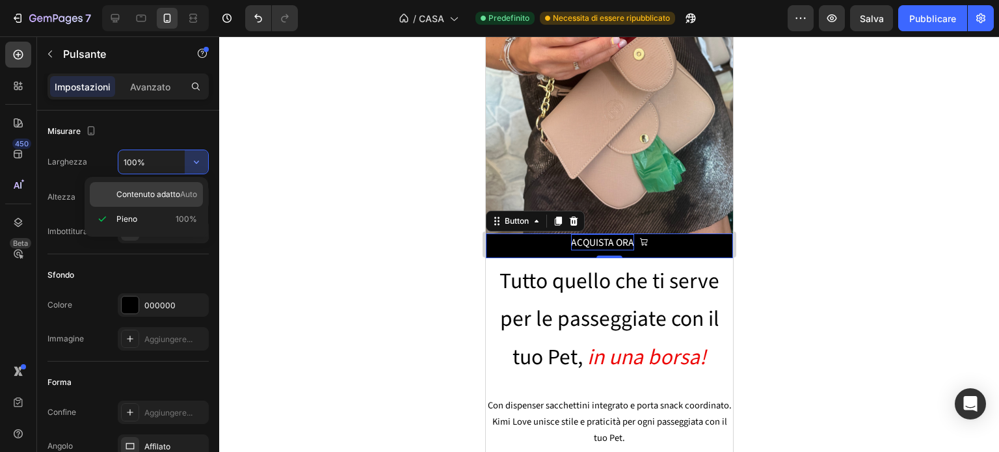
click at [164, 191] on font "Contenuto adatto" at bounding box center [148, 194] width 64 height 10
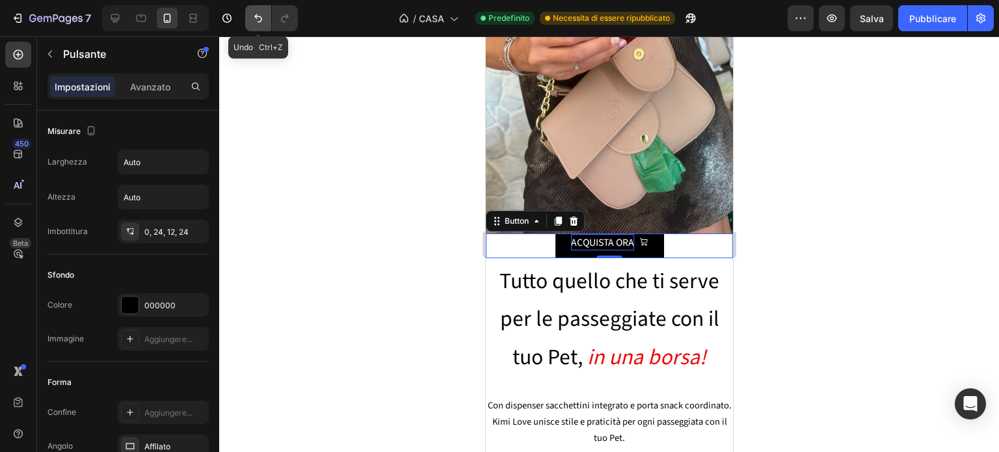
click at [256, 18] on icon "Annulla/Ripristina" at bounding box center [258, 18] width 8 height 8
type input "100%"
click at [256, 18] on icon "Annulla/Ripristina" at bounding box center [258, 18] width 8 height 8
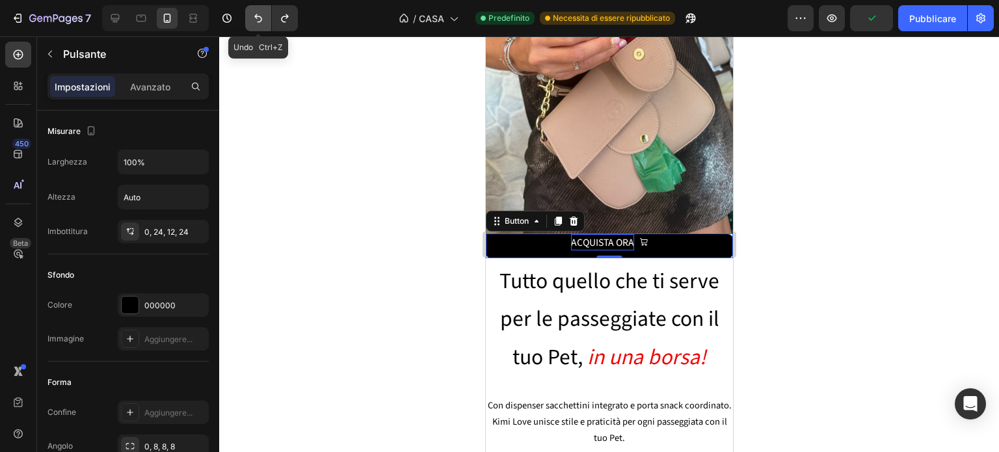
click at [256, 18] on icon "Annulla/Ripristina" at bounding box center [258, 18] width 8 height 8
click at [258, 18] on icon "Annulla/Ripristina" at bounding box center [258, 18] width 13 height 13
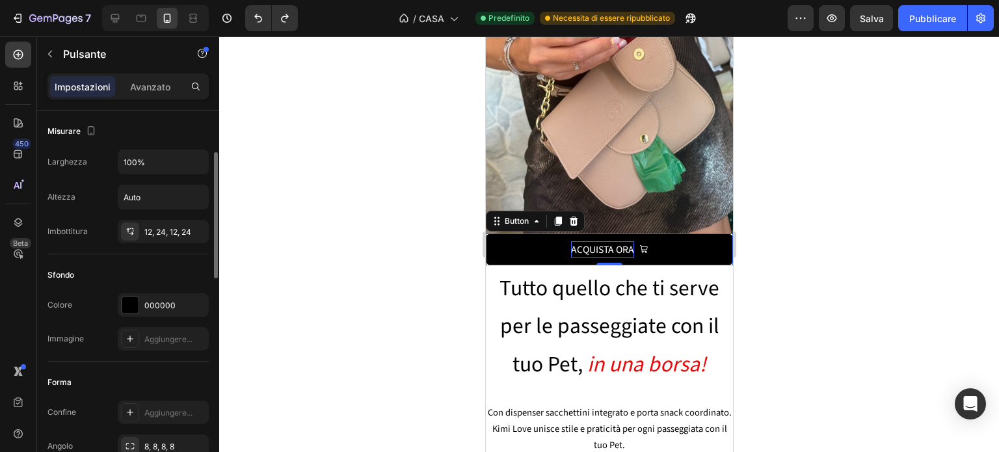
scroll to position [104, 0]
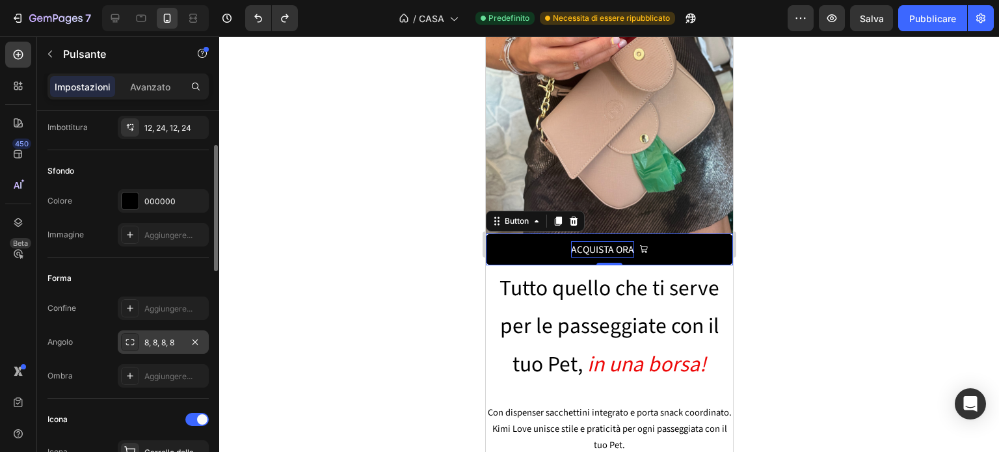
click at [159, 341] on font "8, 8, 8, 8" at bounding box center [159, 343] width 30 height 10
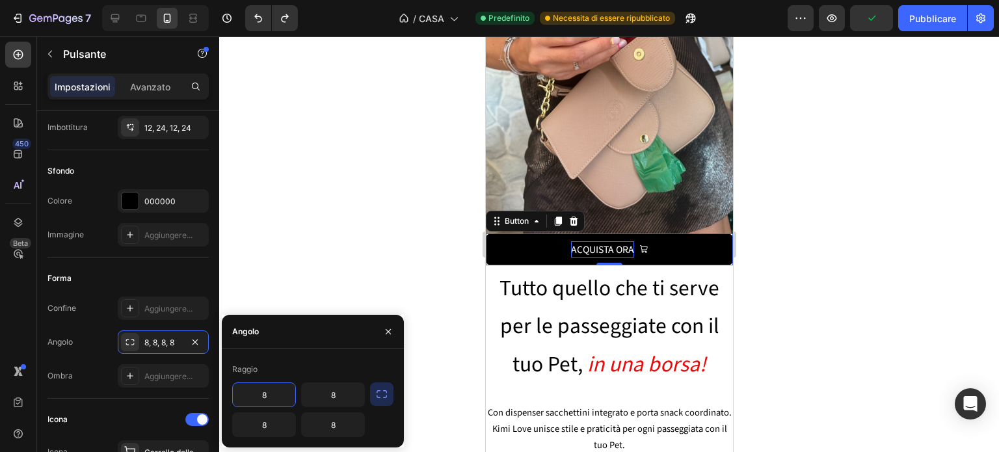
click at [255, 392] on input "8" at bounding box center [264, 394] width 62 height 23
type input "0"
drag, startPoint x: 393, startPoint y: 393, endPoint x: 384, endPoint y: 393, distance: 9.8
click at [384, 393] on div "Raggio 0 8 8 8" at bounding box center [313, 398] width 182 height 78
click at [384, 393] on icon "button" at bounding box center [381, 394] width 13 height 13
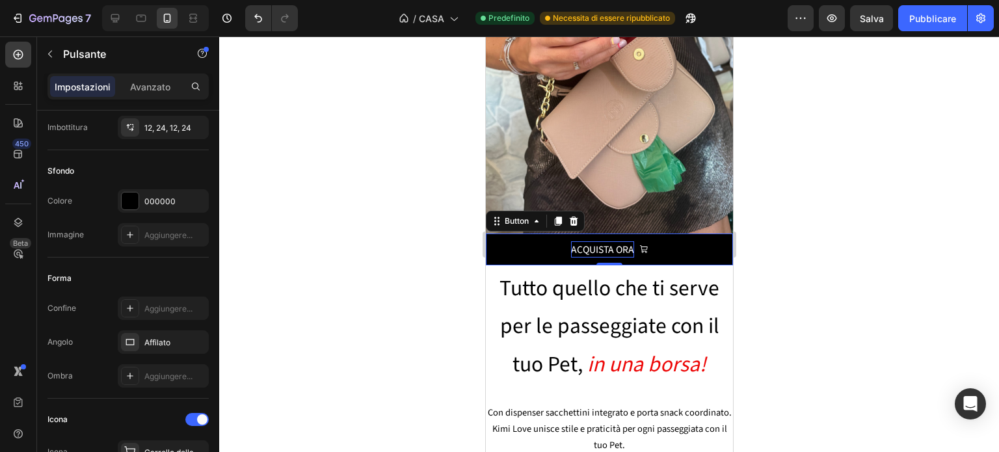
click at [397, 250] on div at bounding box center [609, 244] width 780 height 416
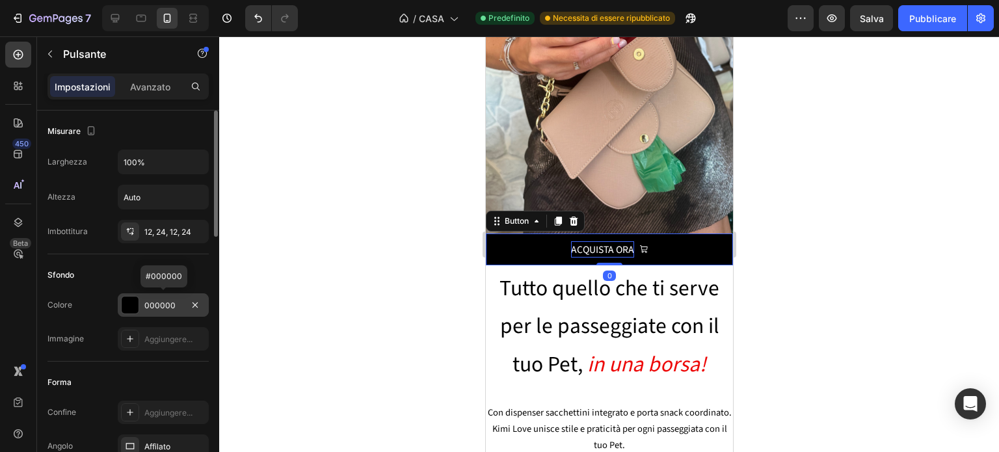
click at [131, 304] on div at bounding box center [130, 305] width 17 height 17
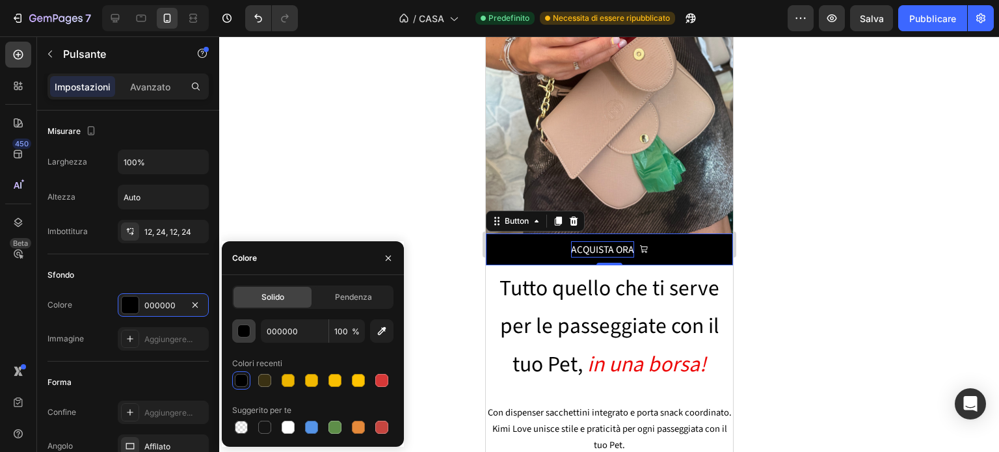
click at [245, 332] on div "button" at bounding box center [244, 331] width 13 height 13
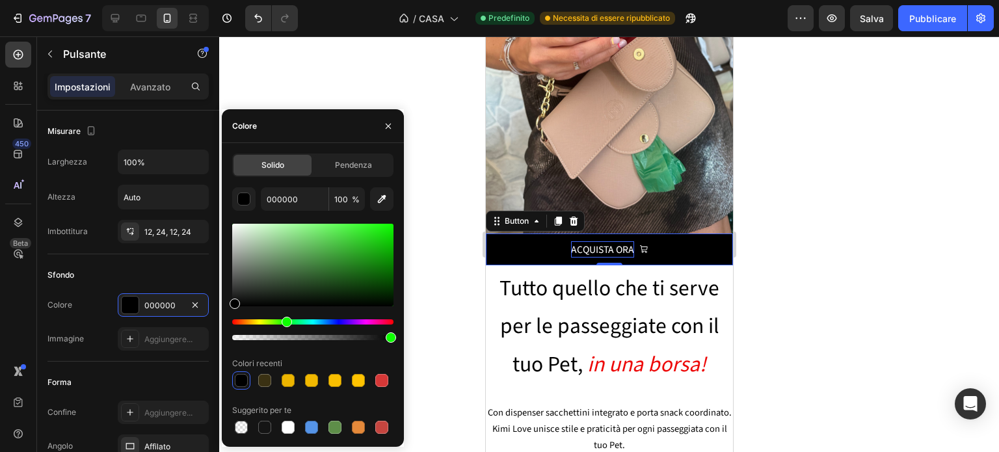
click at [285, 323] on div "Hue" at bounding box center [312, 321] width 161 height 5
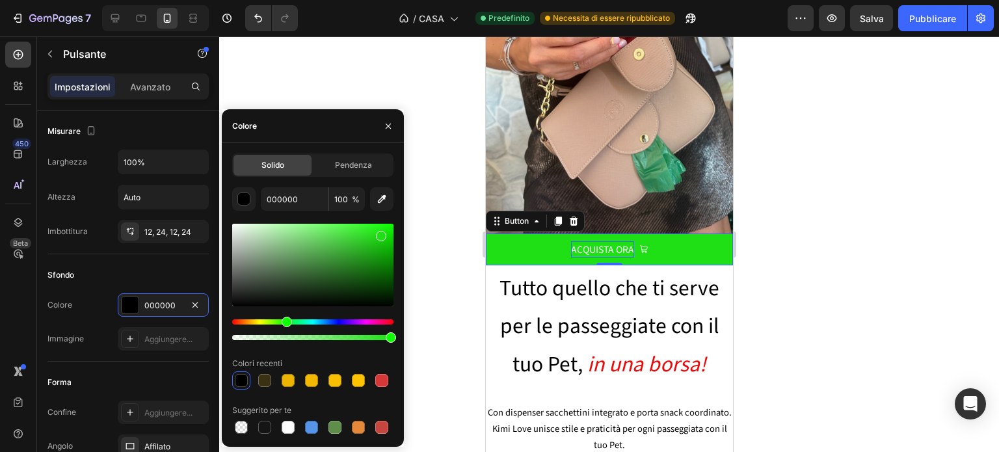
click at [380, 233] on div at bounding box center [312, 265] width 161 height 83
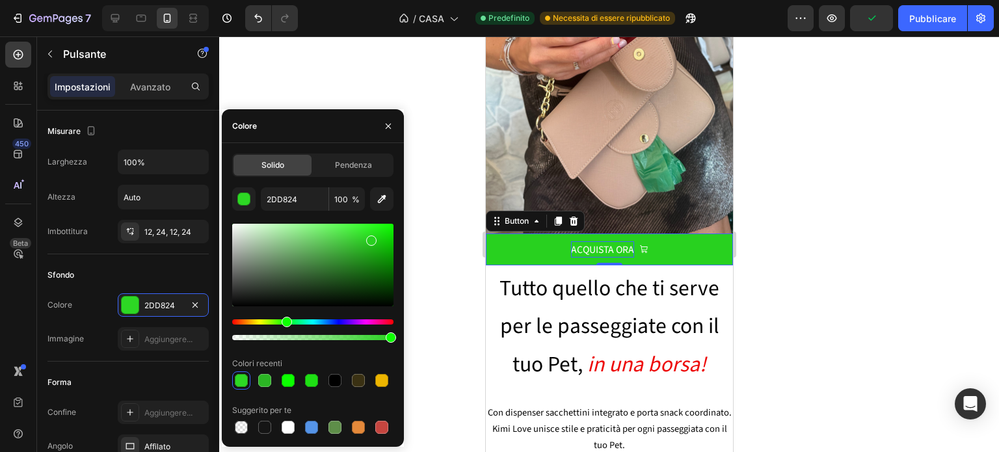
type input "28D11F"
drag, startPoint x: 380, startPoint y: 233, endPoint x: 371, endPoint y: 238, distance: 10.2
click at [371, 238] on div at bounding box center [371, 240] width 10 height 10
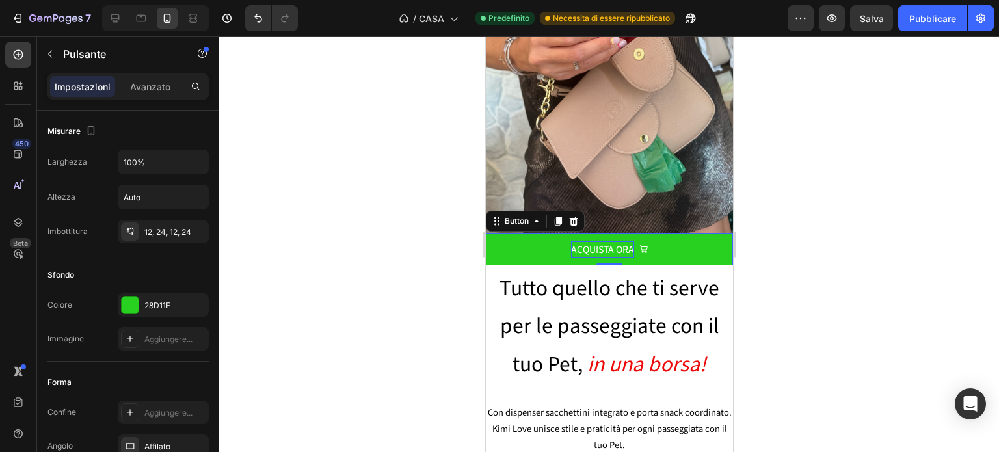
click at [883, 174] on div at bounding box center [609, 244] width 780 height 416
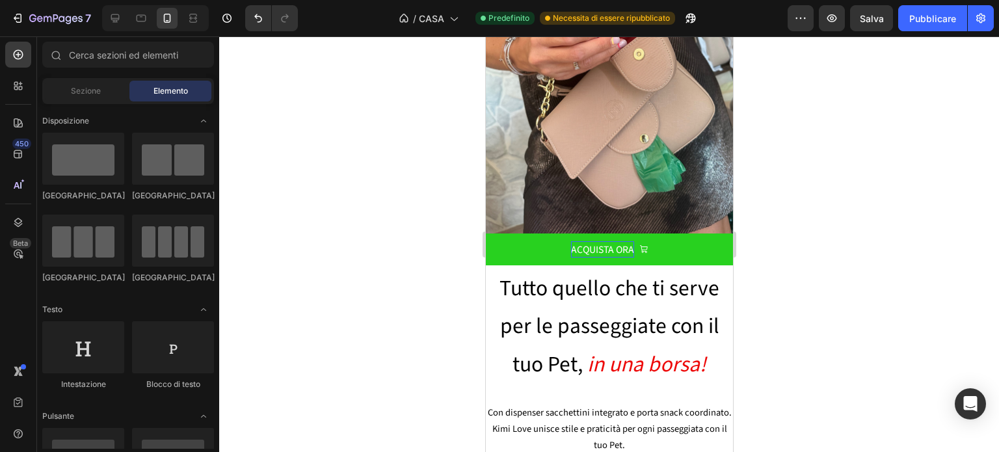
click at [883, 174] on div at bounding box center [609, 244] width 780 height 416
click at [599, 241] on p "ACQUISTA ORA" at bounding box center [601, 249] width 63 height 16
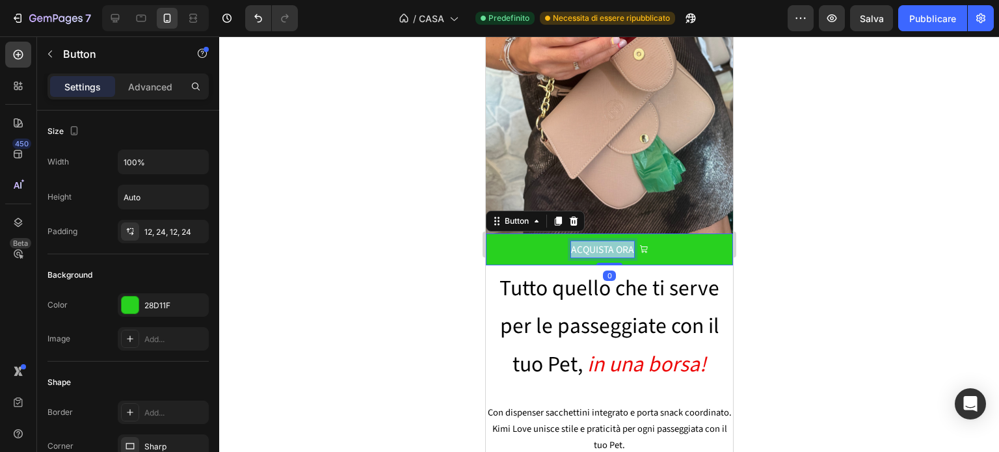
click at [599, 241] on p "ACQUISTA ORA" at bounding box center [601, 249] width 63 height 16
click at [802, 240] on div at bounding box center [609, 244] width 780 height 416
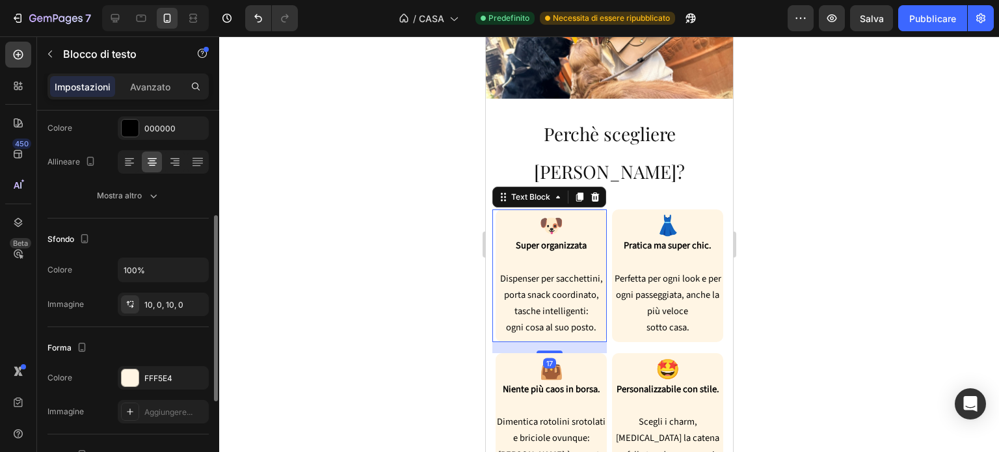
scroll to position [186, 0]
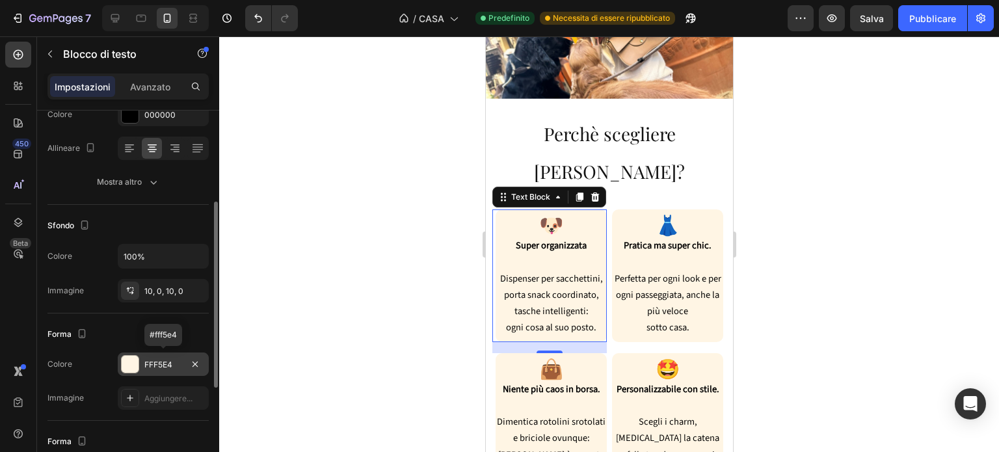
click at [152, 360] on font "FFF5E4" at bounding box center [158, 365] width 28 height 10
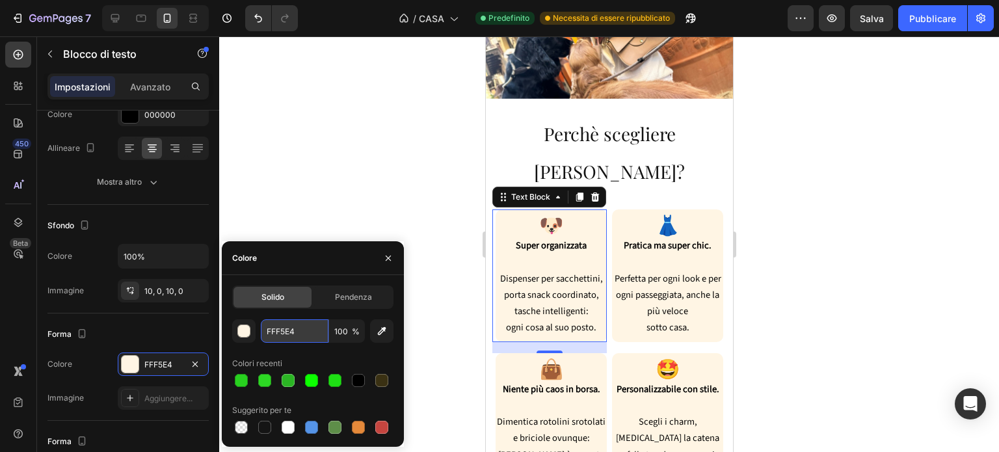
click at [273, 330] on input "FFF5E4" at bounding box center [295, 330] width 68 height 23
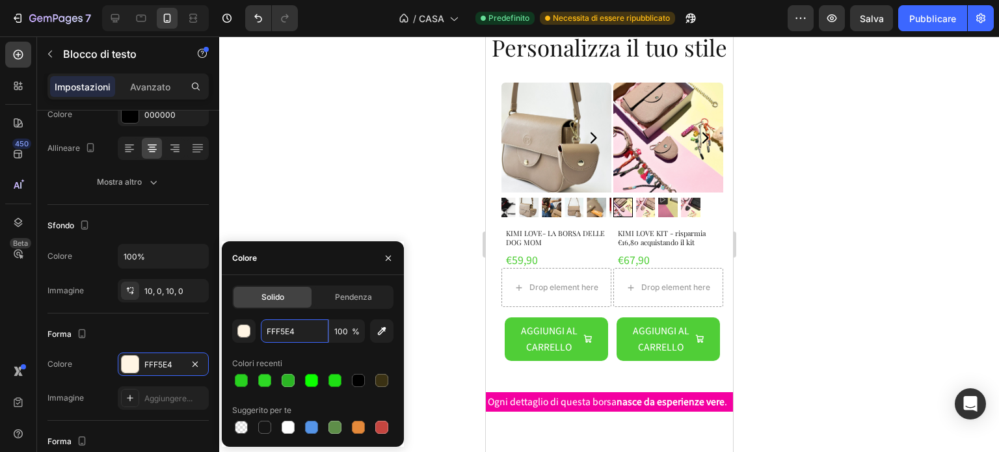
scroll to position [1558, 0]
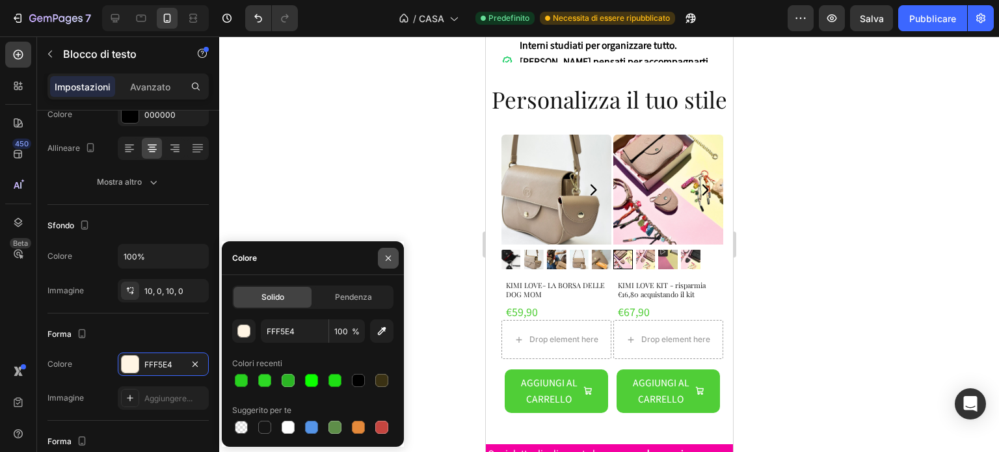
click at [388, 256] on icon "button" at bounding box center [388, 258] width 10 height 10
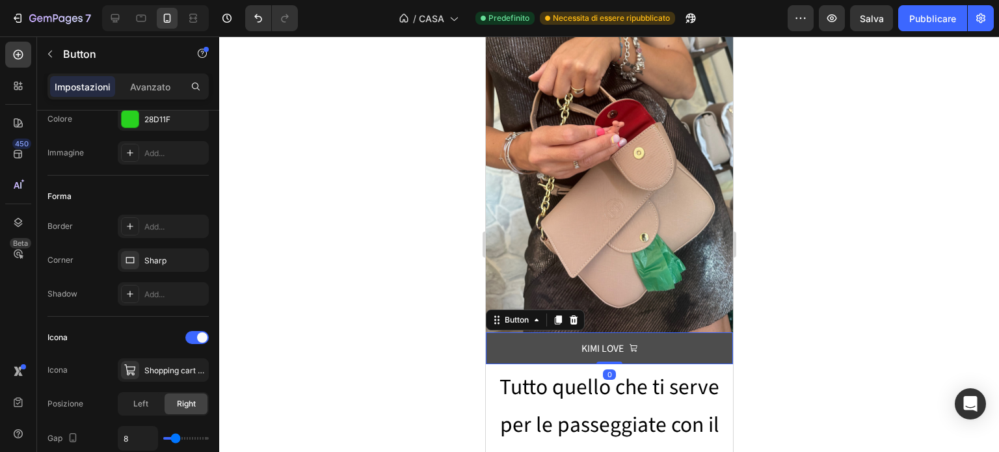
scroll to position [0, 0]
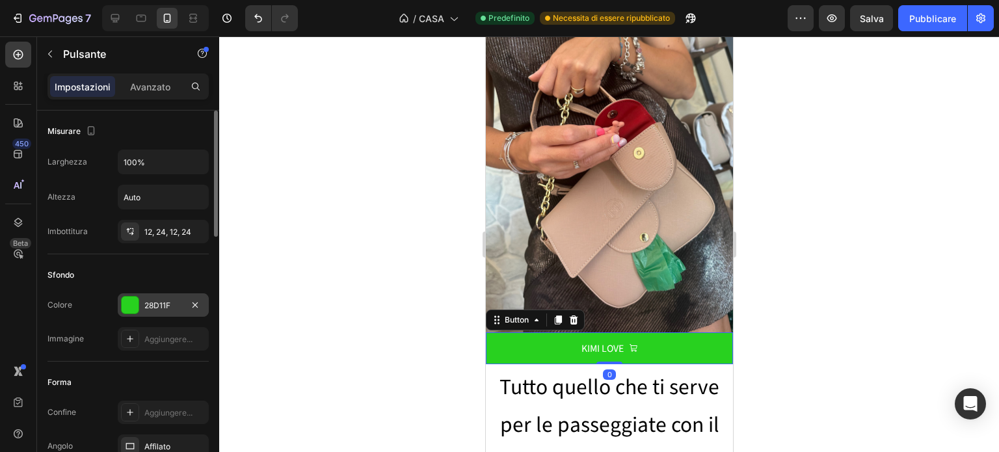
click at [158, 306] on font "28D11F" at bounding box center [157, 305] width 26 height 10
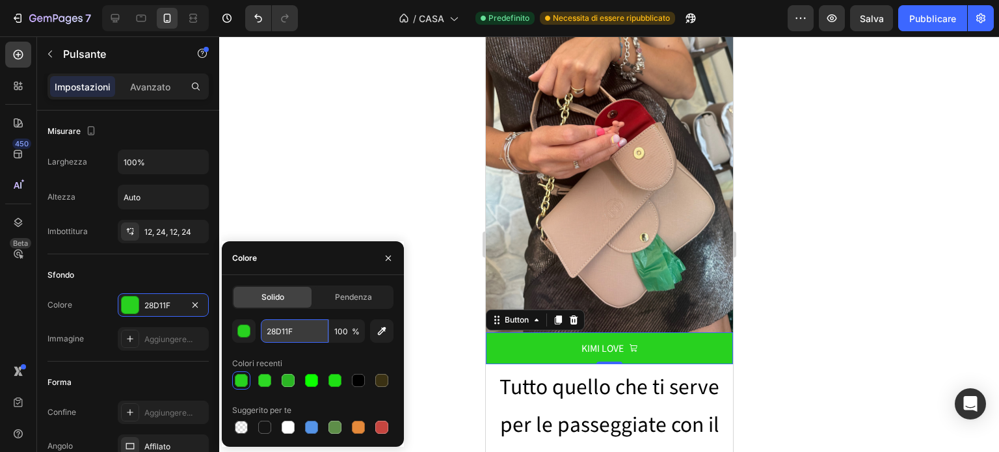
click at [282, 335] on input "28D11F" at bounding box center [295, 330] width 68 height 23
paste input "FFF5E4"
type input "FFF5E4"
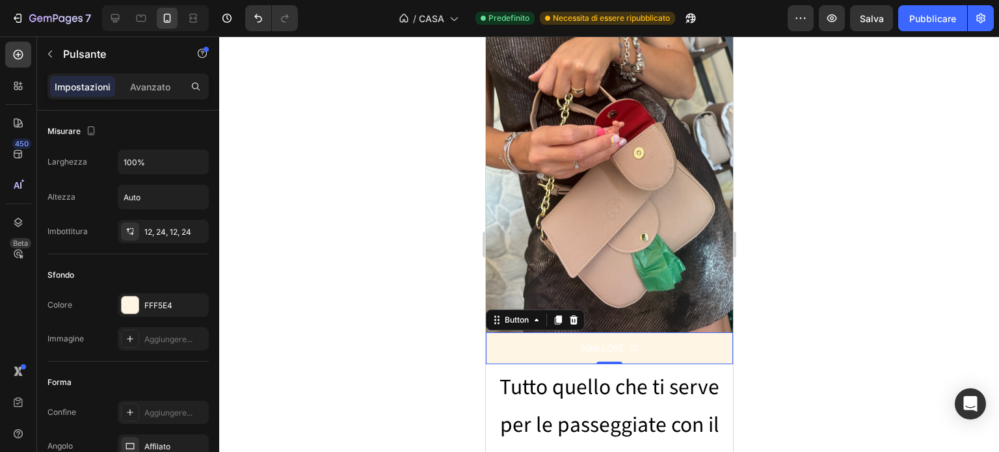
click at [390, 114] on div at bounding box center [609, 244] width 780 height 416
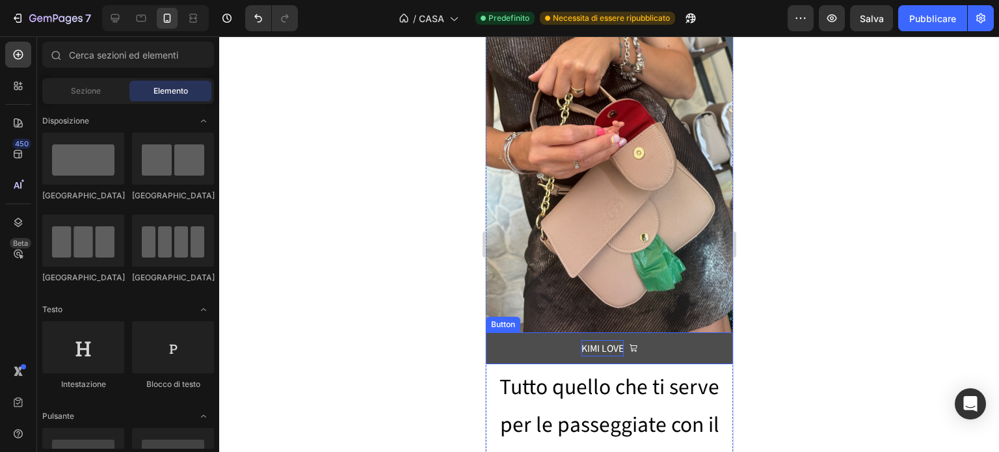
click at [593, 340] on p "KIMI LOVE" at bounding box center [602, 348] width 42 height 16
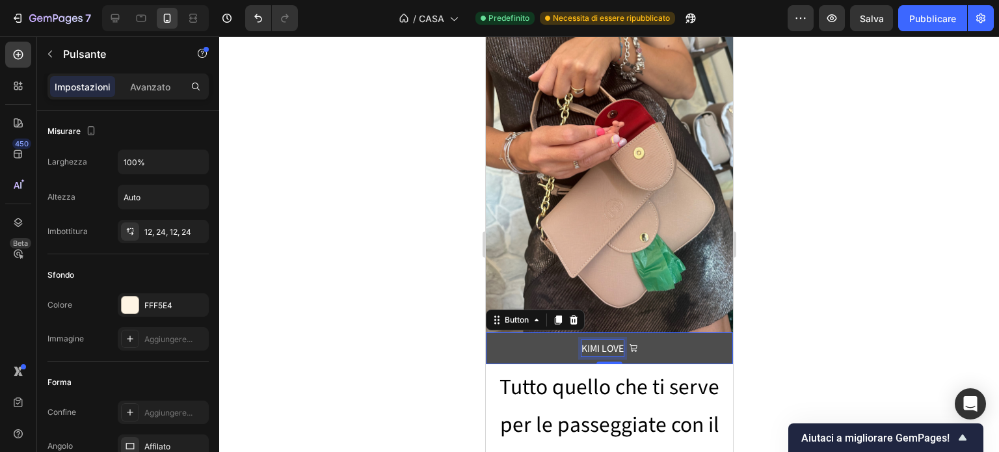
click at [602, 340] on p "KIMI LOVE" at bounding box center [602, 348] width 42 height 16
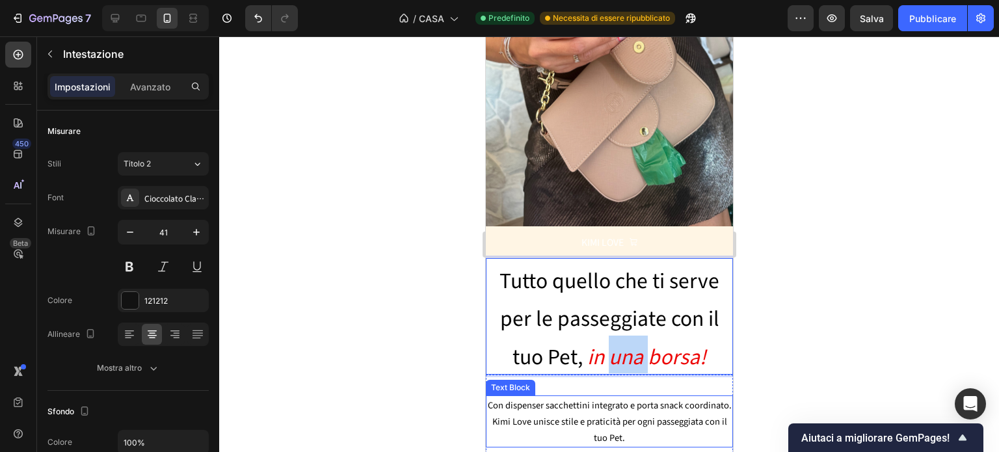
scroll to position [194, 0]
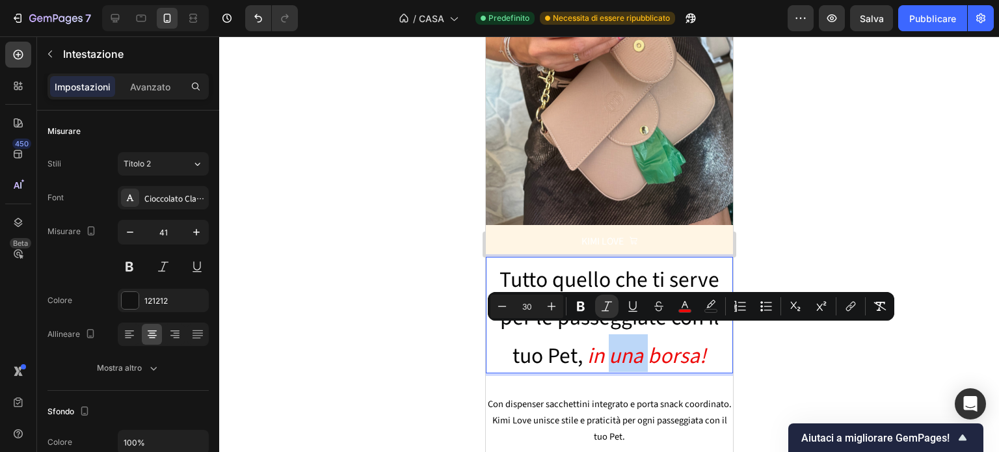
drag, startPoint x: 703, startPoint y: 448, endPoint x: 580, endPoint y: 353, distance: 155.3
click at [580, 353] on p "Tutto quello che ti serve per le passeggiate con il tuo Pet, in una borsa!" at bounding box center [608, 315] width 245 height 114
click at [682, 304] on icon "Editor contextual toolbar" at bounding box center [684, 306] width 13 height 13
type input "ED0909"
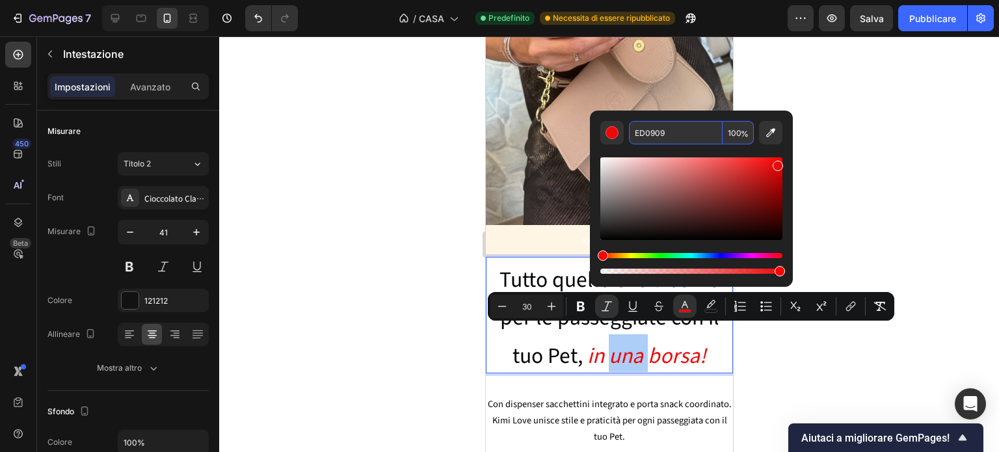
click at [645, 133] on input "ED0909" at bounding box center [676, 132] width 94 height 23
click at [918, 194] on div at bounding box center [609, 244] width 780 height 416
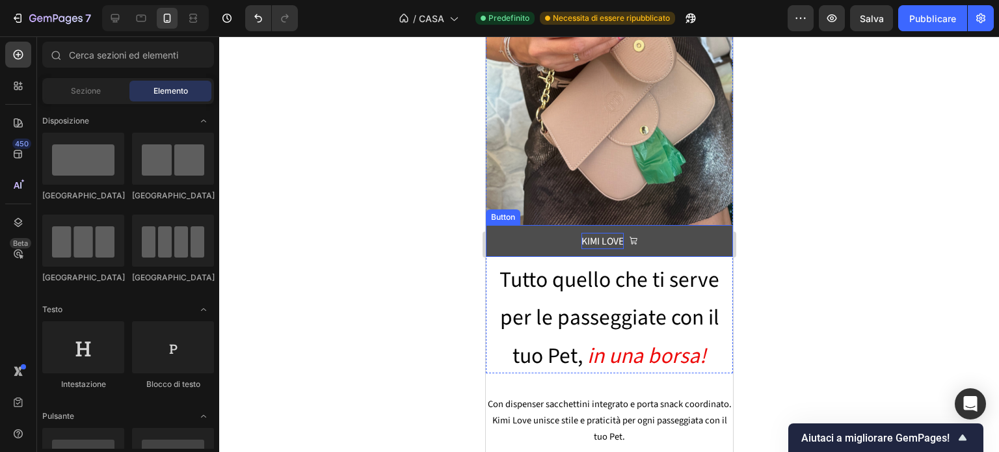
click at [596, 233] on p "KIMI LOVE" at bounding box center [602, 241] width 42 height 16
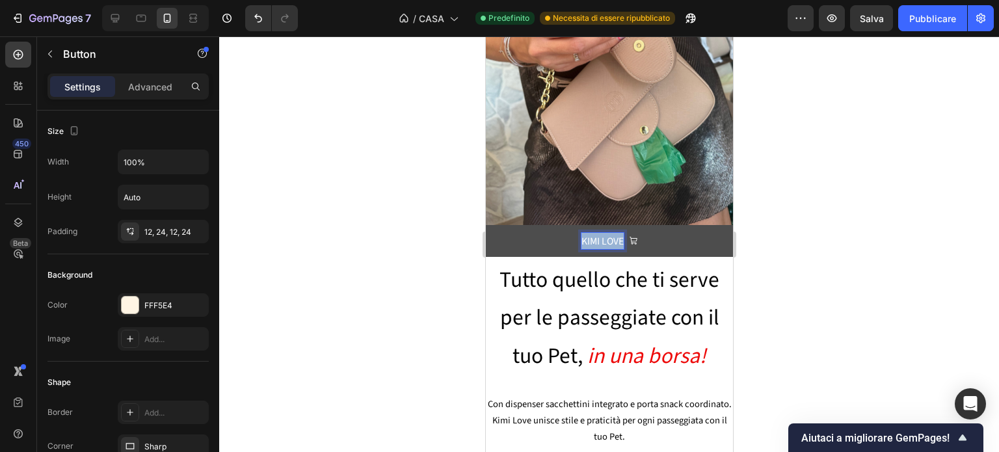
click at [596, 233] on p "KIMI LOVE" at bounding box center [602, 241] width 42 height 16
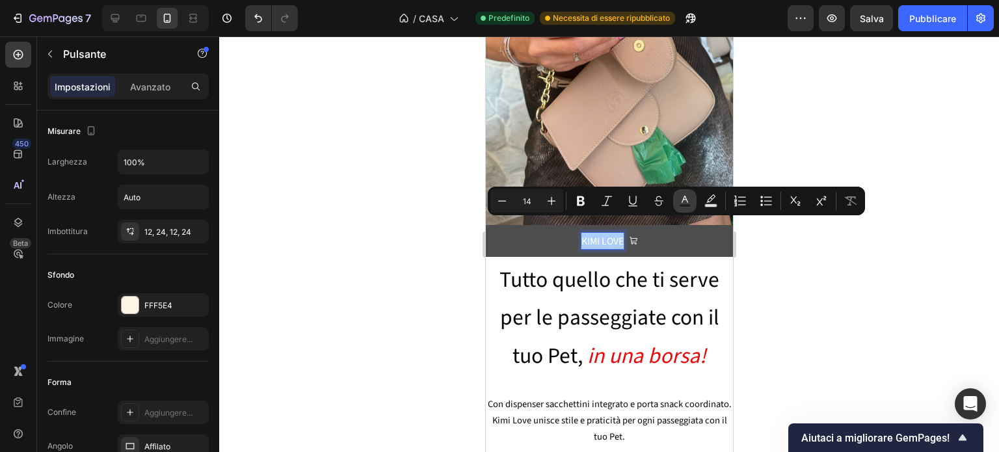
click at [678, 206] on icon "Editor contextual toolbar" at bounding box center [684, 200] width 13 height 13
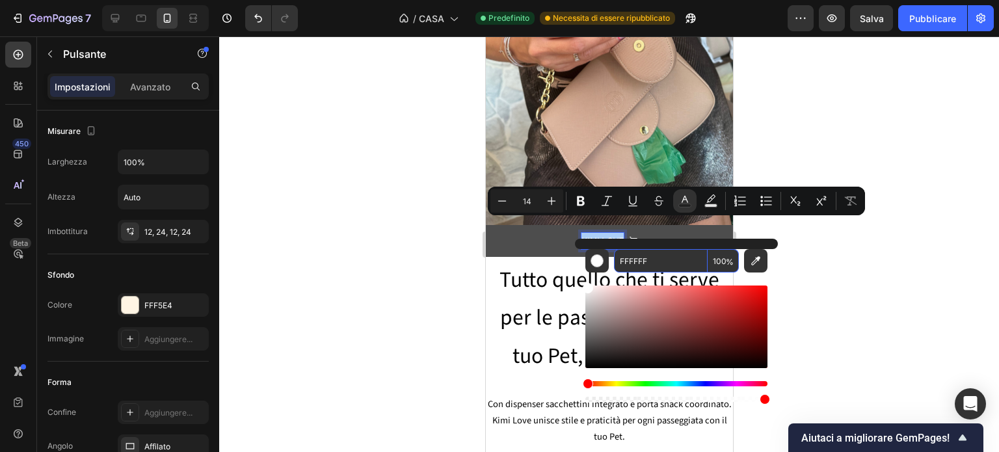
click at [639, 261] on input "FFFFFF" at bounding box center [661, 260] width 94 height 23
paste input "ED0909"
type input "ED0909"
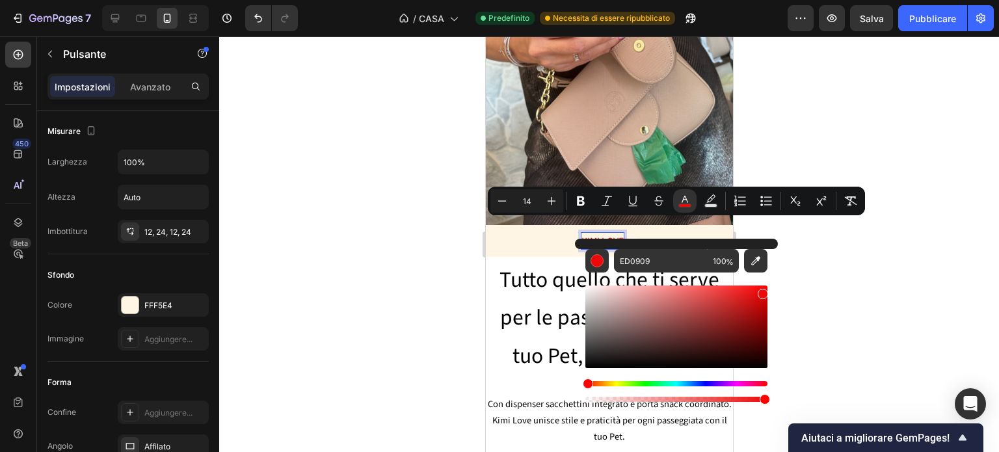
click at [861, 271] on div at bounding box center [609, 244] width 780 height 416
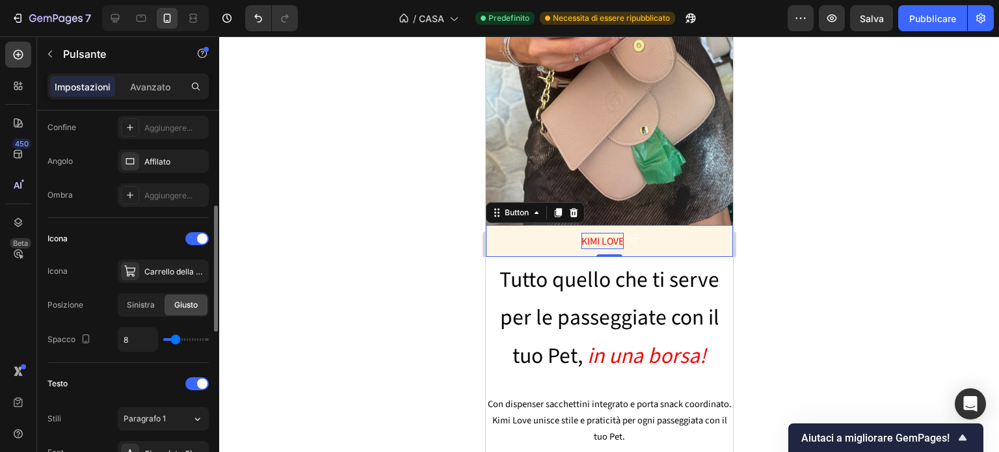
scroll to position [286, 0]
click at [131, 264] on icon at bounding box center [130, 270] width 13 height 13
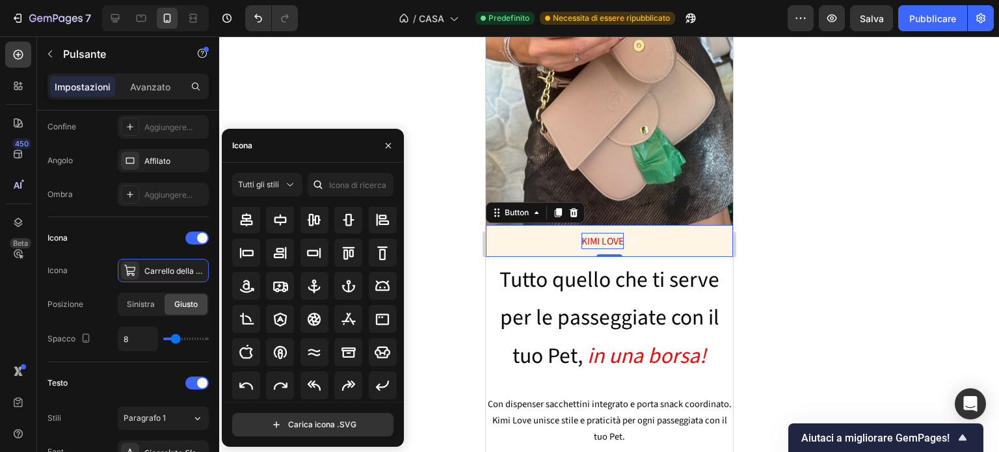
scroll to position [0, 0]
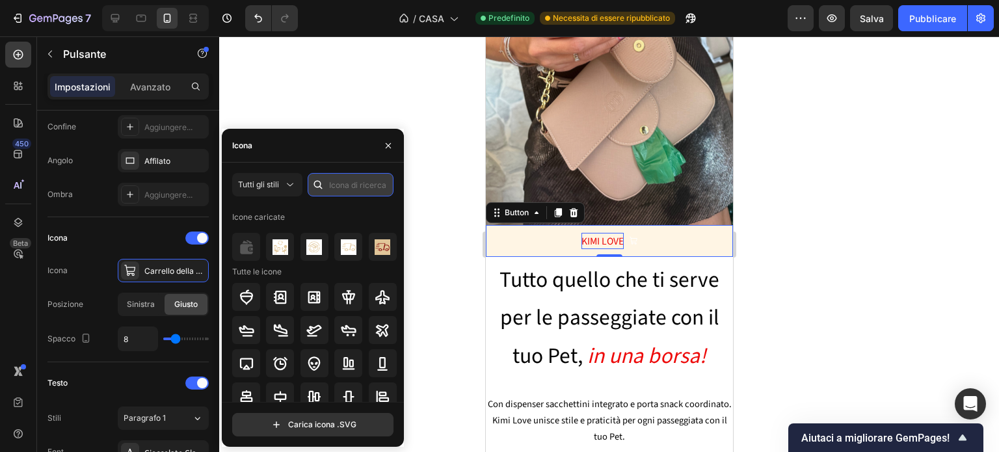
click at [378, 180] on input "text" at bounding box center [351, 184] width 86 height 23
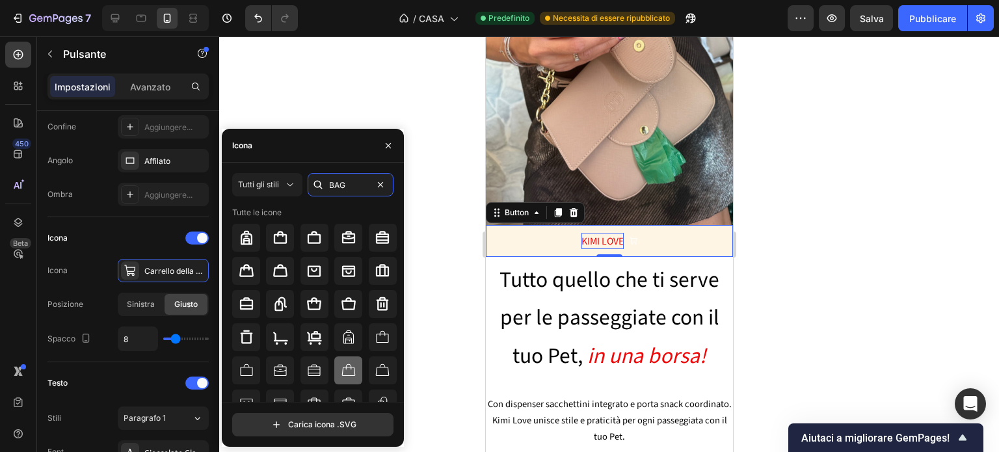
type input "BAG"
click at [345, 366] on icon at bounding box center [349, 371] width 16 height 16
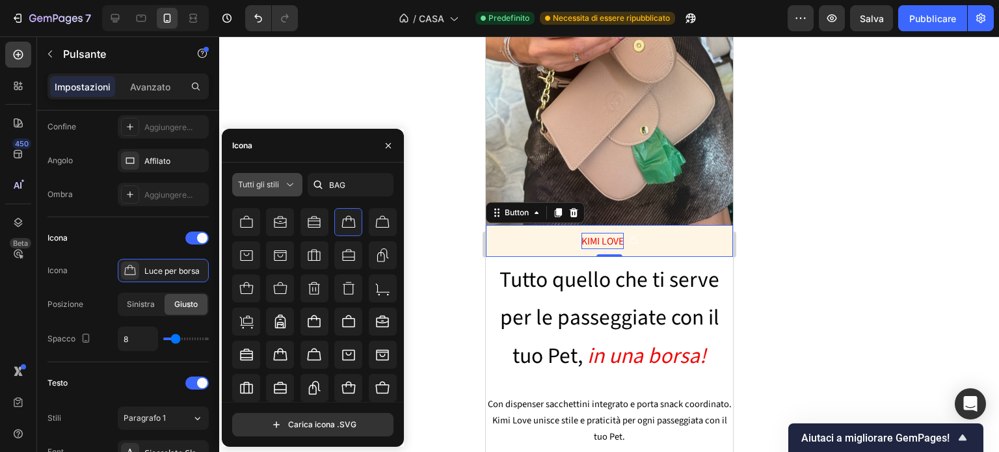
click at [269, 187] on font "Tutti gli stili" at bounding box center [258, 185] width 41 height 10
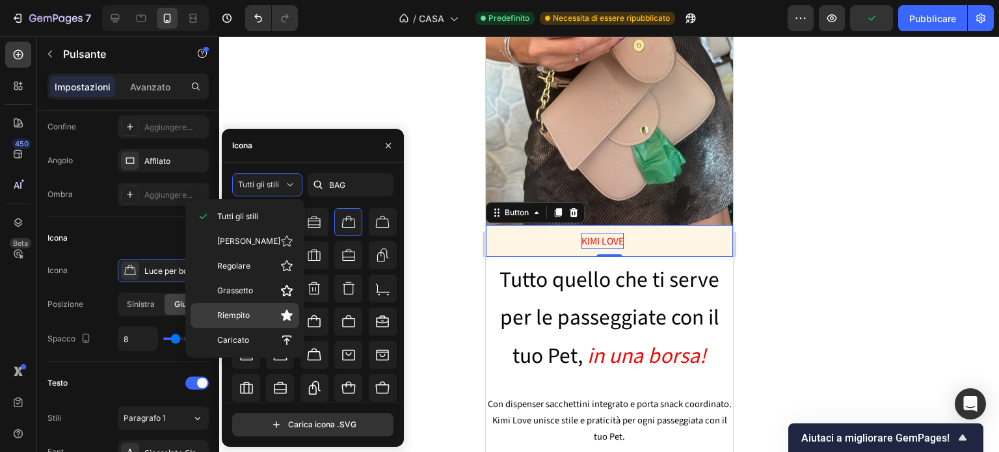
click at [273, 313] on p "Riempito" at bounding box center [255, 315] width 76 height 13
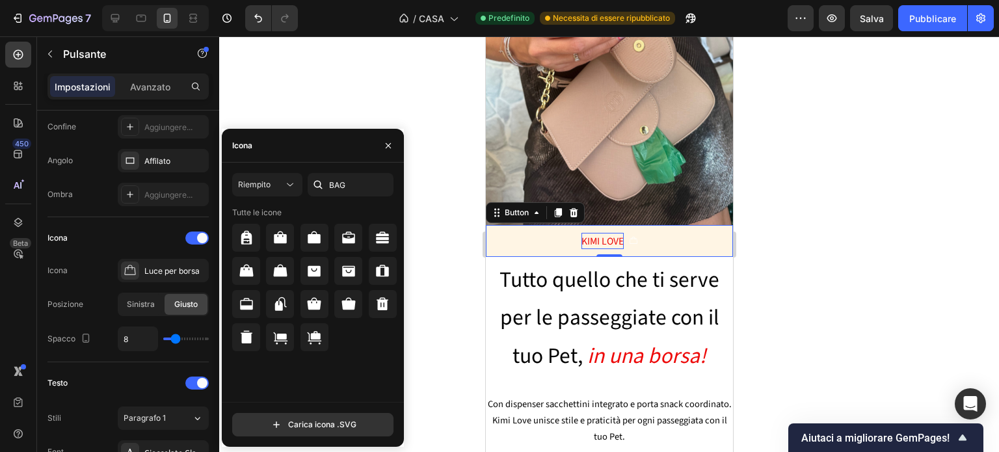
click at [425, 282] on div at bounding box center [609, 244] width 780 height 416
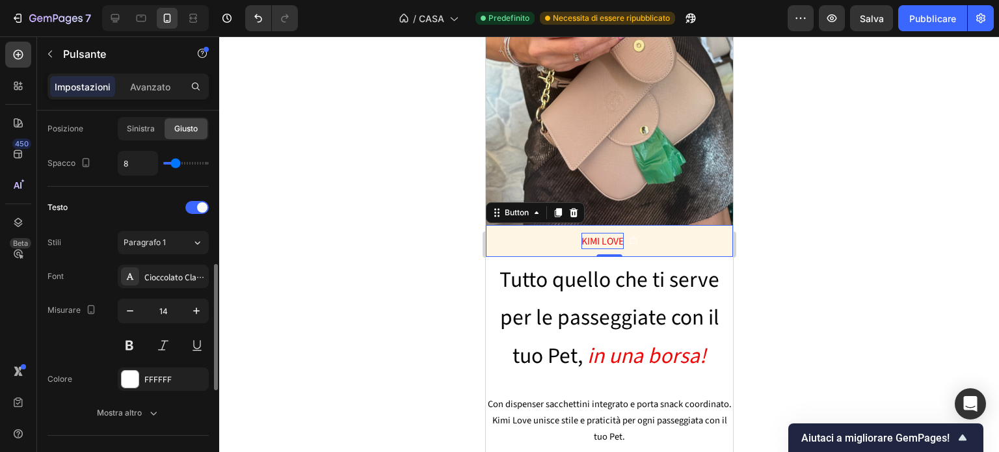
scroll to position [498, 0]
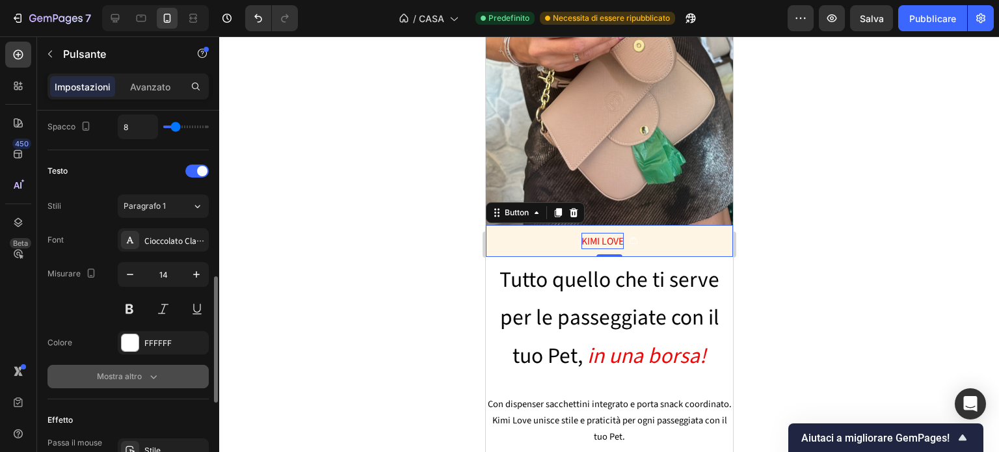
click at [142, 375] on div "Mostra altro" at bounding box center [128, 376] width 63 height 13
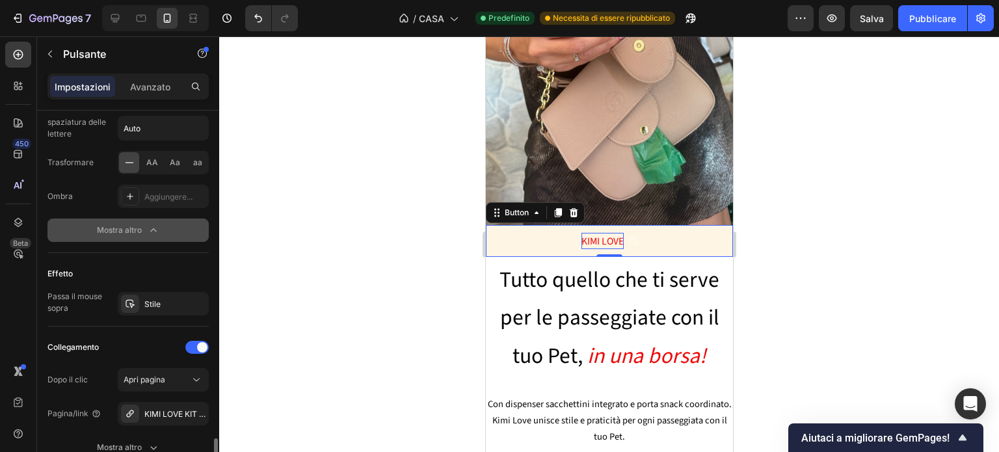
scroll to position [907, 0]
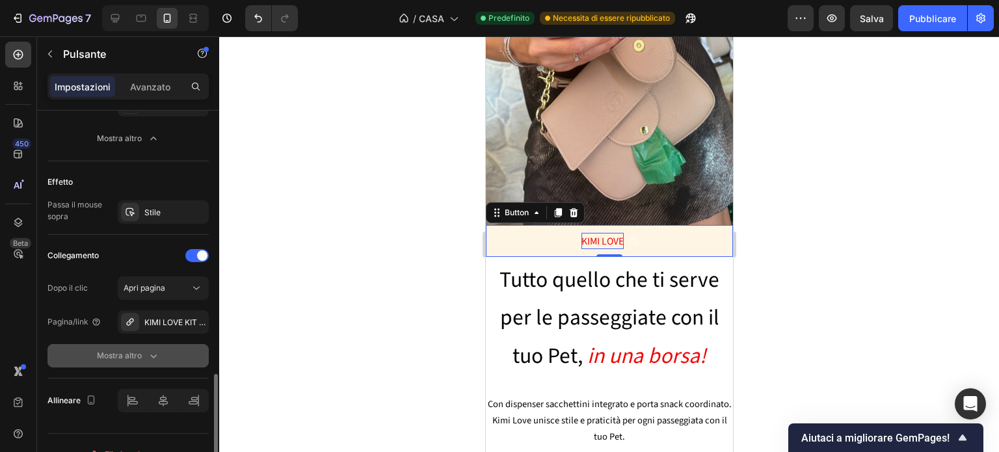
click at [142, 356] on div "Mostra altro" at bounding box center [128, 355] width 63 height 13
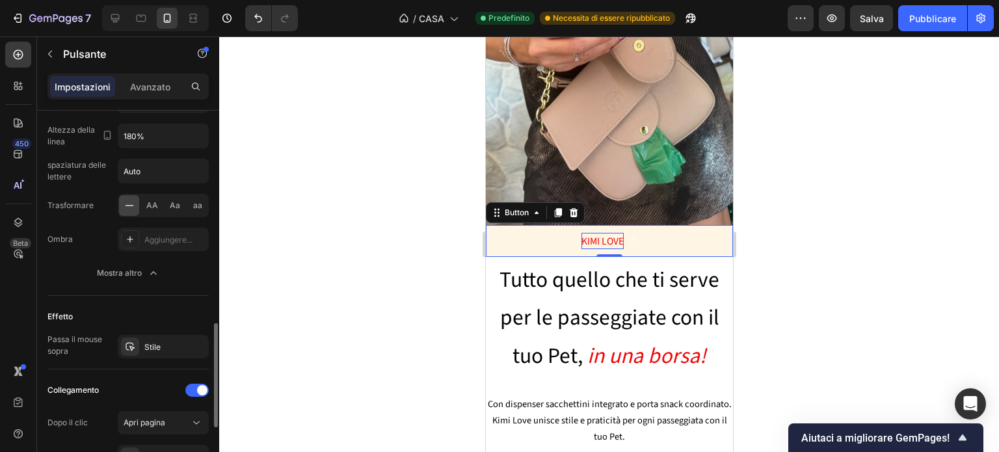
scroll to position [773, 0]
click at [151, 342] on font "Stile" at bounding box center [152, 347] width 16 height 10
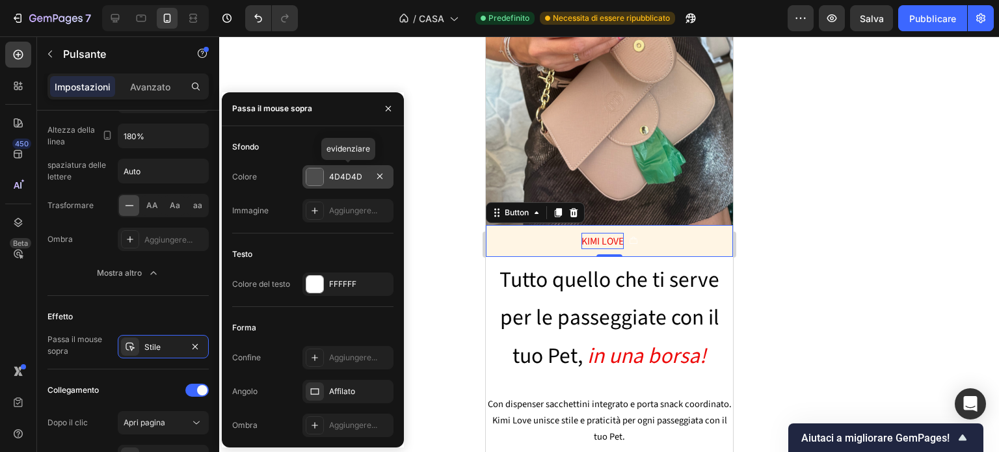
click at [312, 174] on div at bounding box center [314, 176] width 17 height 17
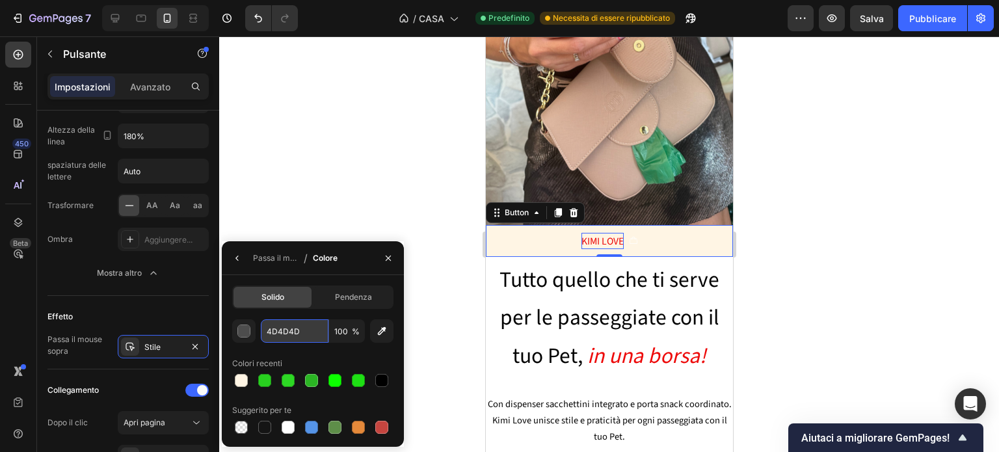
click at [281, 330] on input "4D4D4D" at bounding box center [295, 330] width 68 height 23
paste input "ED0909"
type input "ED0909"
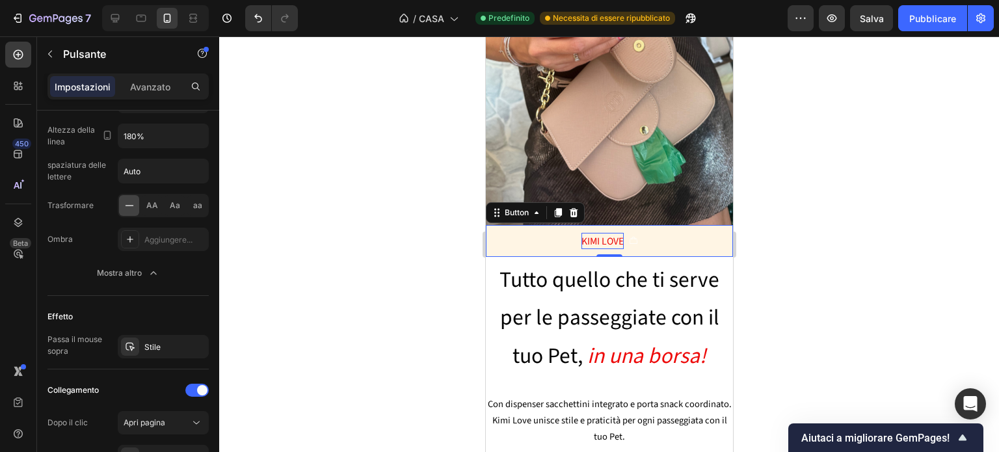
click at [325, 100] on div at bounding box center [609, 244] width 780 height 416
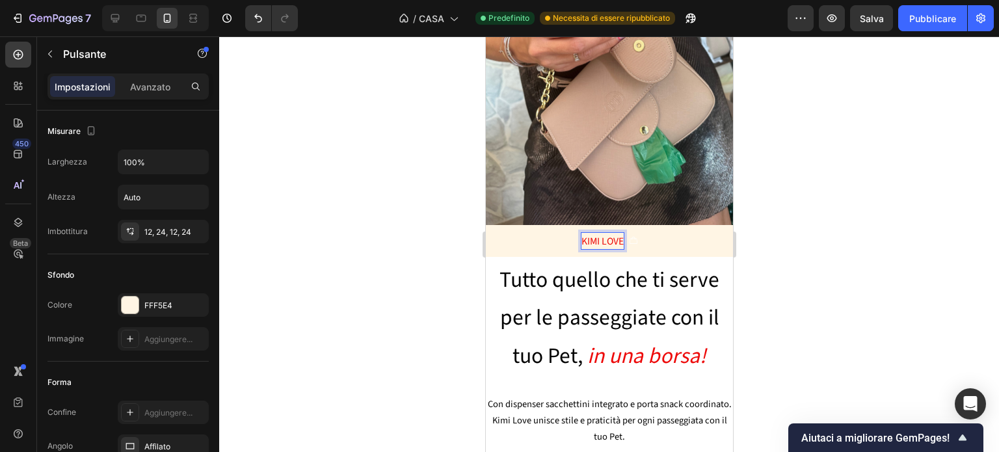
click at [588, 234] on span "KIMI LOVE" at bounding box center [602, 240] width 42 height 13
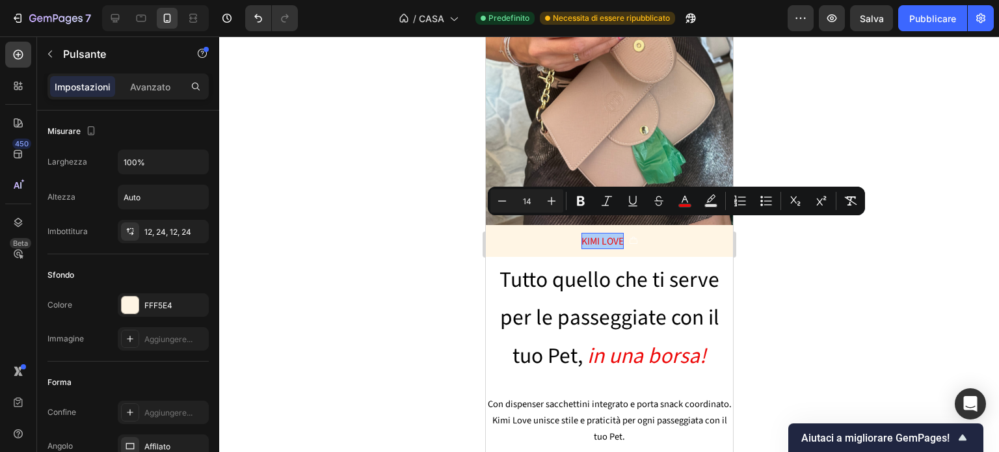
click at [789, 258] on div at bounding box center [609, 244] width 780 height 416
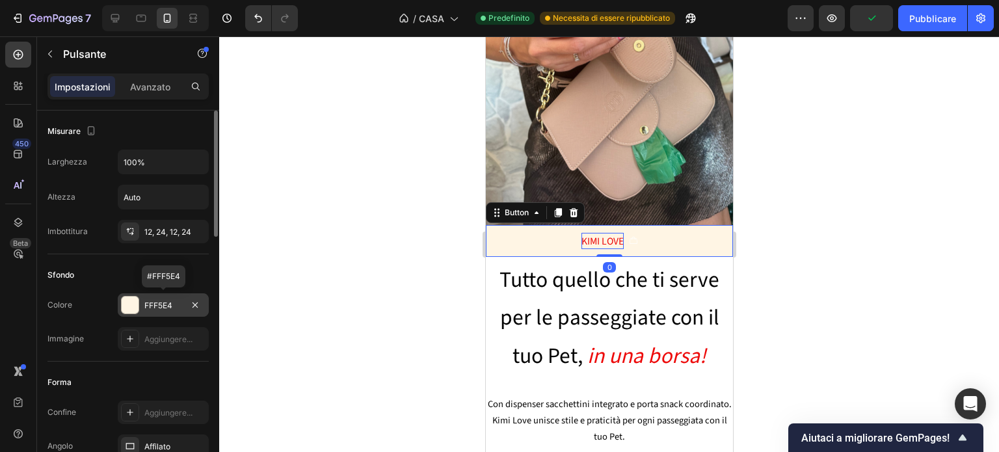
click at [156, 303] on font "FFF5E4" at bounding box center [158, 305] width 28 height 10
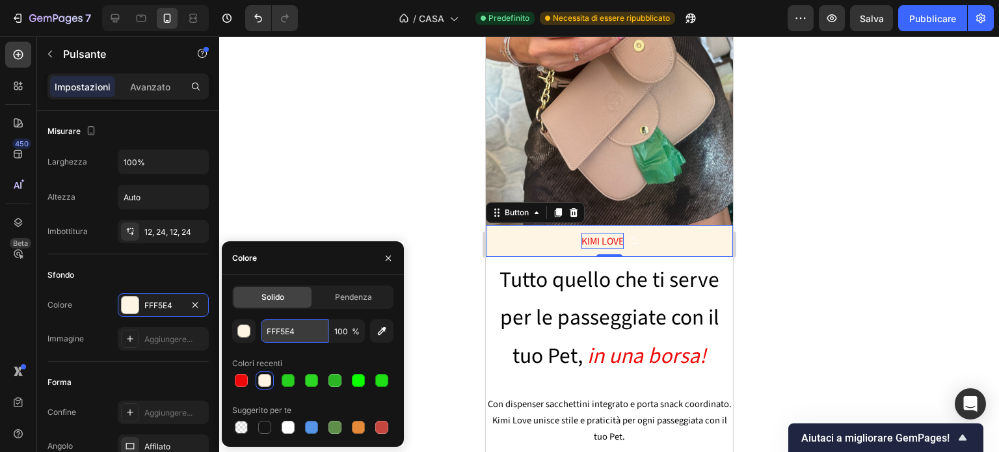
click at [279, 330] on input "FFF5E4" at bounding box center [295, 330] width 68 height 23
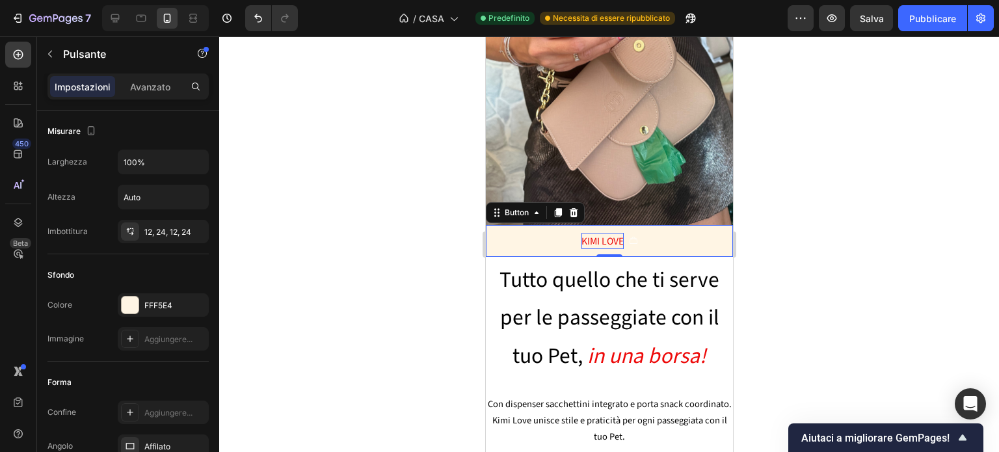
click at [294, 131] on div at bounding box center [609, 244] width 780 height 416
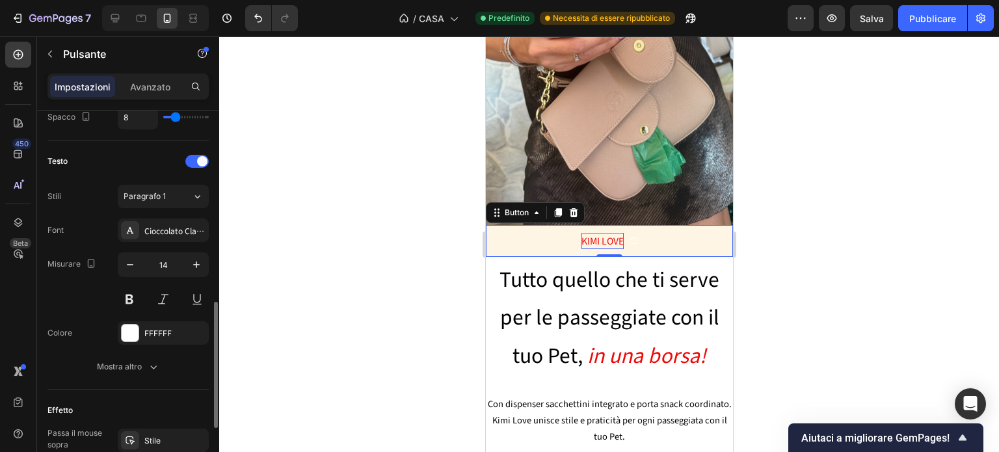
scroll to position [552, 0]
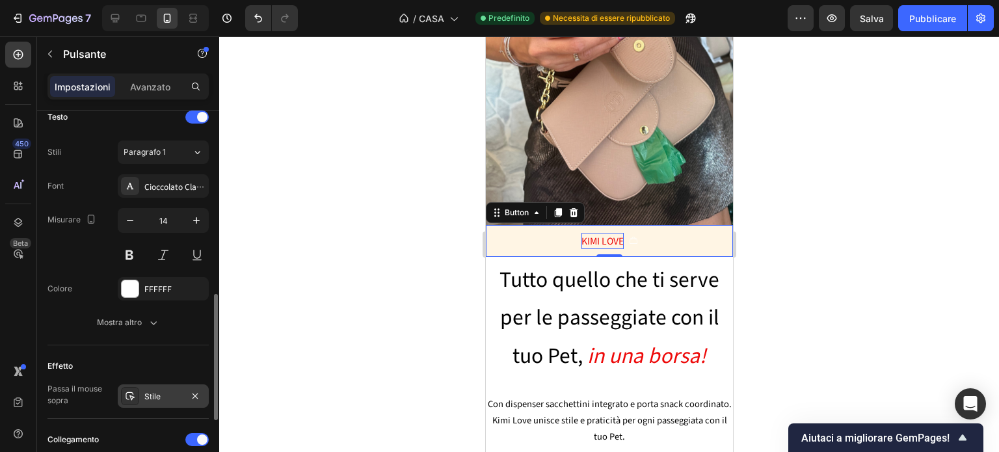
click at [160, 391] on div "Stile" at bounding box center [163, 397] width 38 height 12
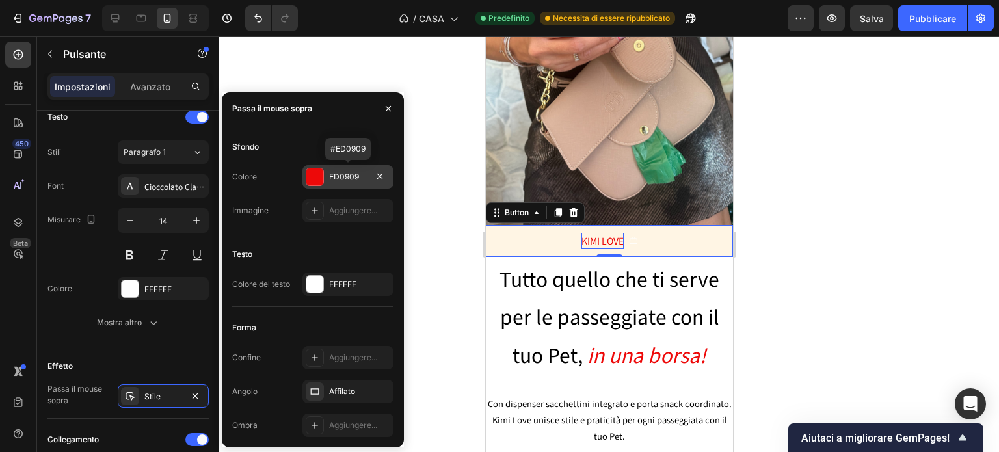
click at [316, 174] on div at bounding box center [314, 176] width 17 height 17
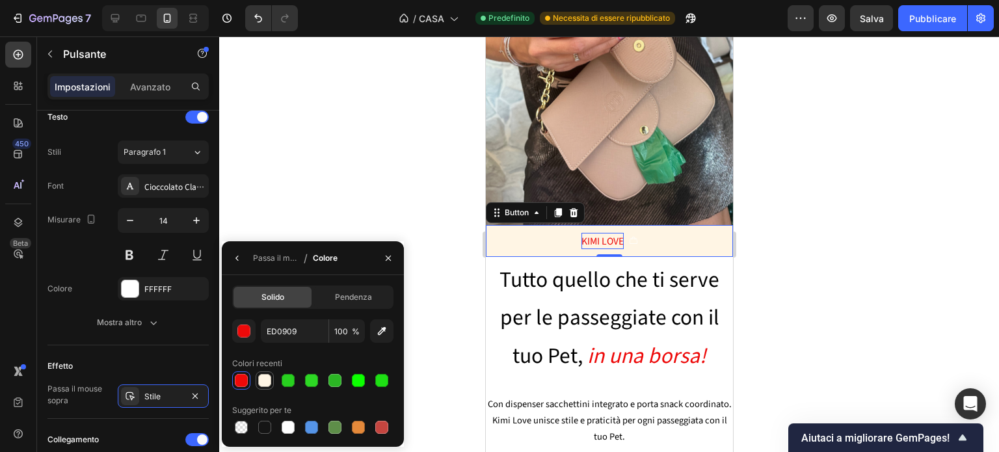
click at [269, 378] on div at bounding box center [264, 380] width 13 height 13
type input "FFF5E4"
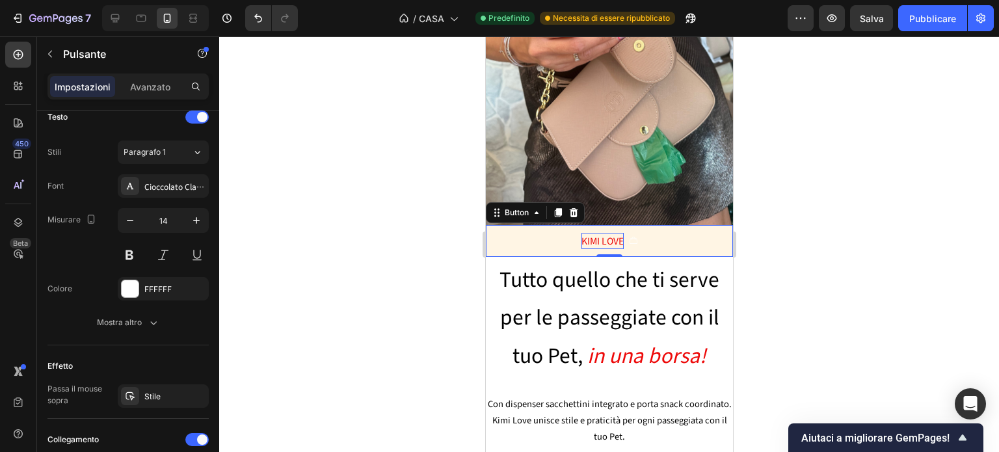
click at [390, 185] on div at bounding box center [609, 244] width 780 height 416
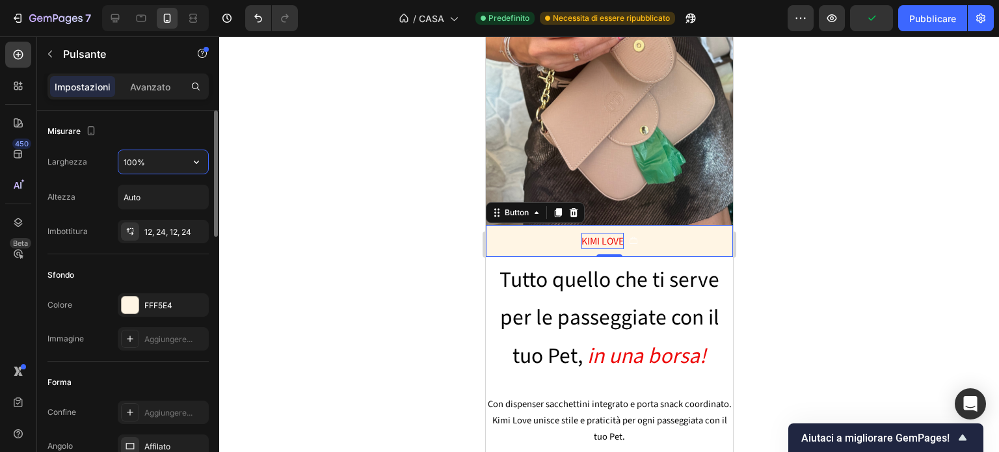
click at [170, 160] on input "100%" at bounding box center [163, 161] width 90 height 23
click at [201, 157] on icon "button" at bounding box center [196, 161] width 13 height 13
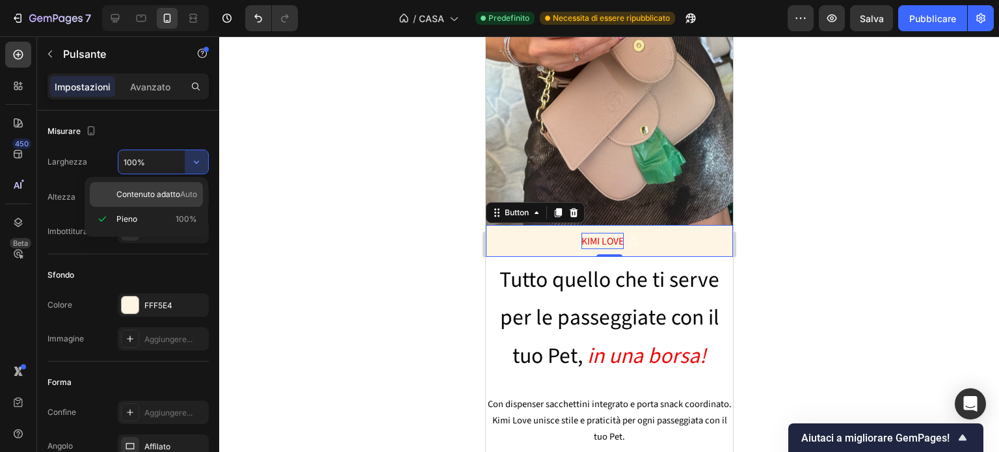
click at [185, 192] on font "Auto" at bounding box center [188, 194] width 17 height 10
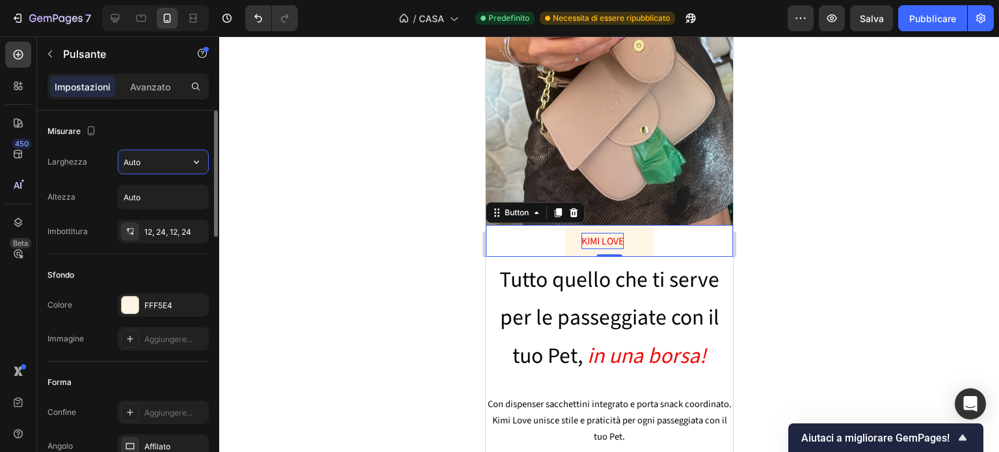
click at [153, 159] on input "Auto" at bounding box center [163, 161] width 90 height 23
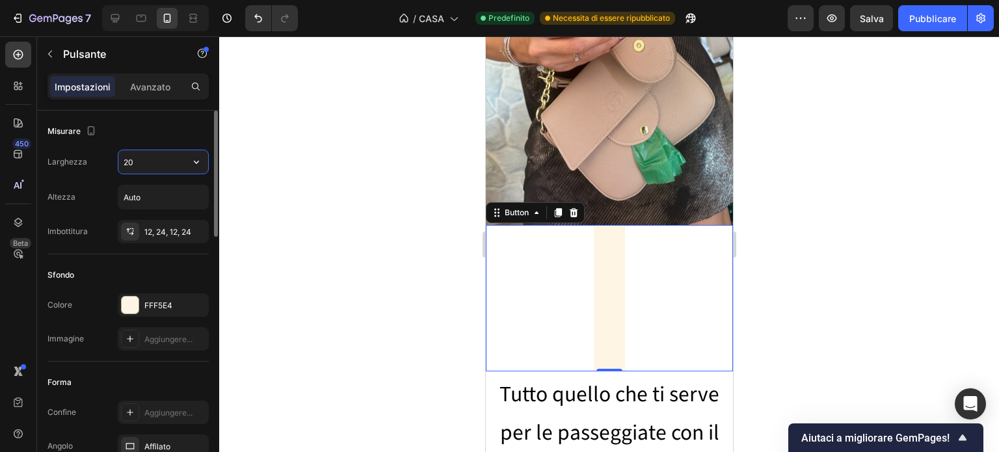
type input "2"
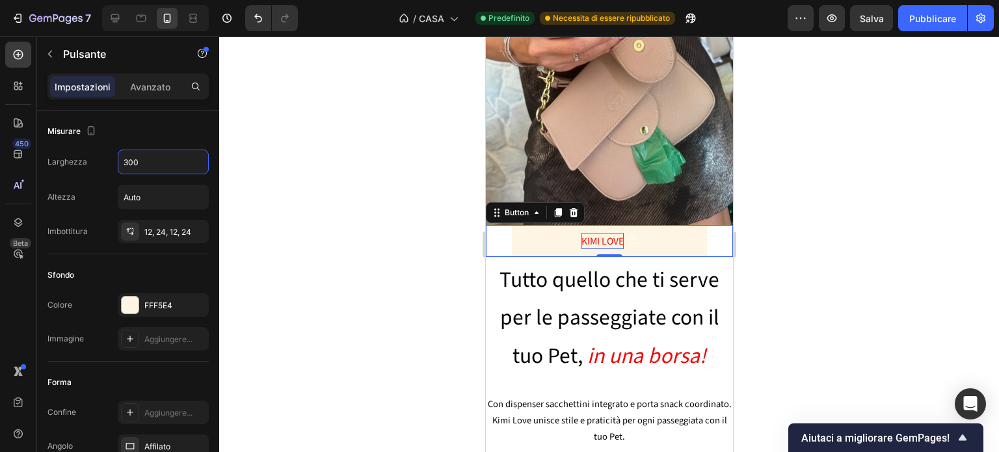
type input "300"
click at [364, 194] on div at bounding box center [609, 244] width 780 height 416
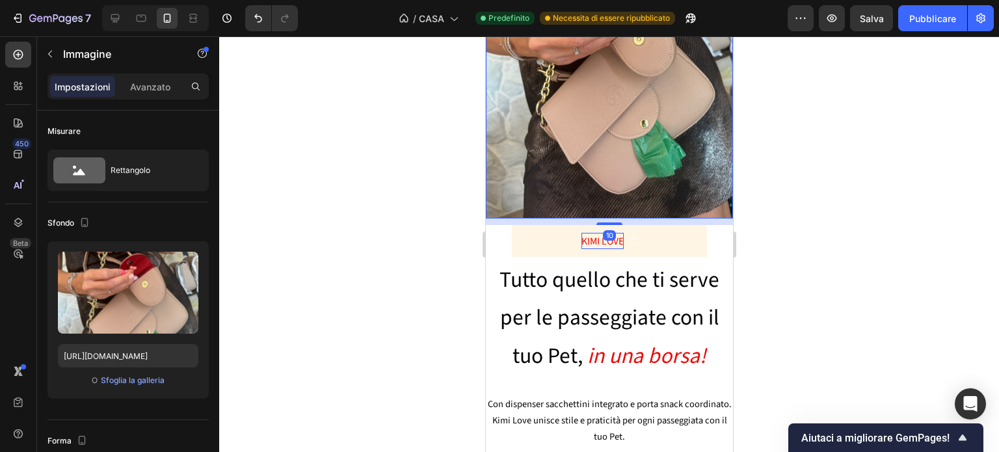
scroll to position [200, 0]
drag, startPoint x: 608, startPoint y: 209, endPoint x: 609, endPoint y: 215, distance: 6.6
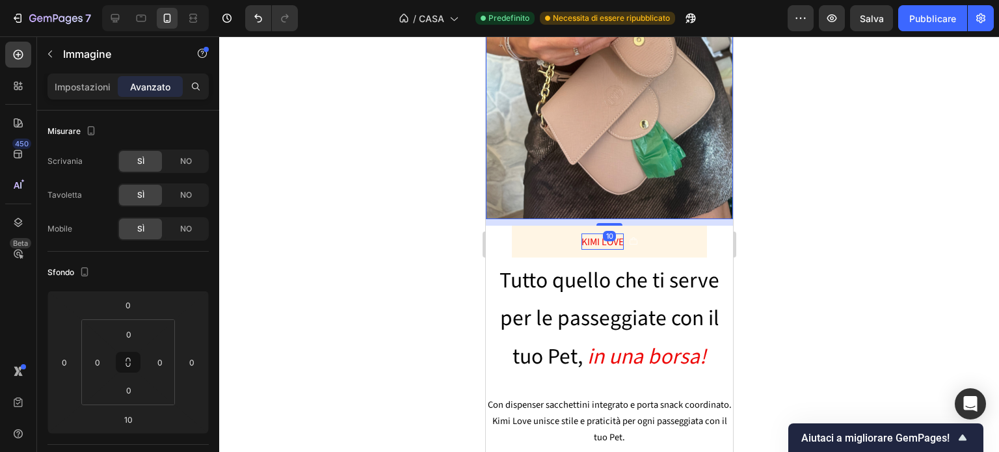
click at [918, 300] on div at bounding box center [609, 244] width 780 height 416
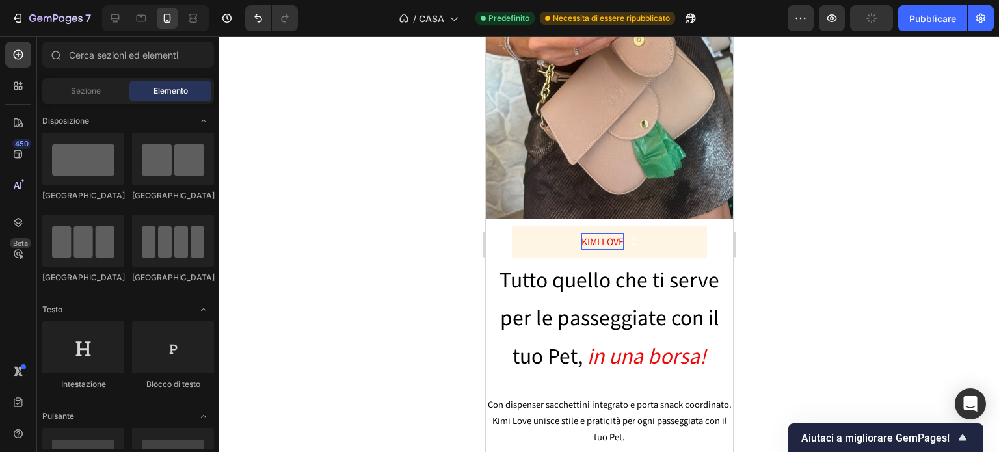
click at [918, 300] on div at bounding box center [609, 244] width 780 height 416
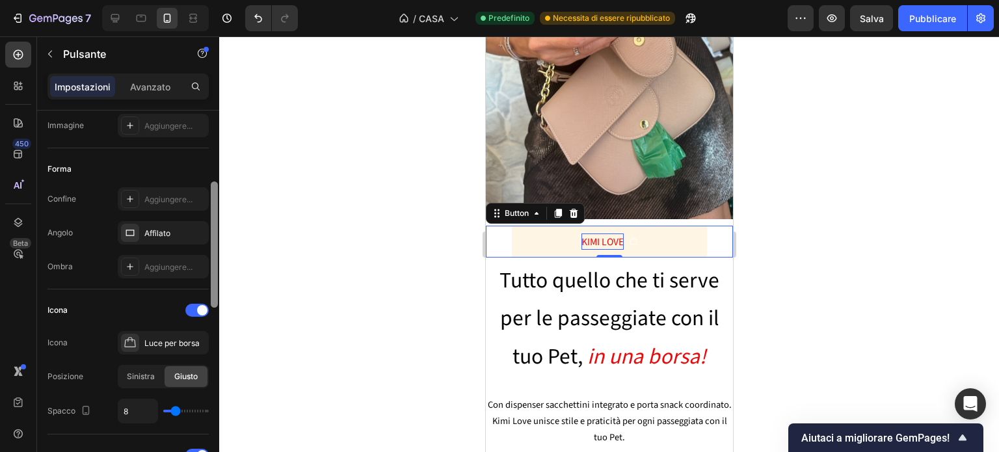
scroll to position [213, 0]
click at [174, 332] on div "Luce per borsa" at bounding box center [163, 342] width 91 height 23
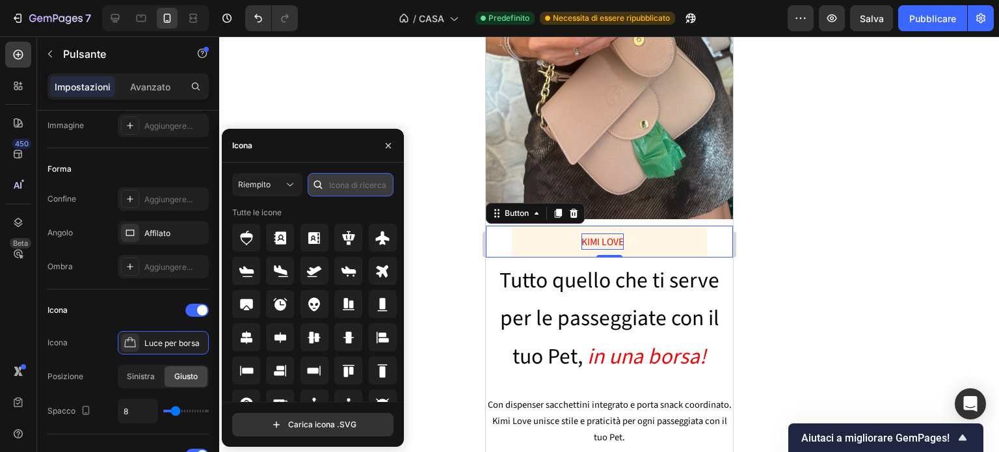
click at [350, 186] on input "text" at bounding box center [351, 184] width 86 height 23
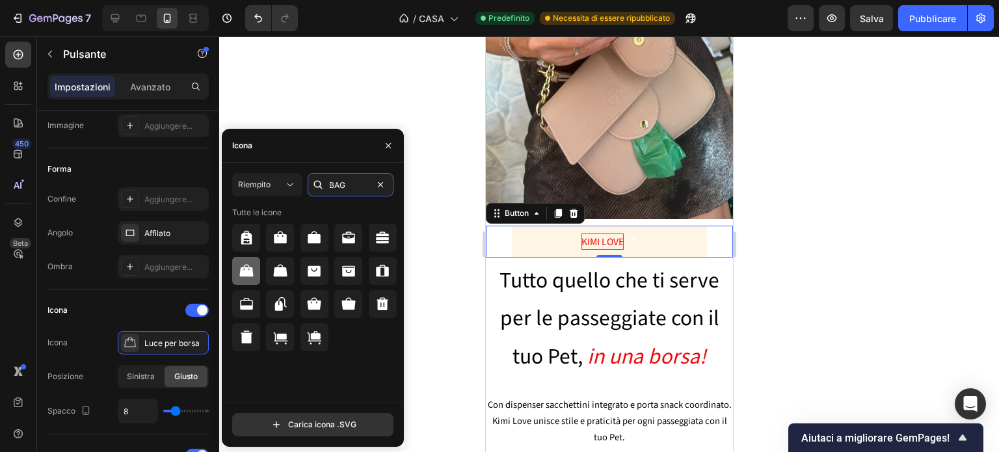
type input "BAG"
click at [246, 272] on icon at bounding box center [246, 270] width 14 height 12
click at [869, 241] on div at bounding box center [609, 244] width 780 height 416
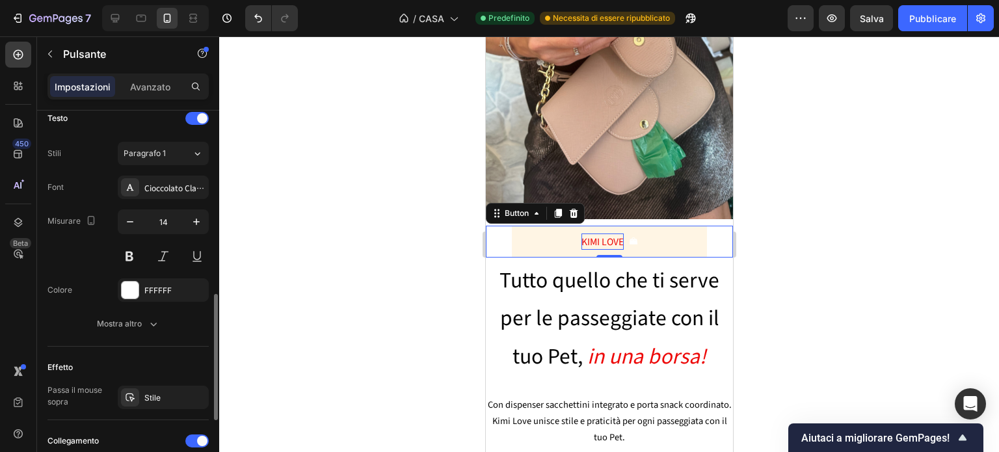
scroll to position [551, 0]
click at [146, 332] on button "Mostra altro" at bounding box center [127, 323] width 161 height 23
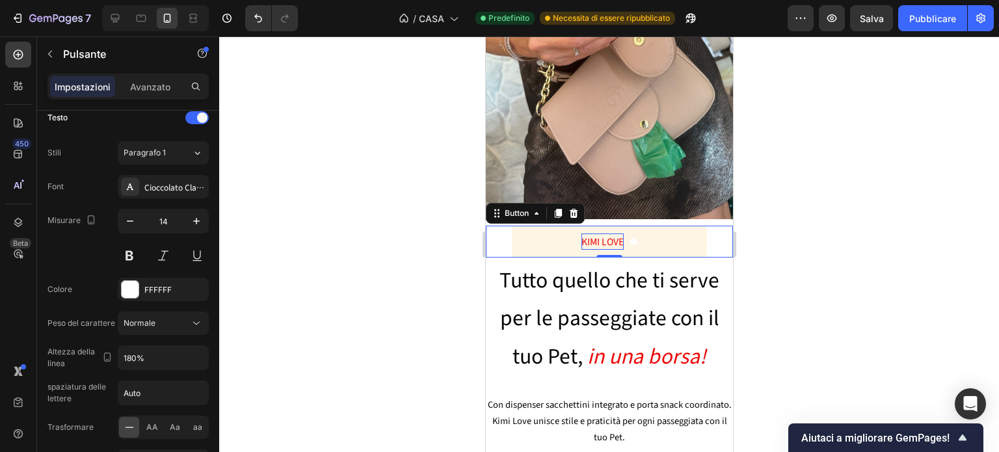
click at [310, 347] on div at bounding box center [609, 244] width 780 height 416
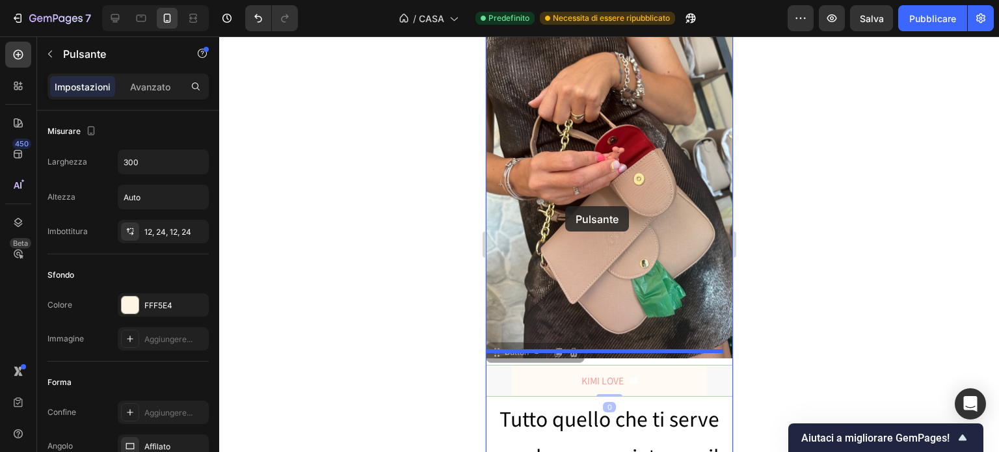
scroll to position [16, 0]
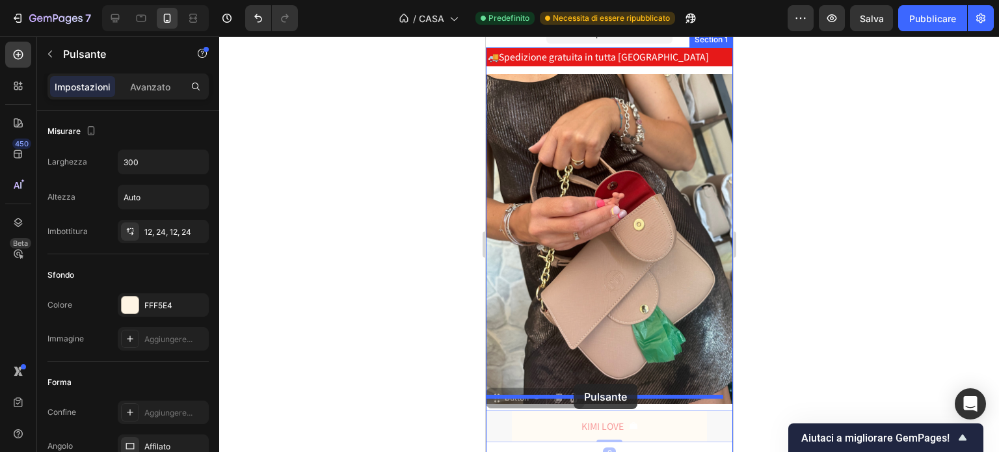
drag, startPoint x: 505, startPoint y: 202, endPoint x: 573, endPoint y: 384, distance: 194.9
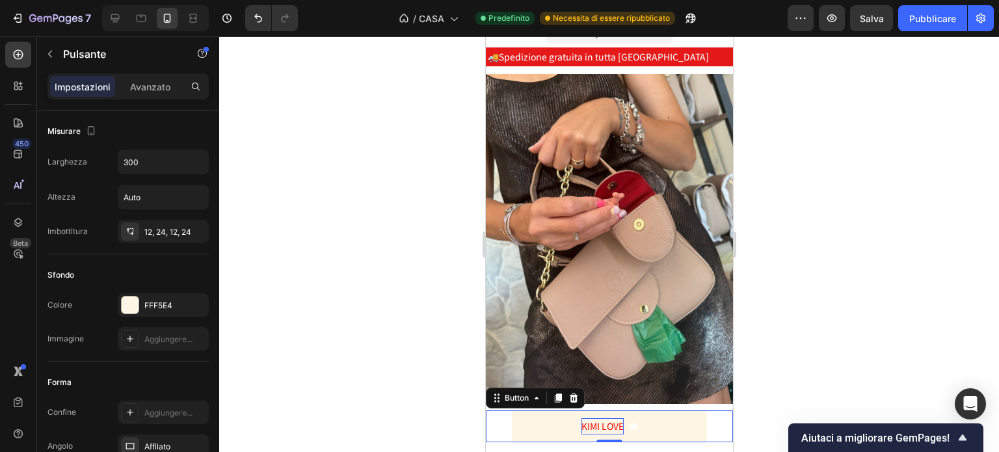
click at [823, 325] on div at bounding box center [609, 244] width 780 height 416
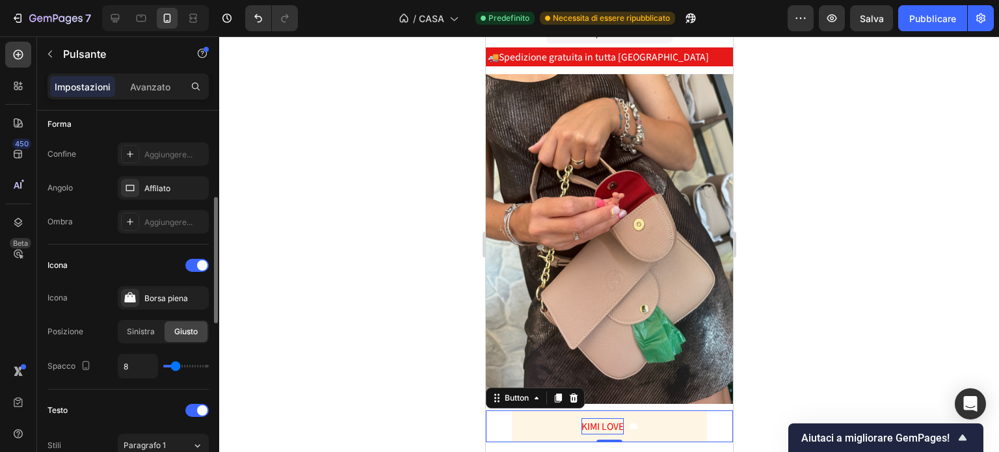
scroll to position [259, 0]
click at [188, 262] on div at bounding box center [196, 264] width 23 height 13
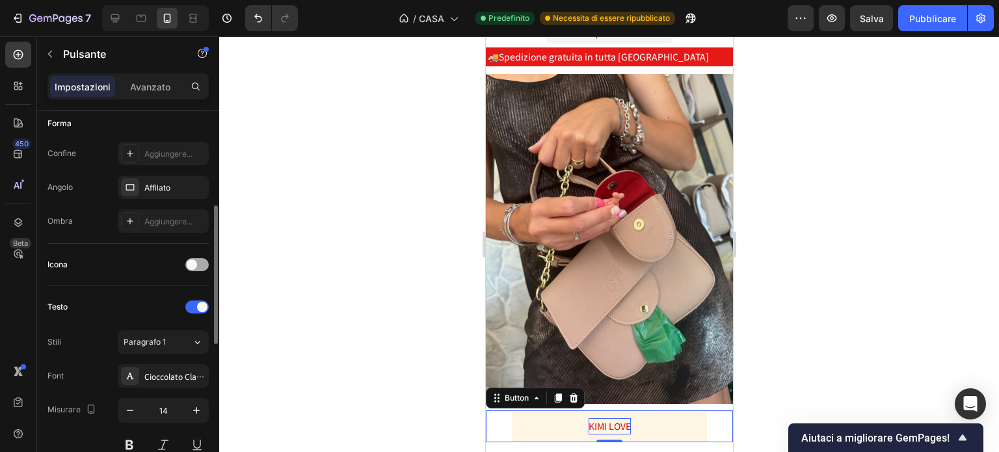
click at [206, 262] on div at bounding box center [196, 264] width 23 height 13
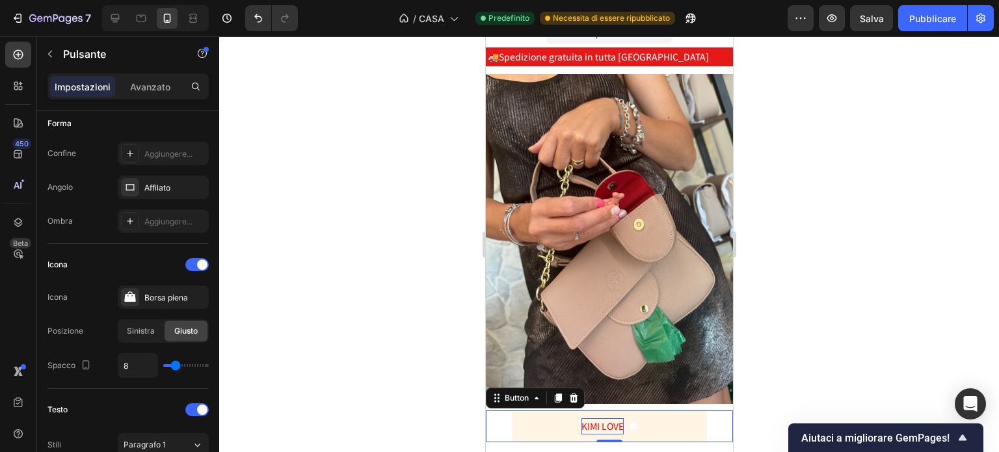
click at [388, 278] on div at bounding box center [609, 244] width 780 height 416
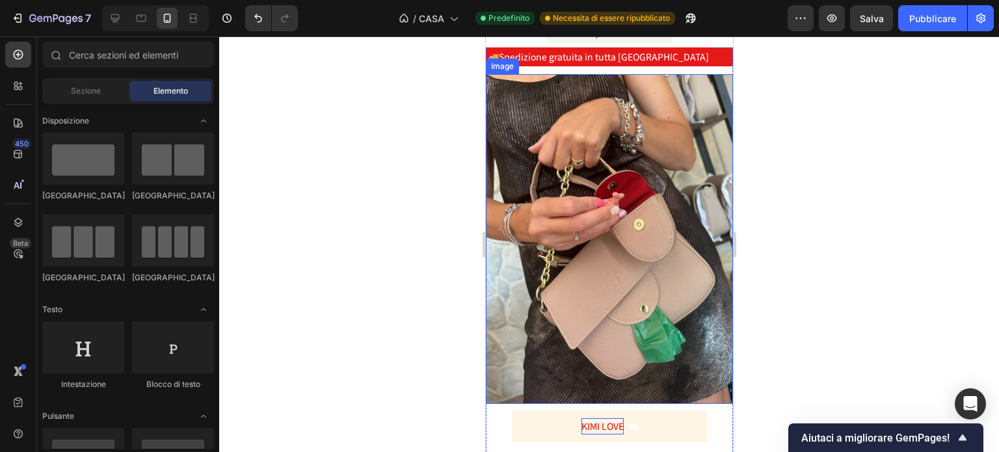
scroll to position [310, 0]
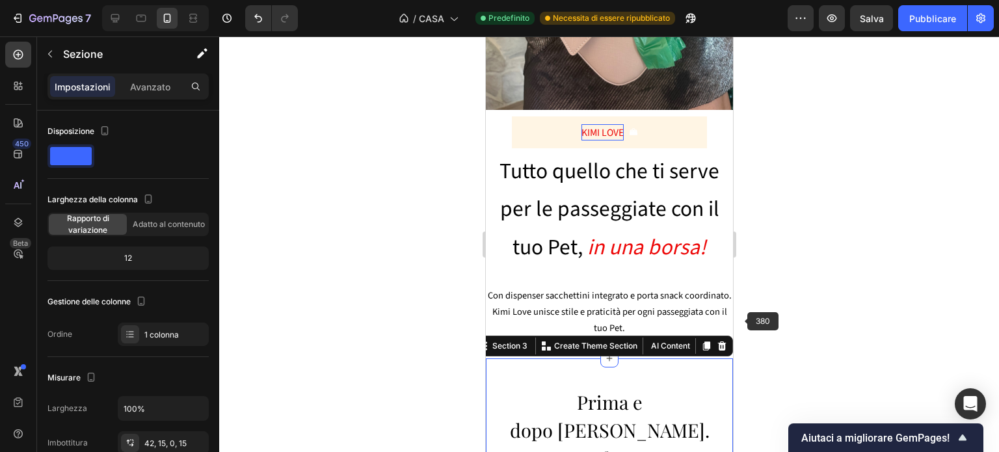
drag, startPoint x: 810, startPoint y: 280, endPoint x: 819, endPoint y: 291, distance: 14.3
click at [819, 291] on div at bounding box center [609, 244] width 780 height 416
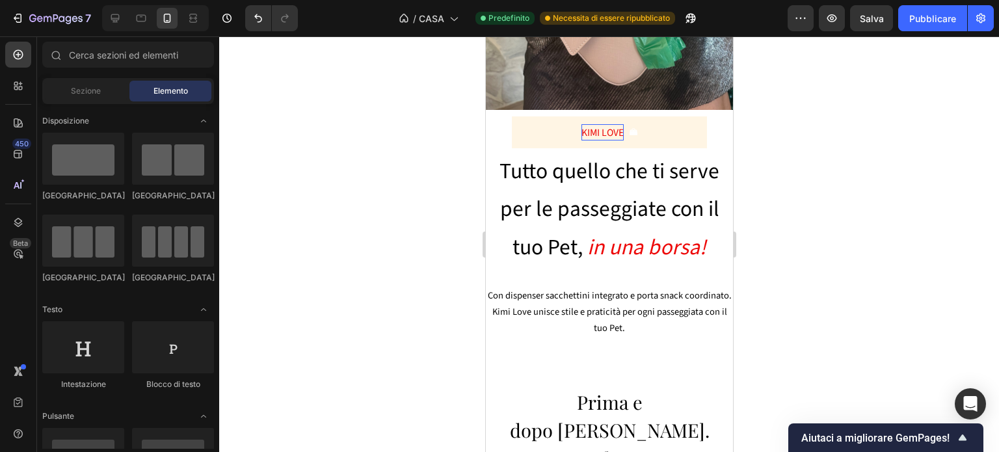
click at [819, 291] on div at bounding box center [609, 244] width 780 height 416
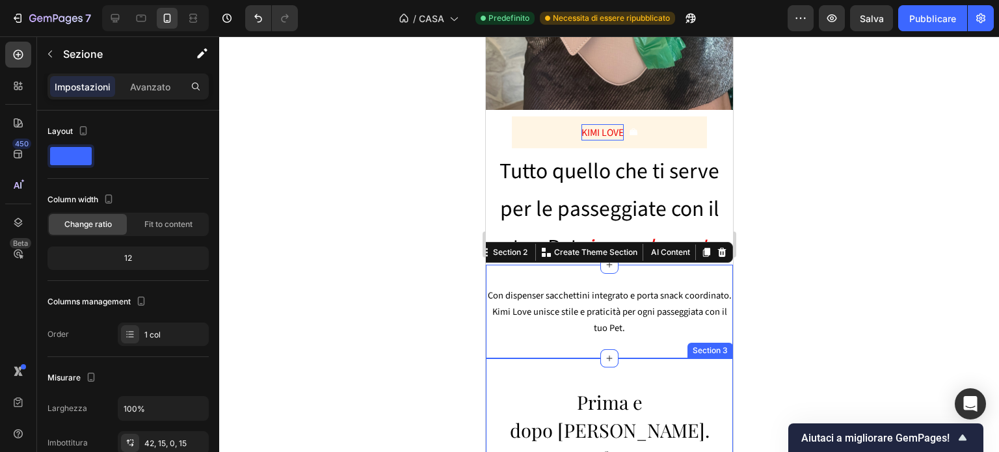
scroll to position [259, 0]
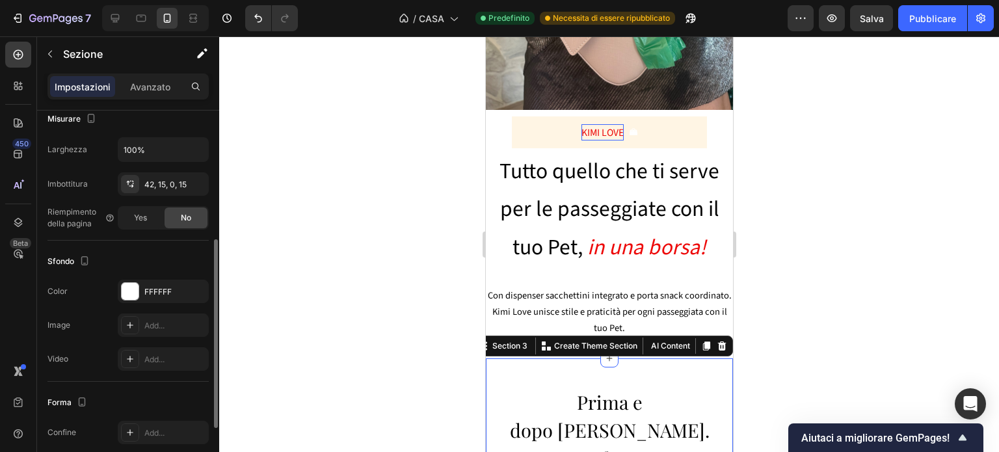
click at [854, 361] on div at bounding box center [609, 244] width 780 height 416
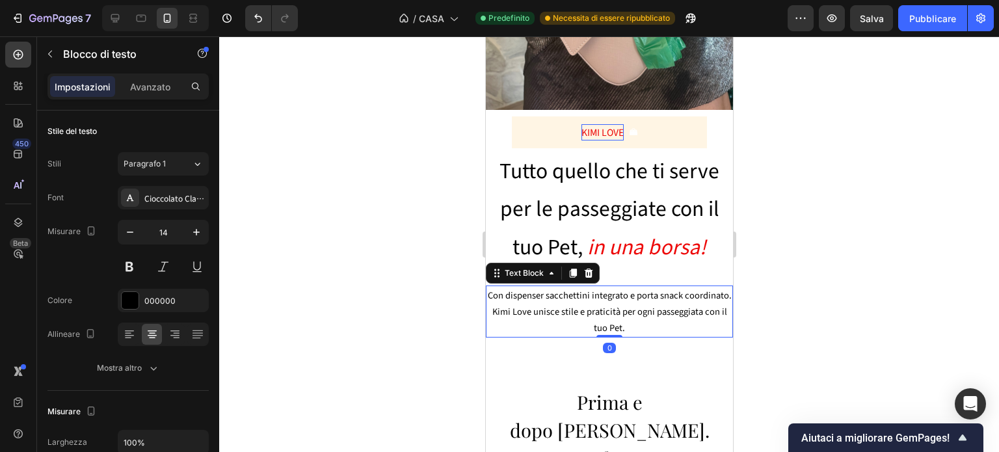
drag, startPoint x: 602, startPoint y: 322, endPoint x: 613, endPoint y: 235, distance: 87.1
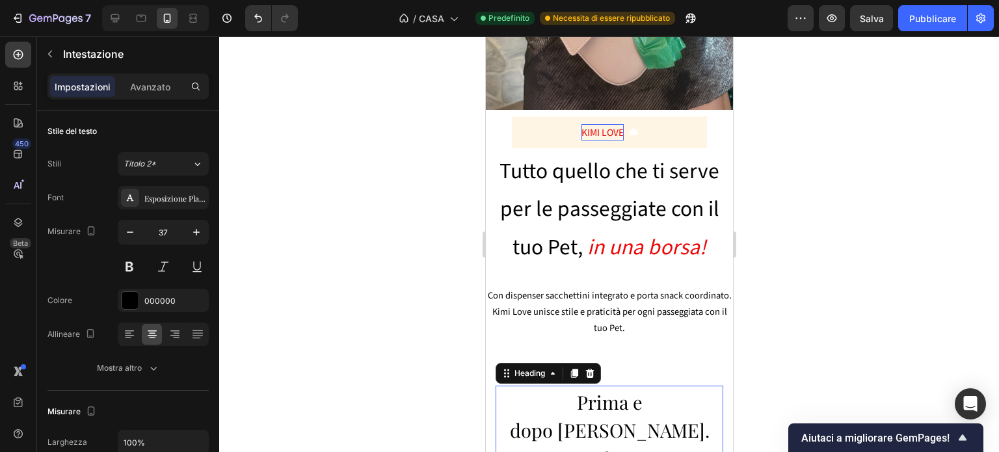
click at [838, 249] on div at bounding box center [609, 244] width 780 height 416
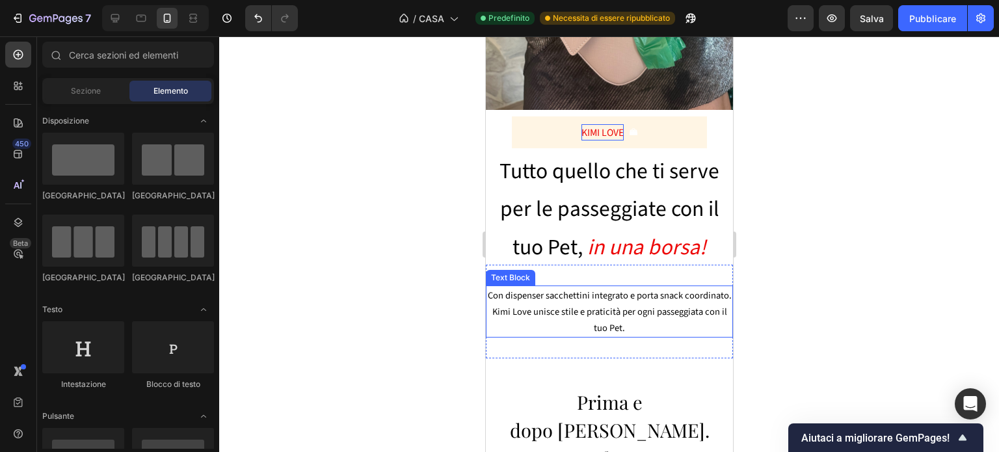
scroll to position [427, 0]
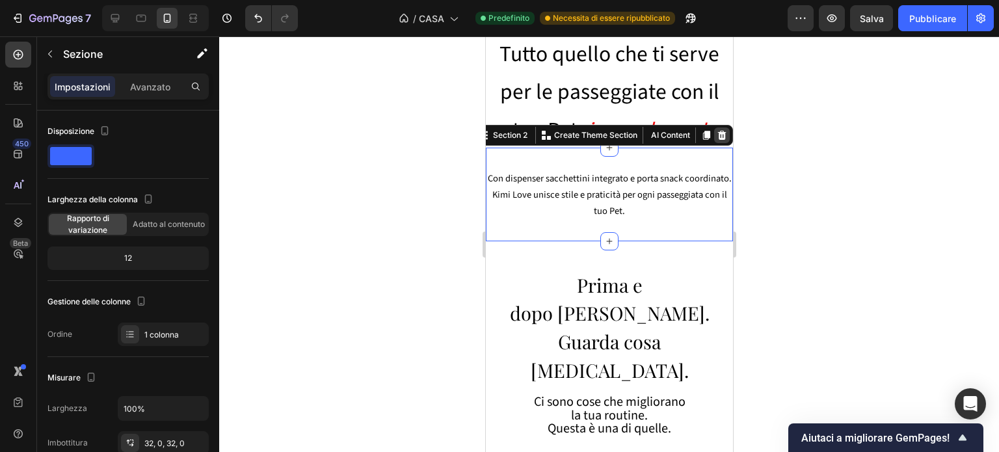
click at [716, 130] on icon at bounding box center [721, 135] width 10 height 10
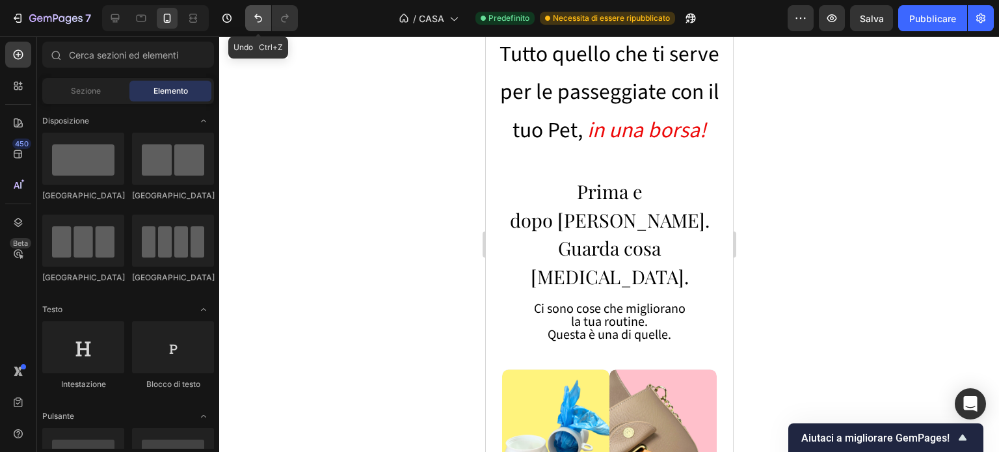
click at [252, 23] on icon "Annulla/Ripristina" at bounding box center [258, 18] width 13 height 13
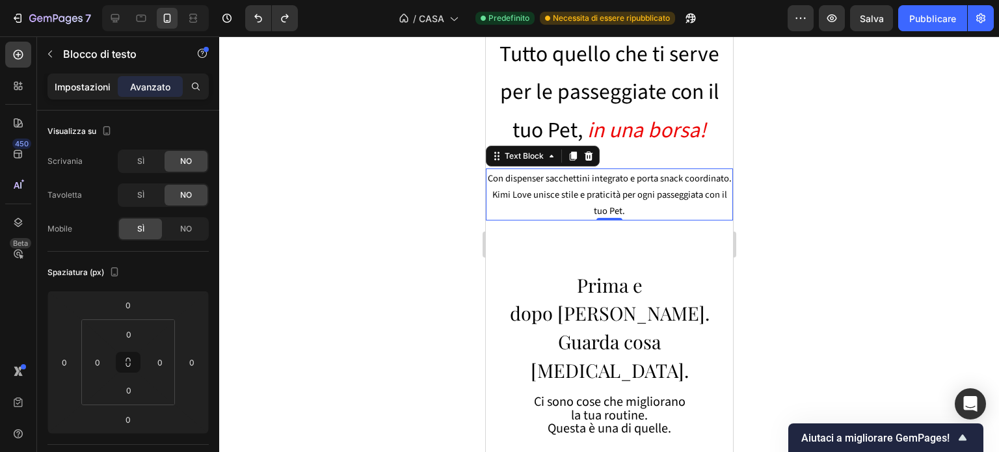
click at [87, 90] on font "Impostazioni" at bounding box center [83, 86] width 56 height 11
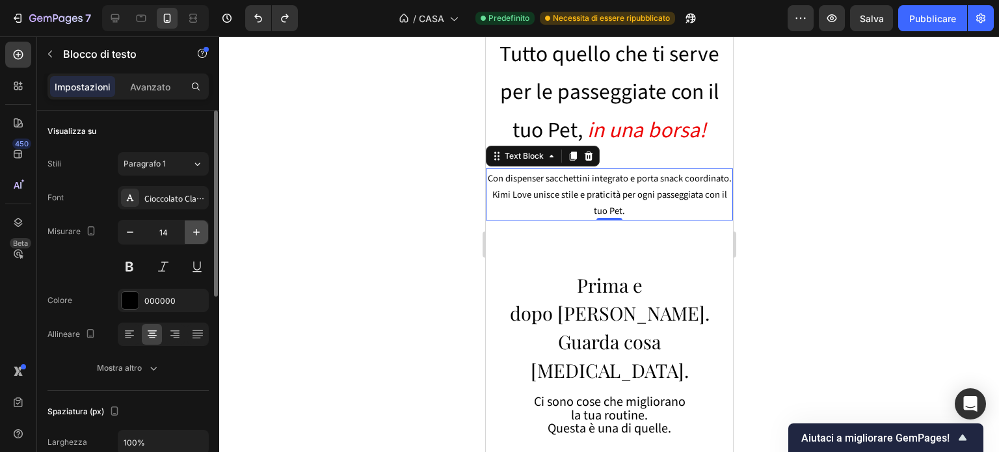
click at [194, 236] on icon "button" at bounding box center [196, 232] width 13 height 13
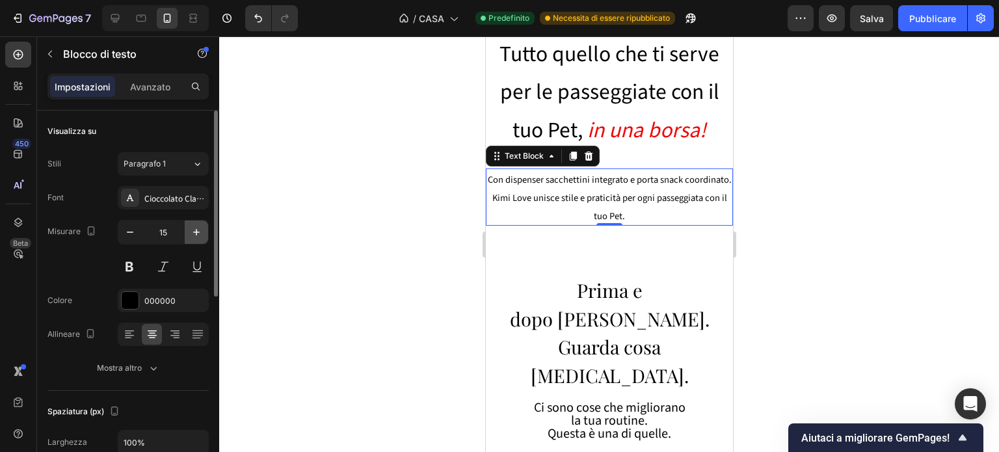
click at [194, 236] on icon "button" at bounding box center [196, 232] width 13 height 13
type input "16"
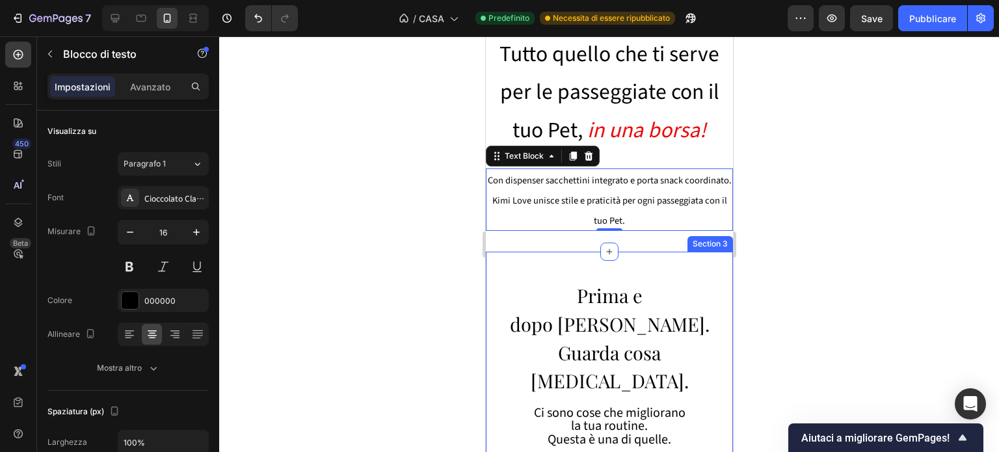
click at [850, 262] on div at bounding box center [609, 244] width 780 height 416
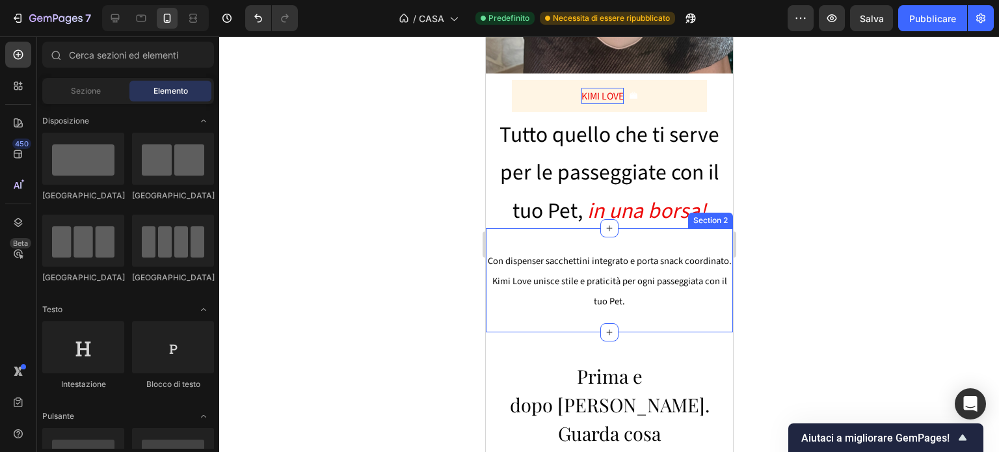
scroll to position [346, 0]
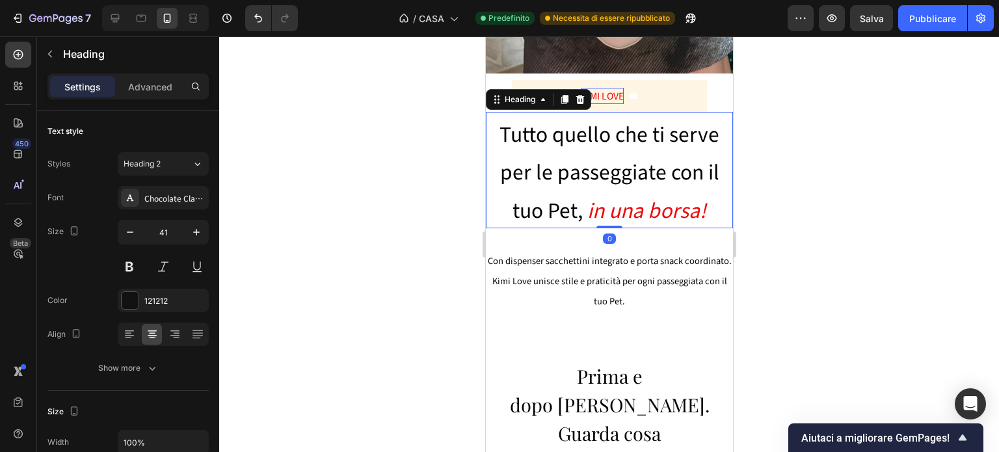
click at [583, 152] on span "Tutto quello che ti serve per le passeggiate con il tuo Pet," at bounding box center [609, 171] width 220 height 105
click at [849, 293] on div at bounding box center [609, 244] width 780 height 416
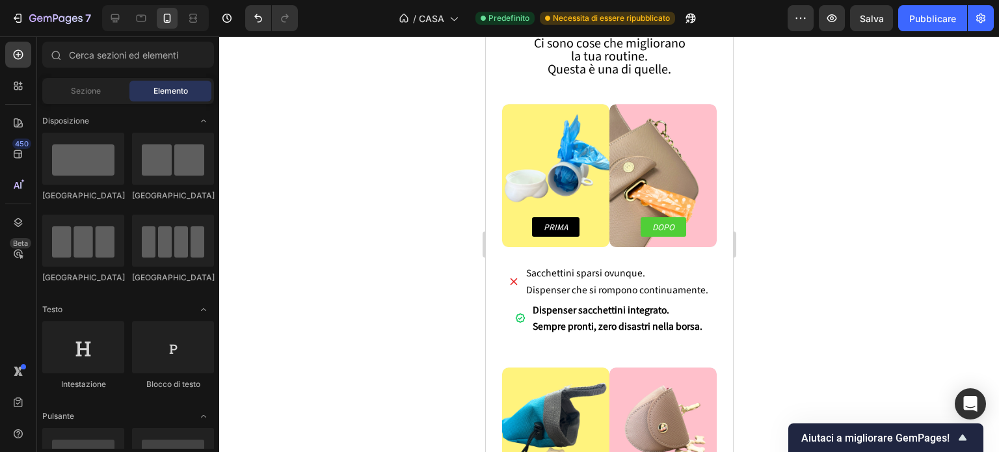
scroll to position [782, 0]
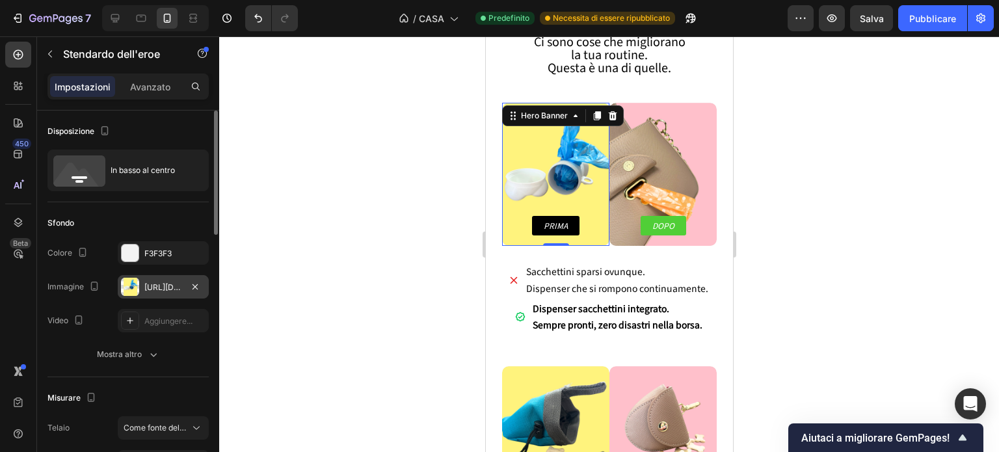
click at [166, 280] on div "https://cdn.shopify.com/s/files/1/0777/6485/4103/files/gempages_486738246177391…" at bounding box center [163, 286] width 91 height 23
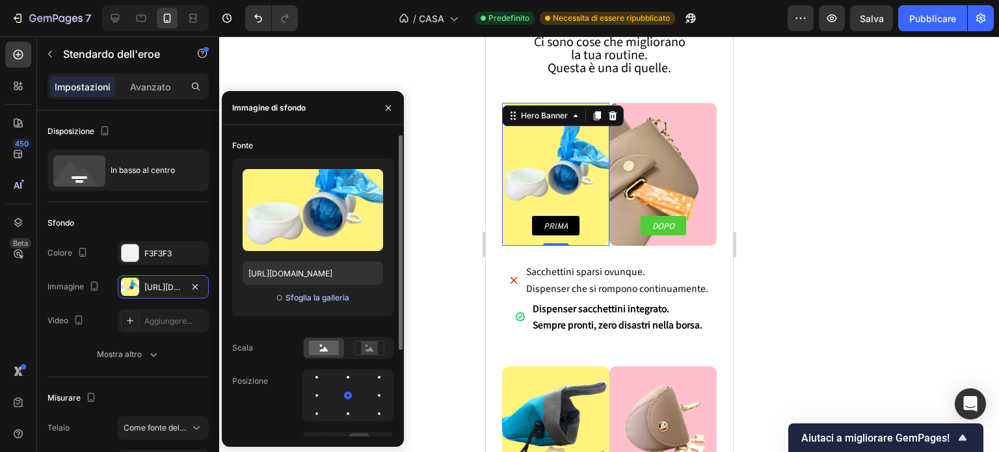
click at [318, 295] on font "Sfoglia la galleria" at bounding box center [318, 298] width 64 height 10
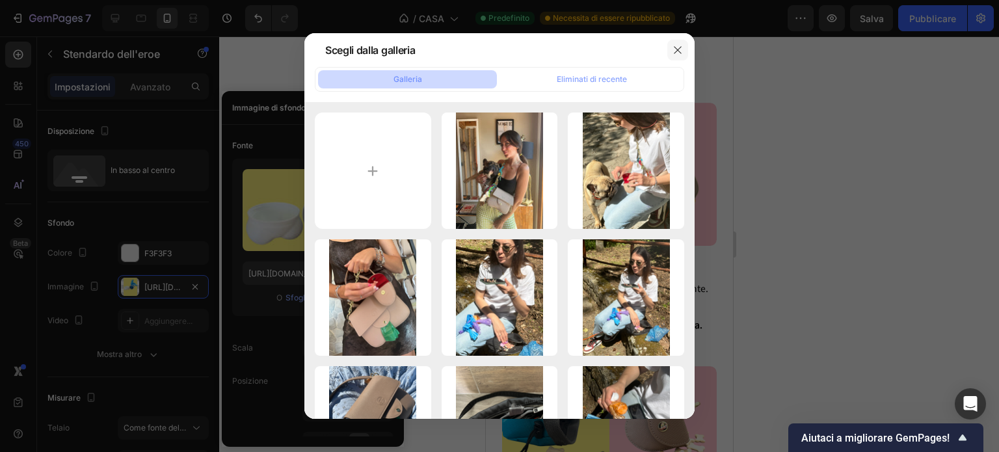
click at [673, 49] on icon "button" at bounding box center [678, 50] width 10 height 10
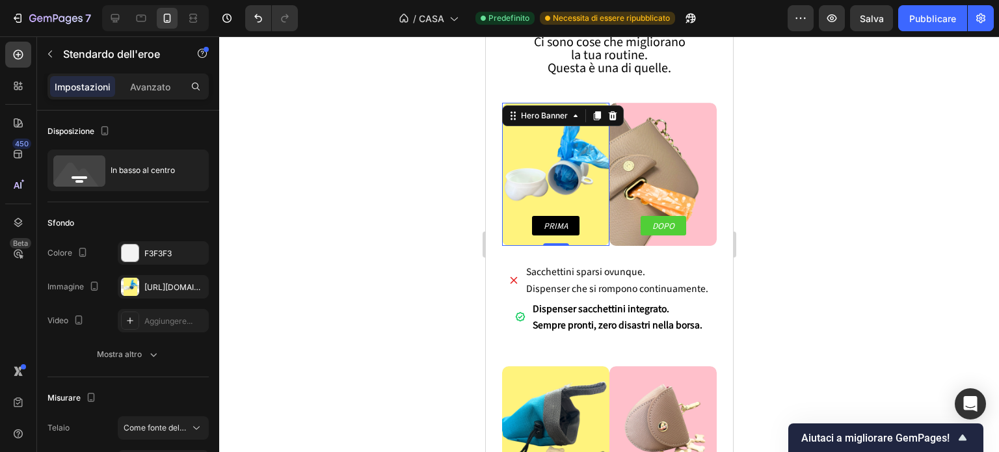
click at [882, 151] on div at bounding box center [609, 244] width 780 height 416
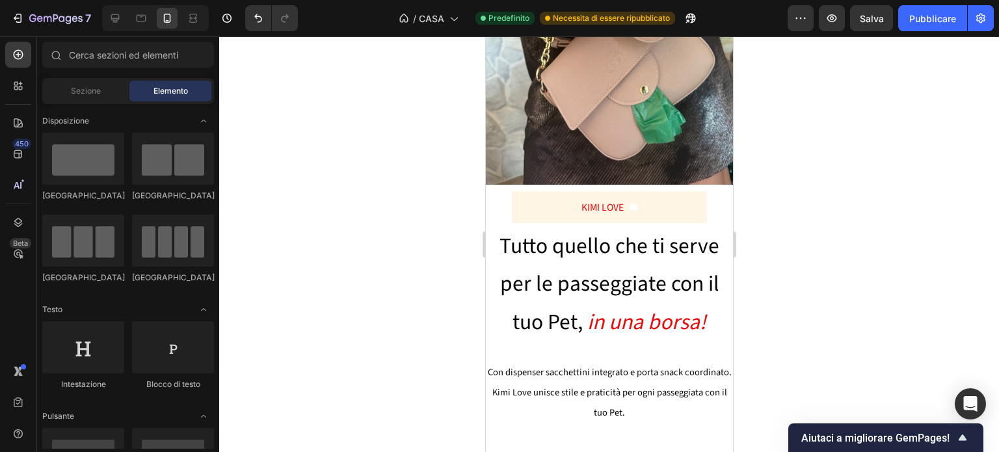
scroll to position [234, 0]
click at [594, 140] on img at bounding box center [608, 21] width 247 height 330
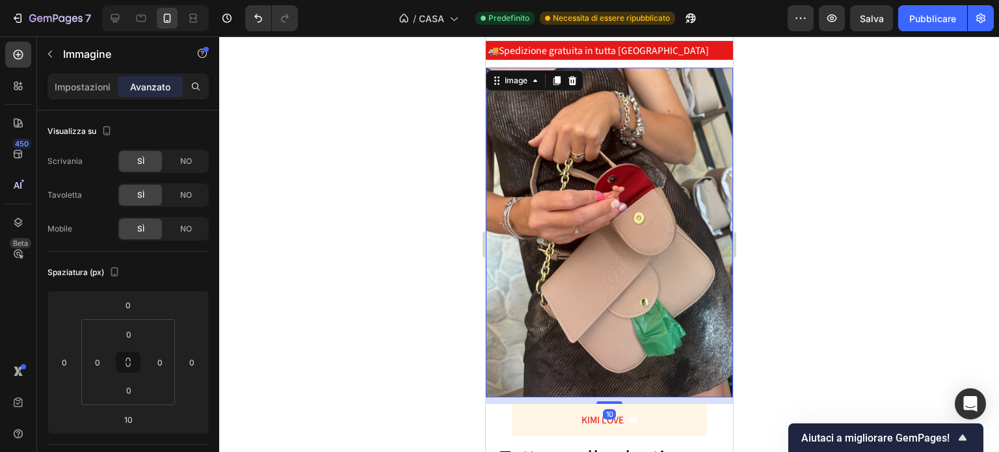
scroll to position [0, 0]
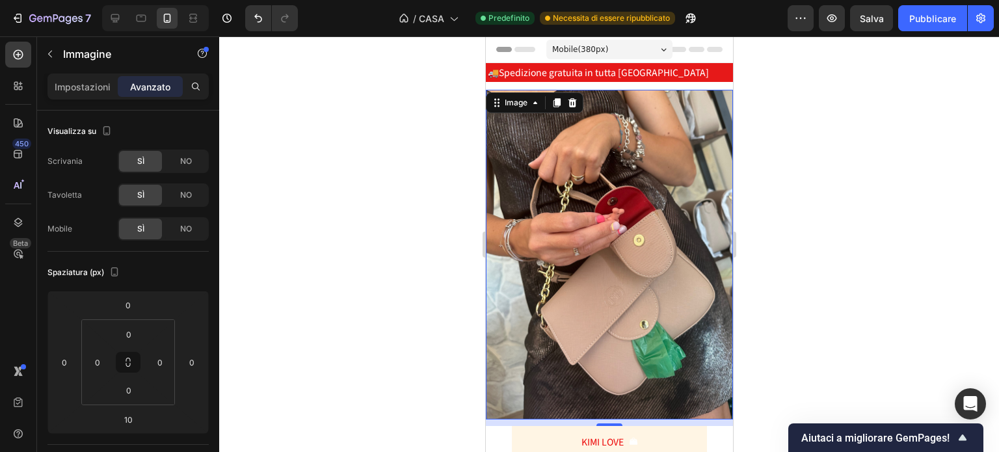
click at [316, 140] on div at bounding box center [609, 244] width 780 height 416
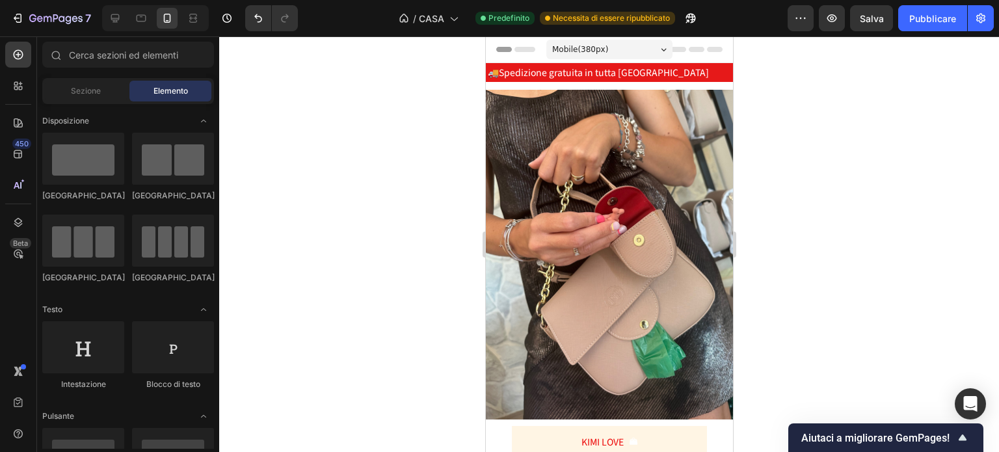
click at [706, 48] on icon at bounding box center [714, 49] width 16 height 5
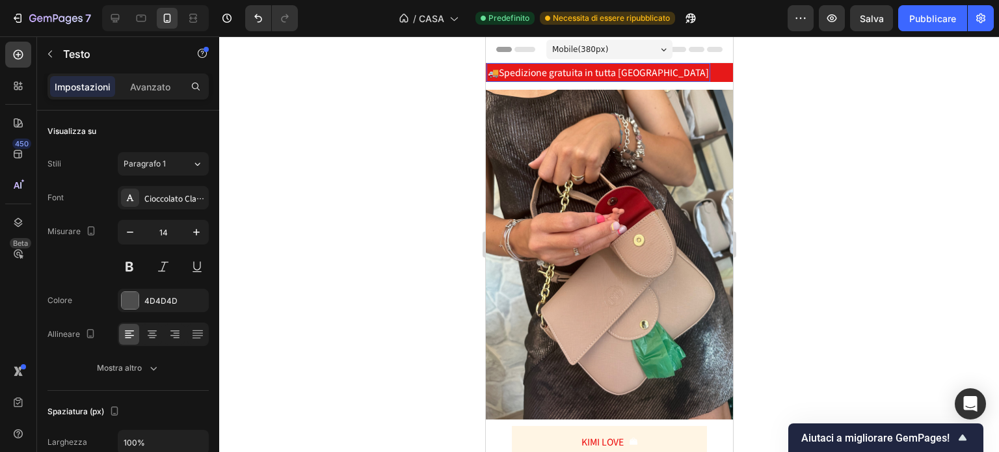
click at [581, 72] on span "🚚Spedizione gratuita in tutta [GEOGRAPHIC_DATA]" at bounding box center [597, 72] width 221 height 13
click at [768, 127] on div at bounding box center [609, 244] width 780 height 416
